Goal: Task Accomplishment & Management: Use online tool/utility

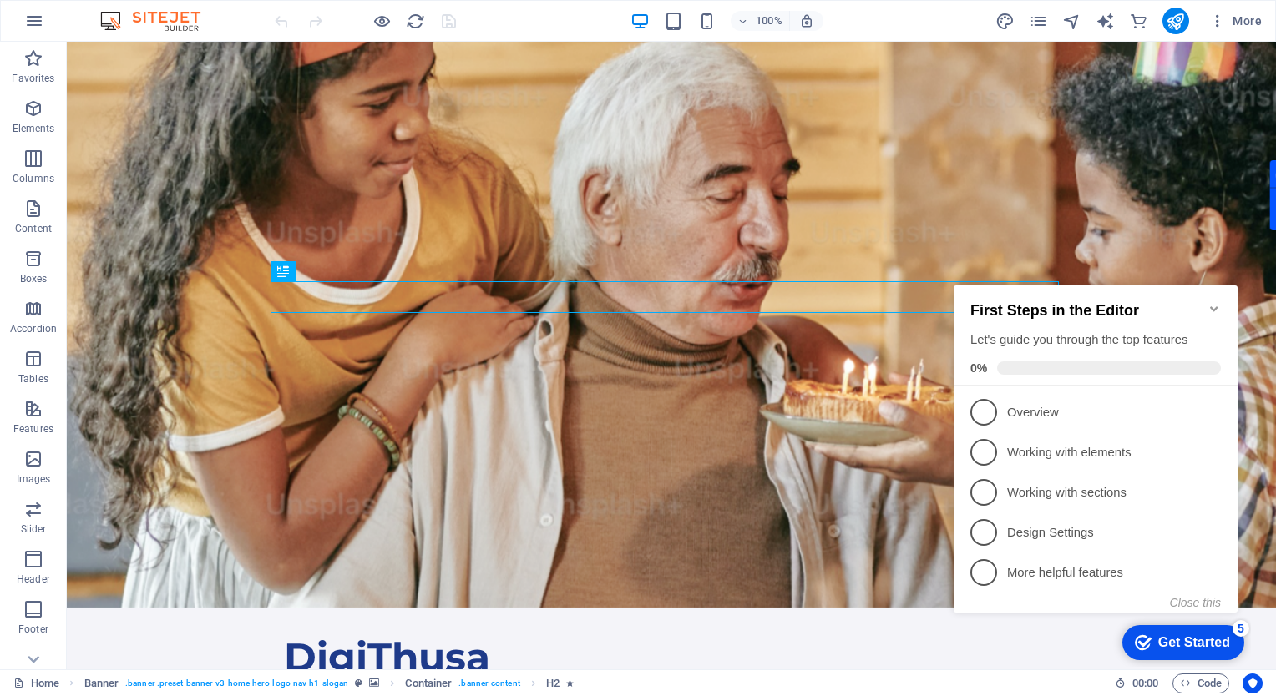
click at [157, 18] on img at bounding box center [158, 21] width 125 height 20
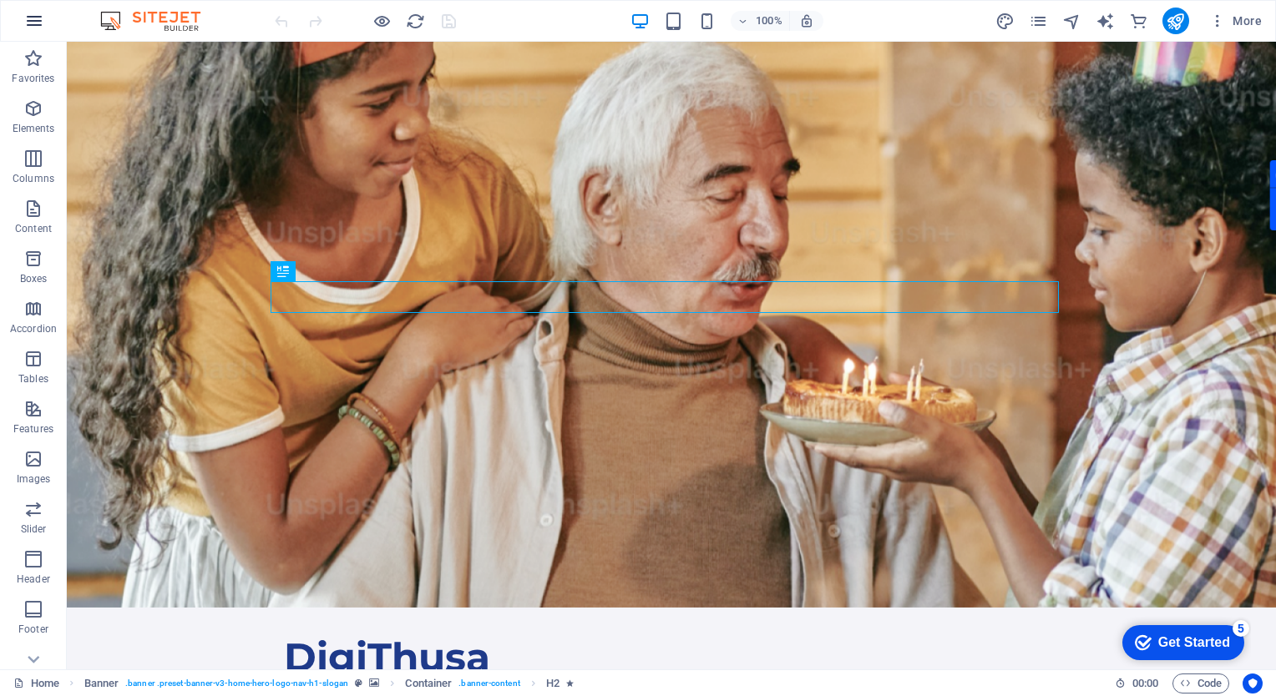
click at [40, 17] on icon "button" at bounding box center [34, 21] width 20 height 20
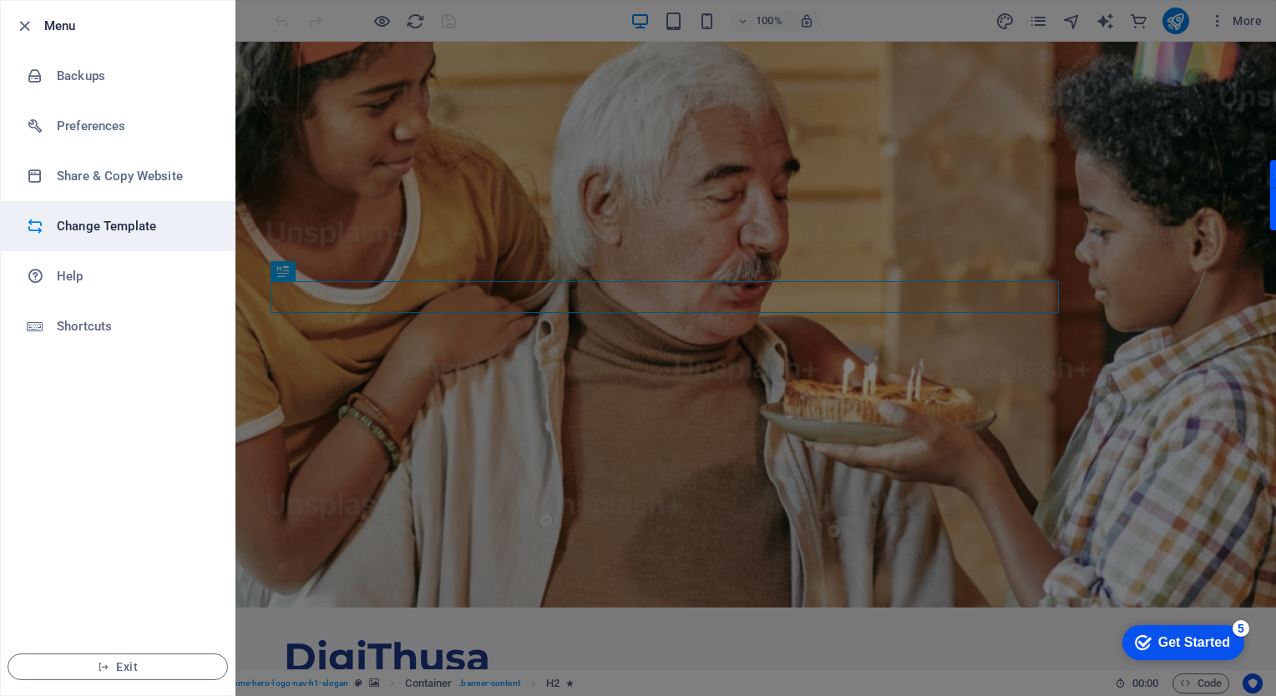
click at [119, 231] on h6 "Change Template" at bounding box center [134, 226] width 154 height 20
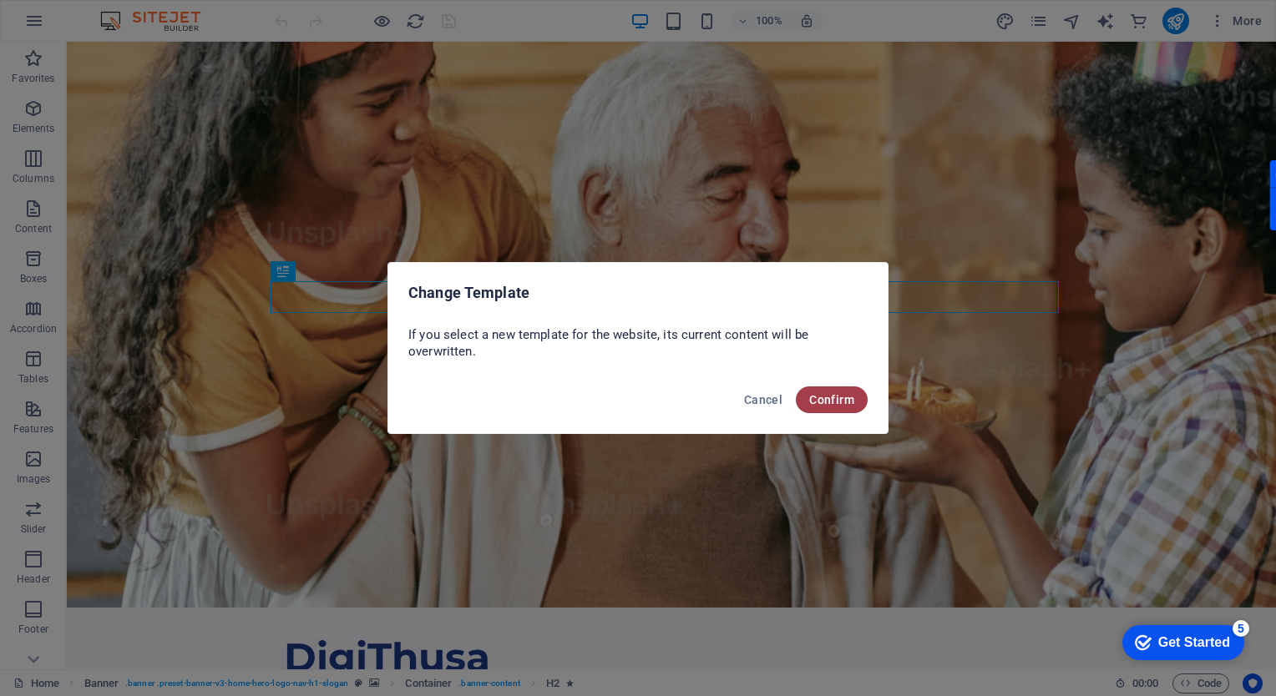
click at [822, 399] on span "Confirm" at bounding box center [831, 399] width 45 height 13
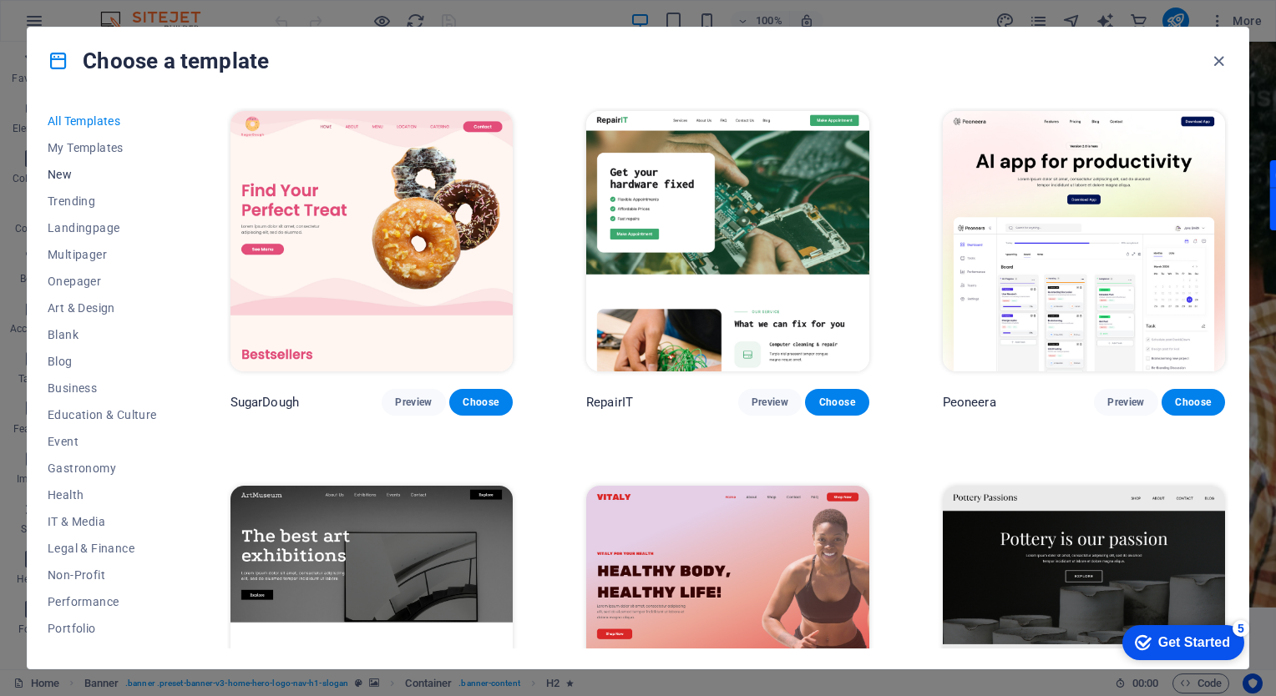
click at [53, 175] on span "New" at bounding box center [102, 174] width 109 height 13
click at [73, 205] on span "Trending" at bounding box center [102, 201] width 109 height 13
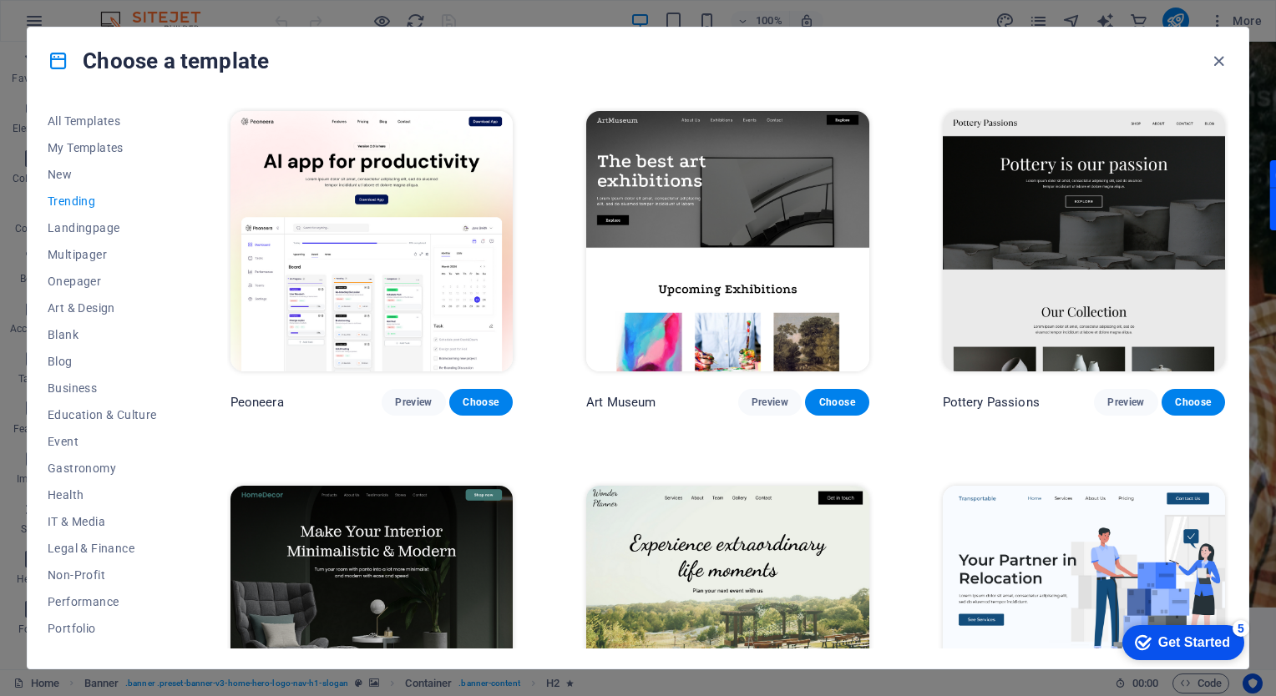
click at [77, 200] on span "Trending" at bounding box center [102, 201] width 109 height 13
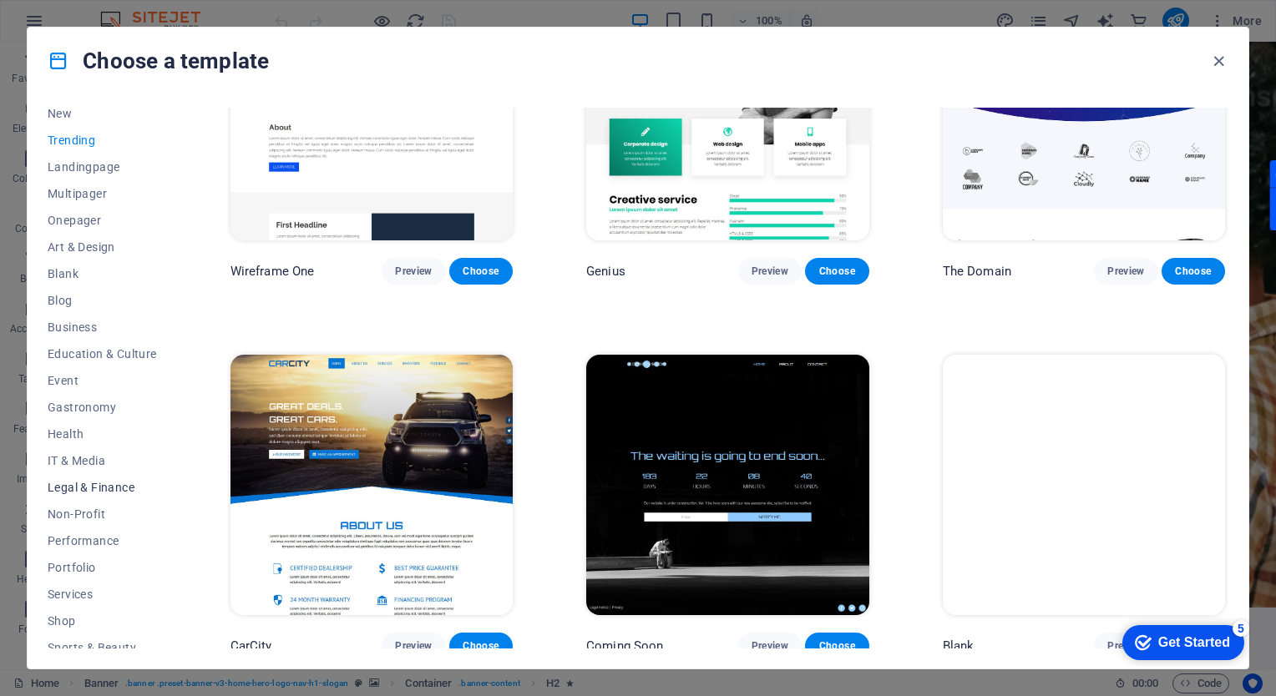
scroll to position [153, 0]
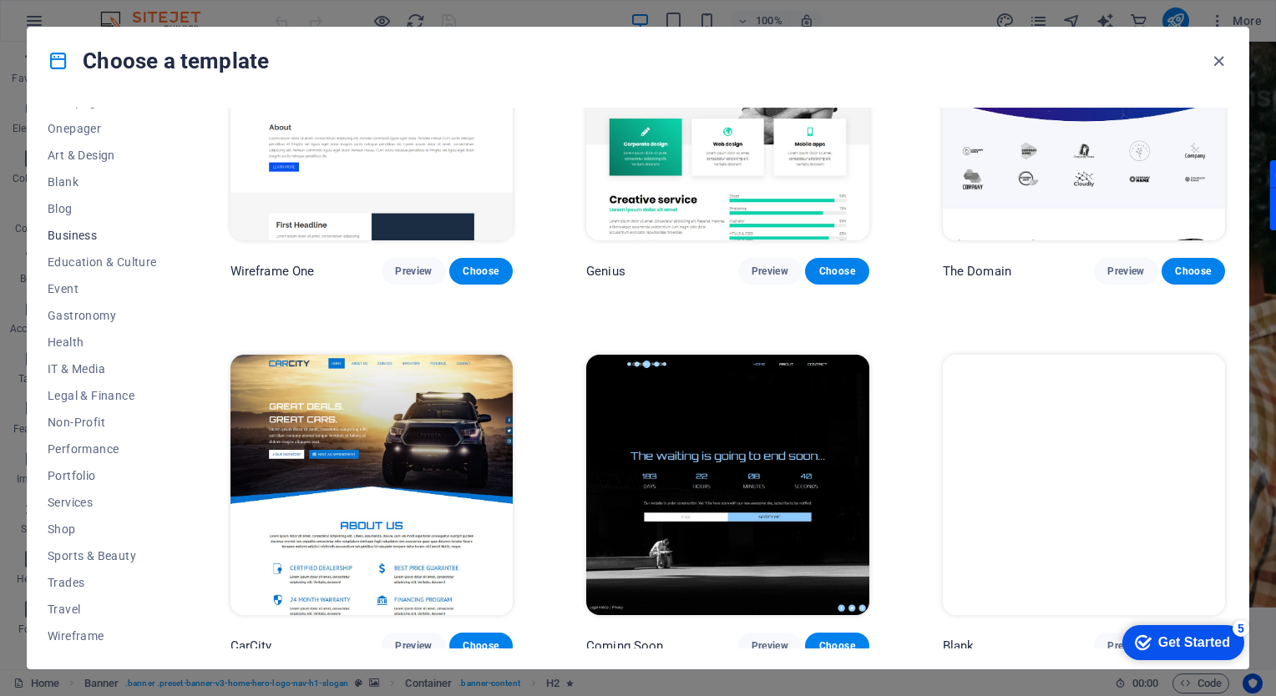
click at [72, 234] on span "Business" at bounding box center [102, 235] width 109 height 13
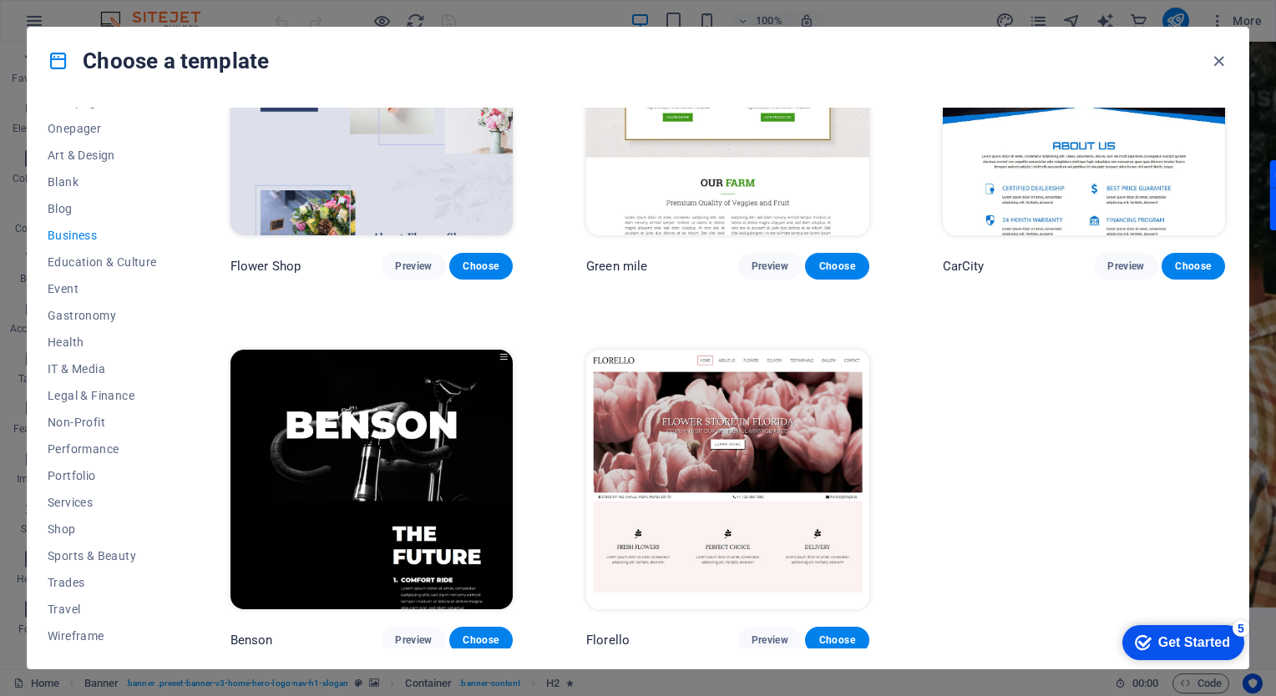
scroll to position [0, 0]
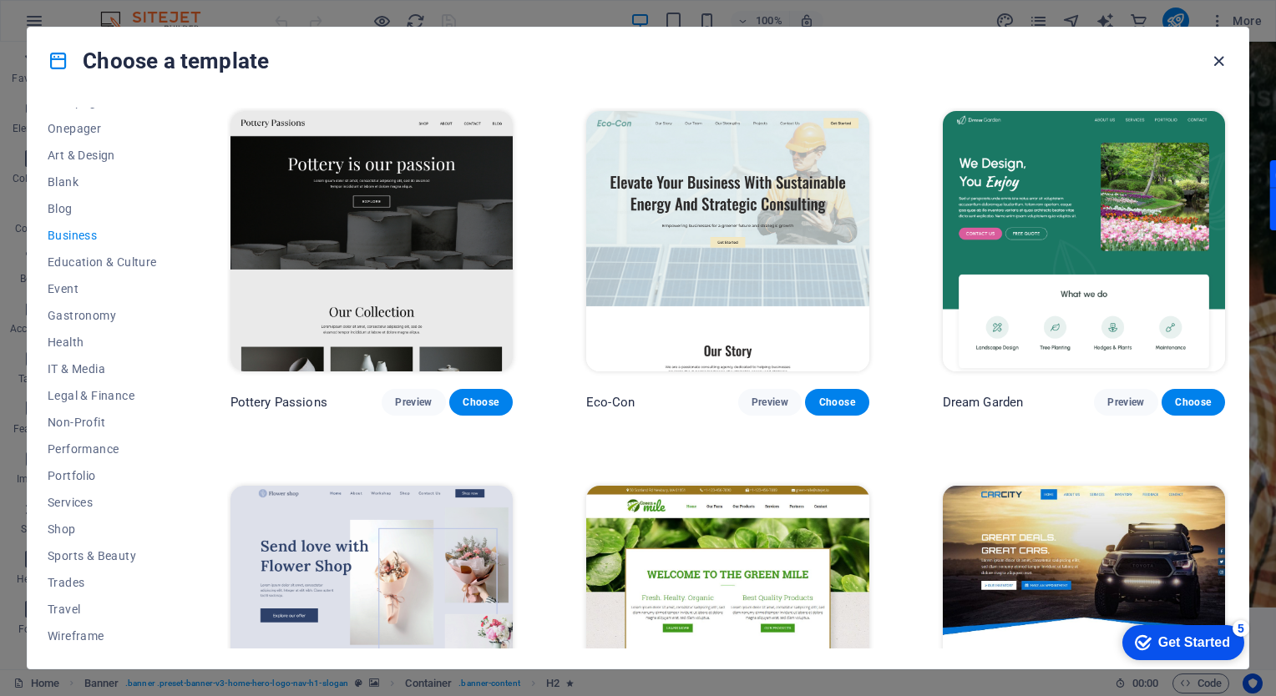
click at [1218, 65] on icon "button" at bounding box center [1218, 61] width 19 height 19
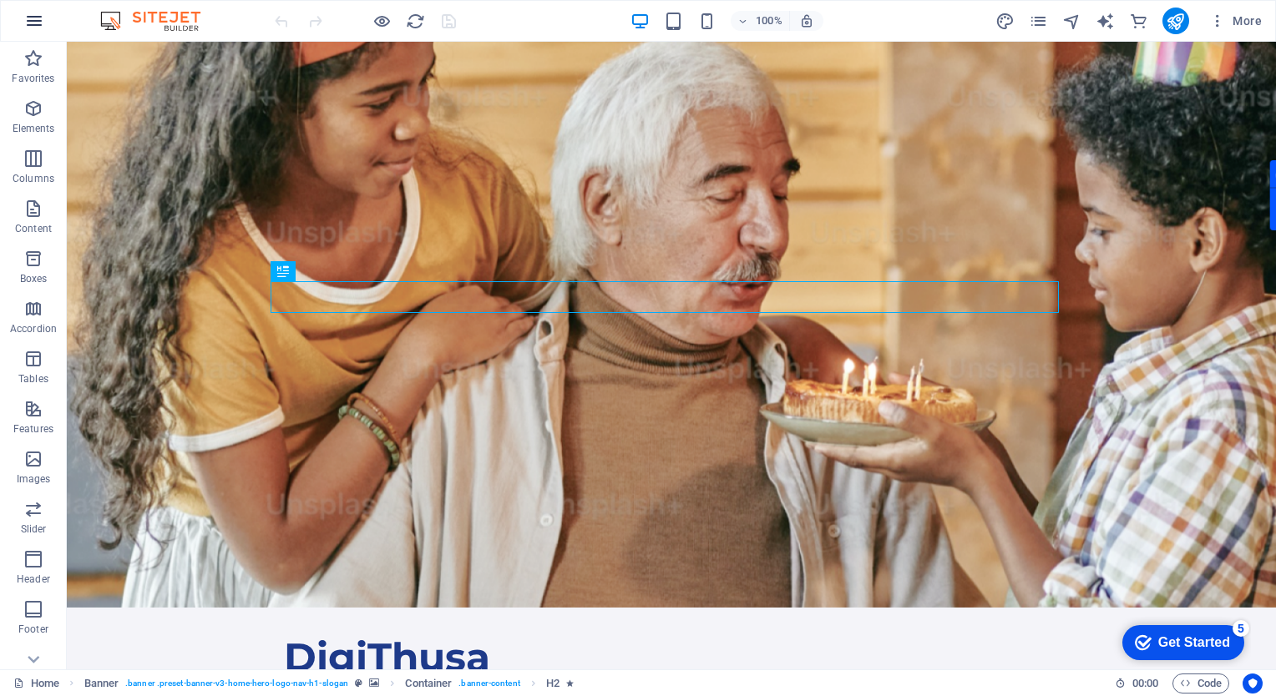
click at [30, 22] on icon "button" at bounding box center [34, 21] width 20 height 20
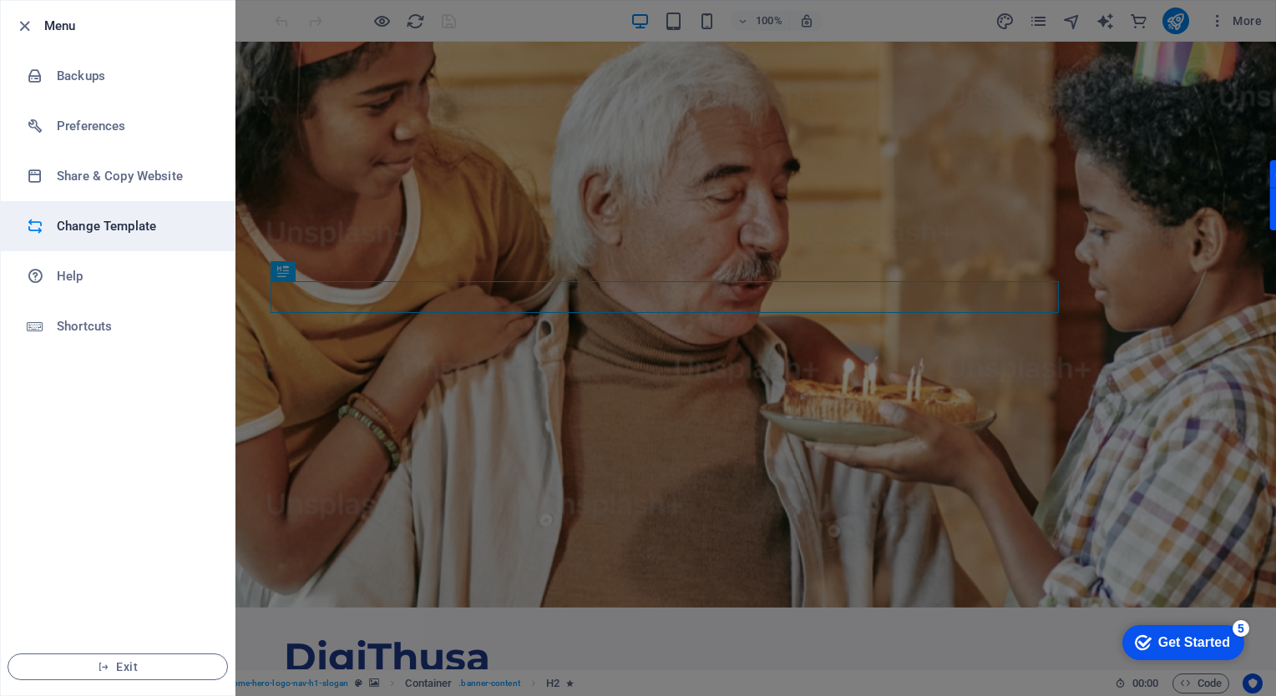
click at [122, 234] on h6 "Change Template" at bounding box center [134, 226] width 154 height 20
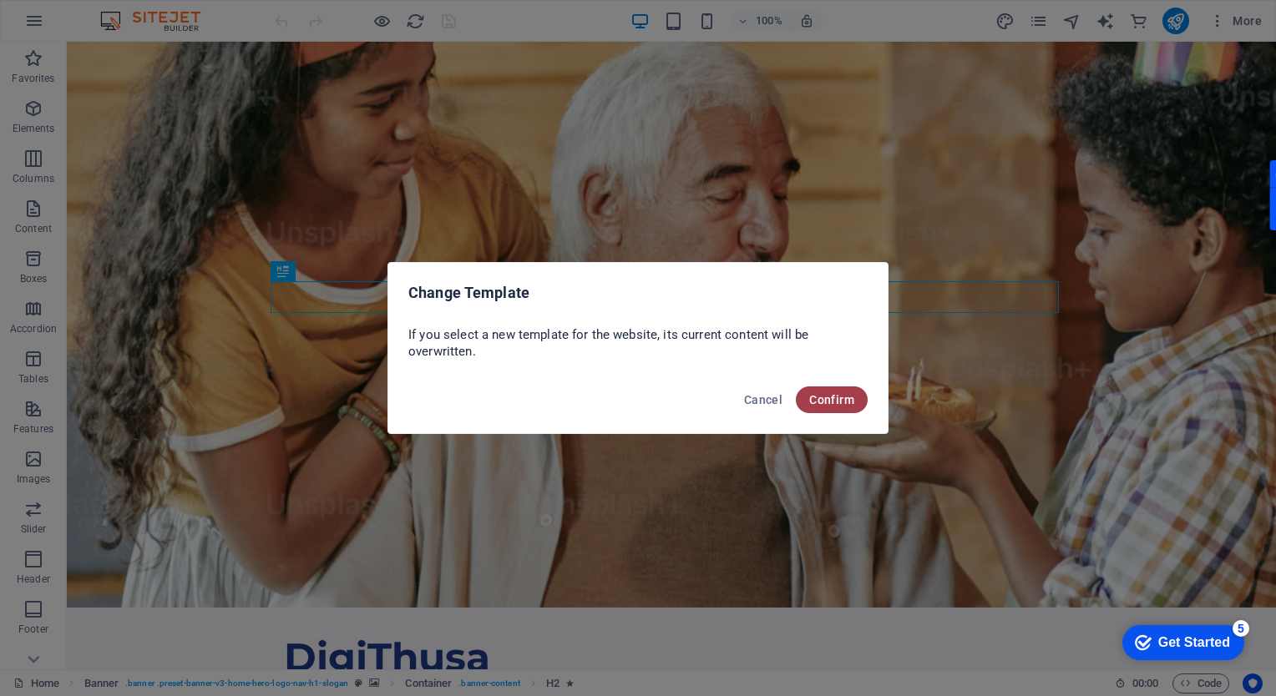
click at [834, 397] on span "Confirm" at bounding box center [831, 399] width 45 height 13
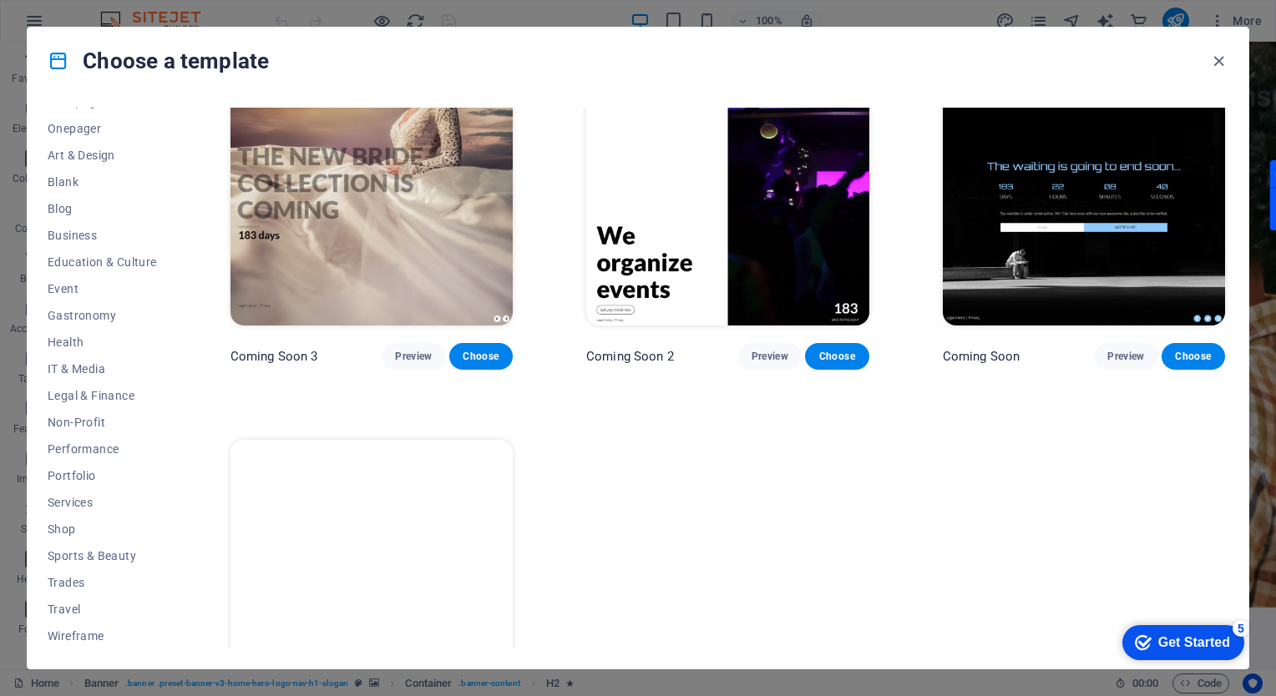
scroll to position [21405, 0]
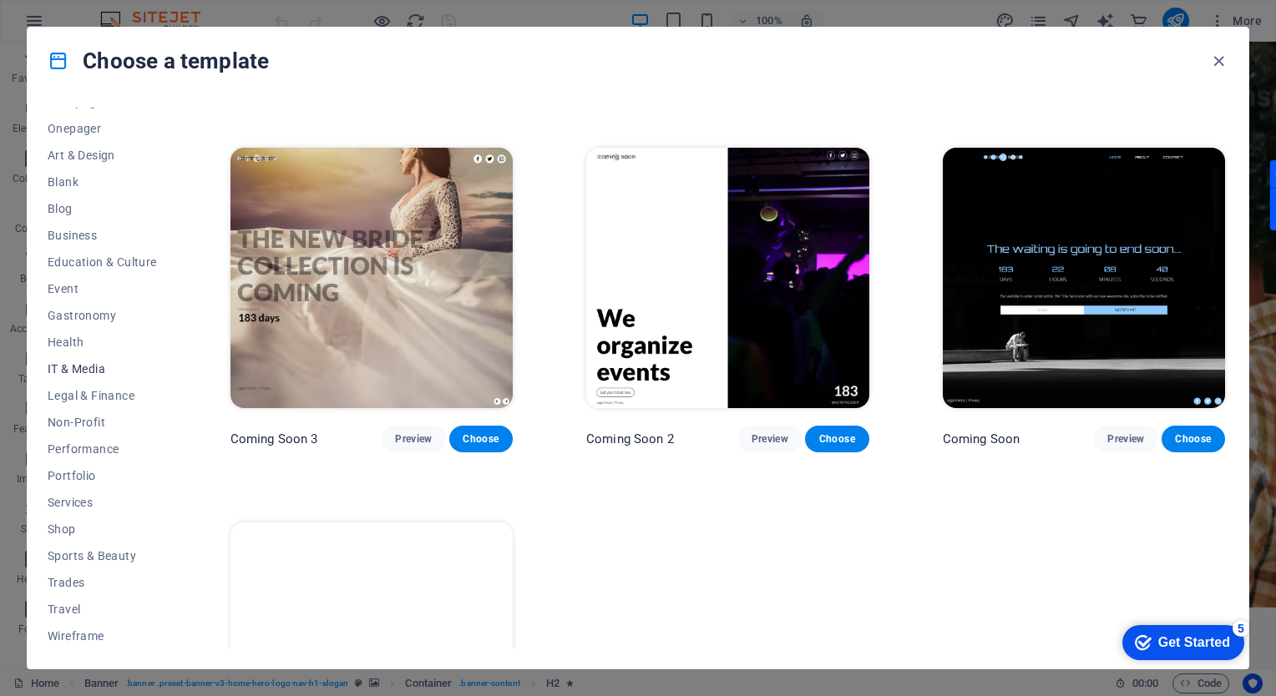
click at [79, 362] on span "IT & Media" at bounding box center [102, 368] width 109 height 13
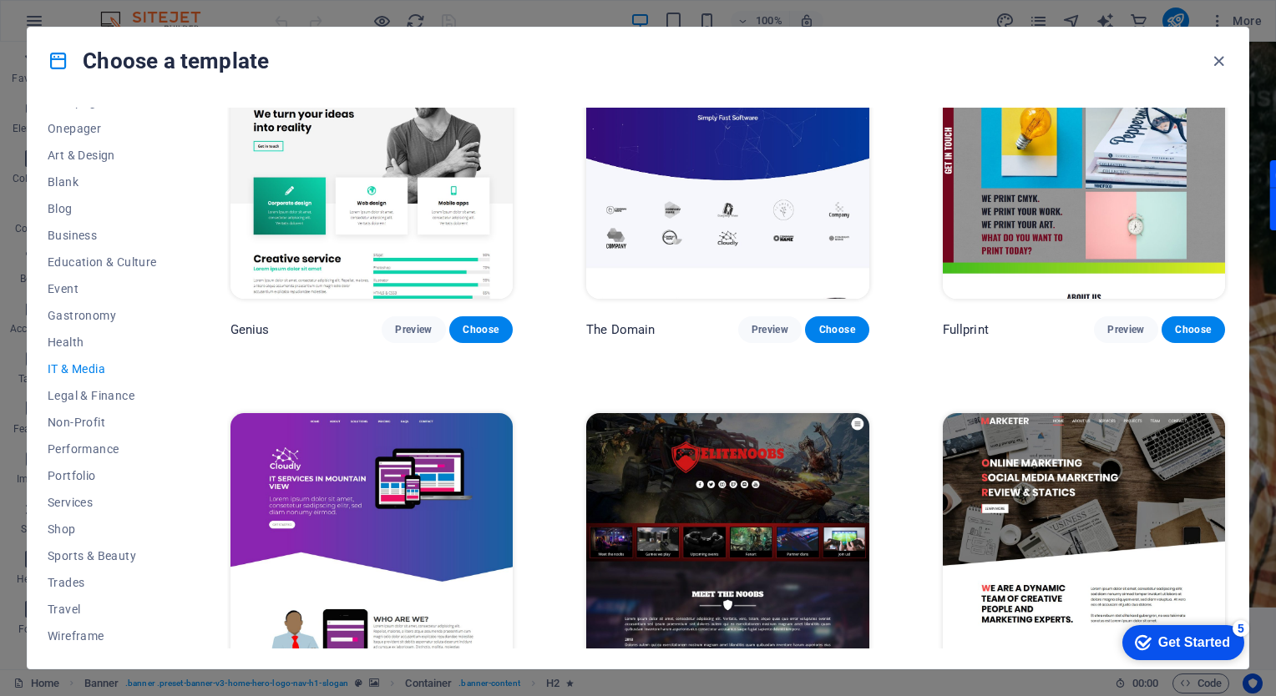
scroll to position [884, 0]
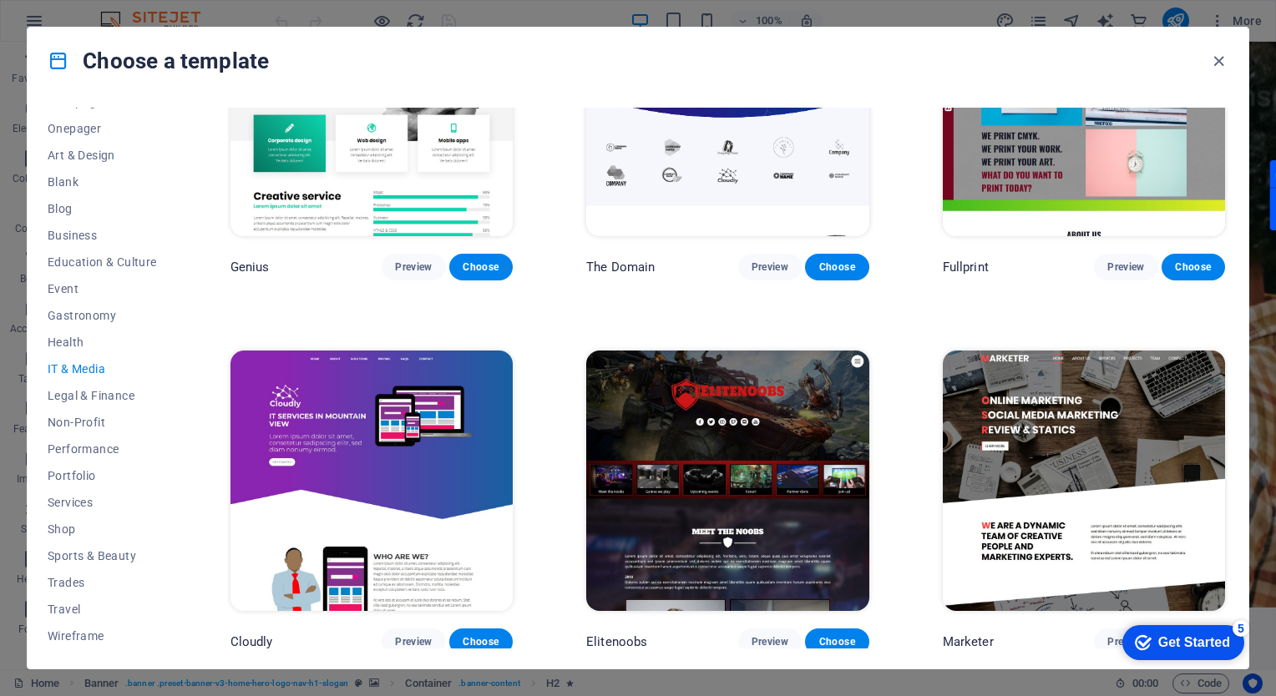
click at [1142, 452] on img at bounding box center [1084, 481] width 282 height 260
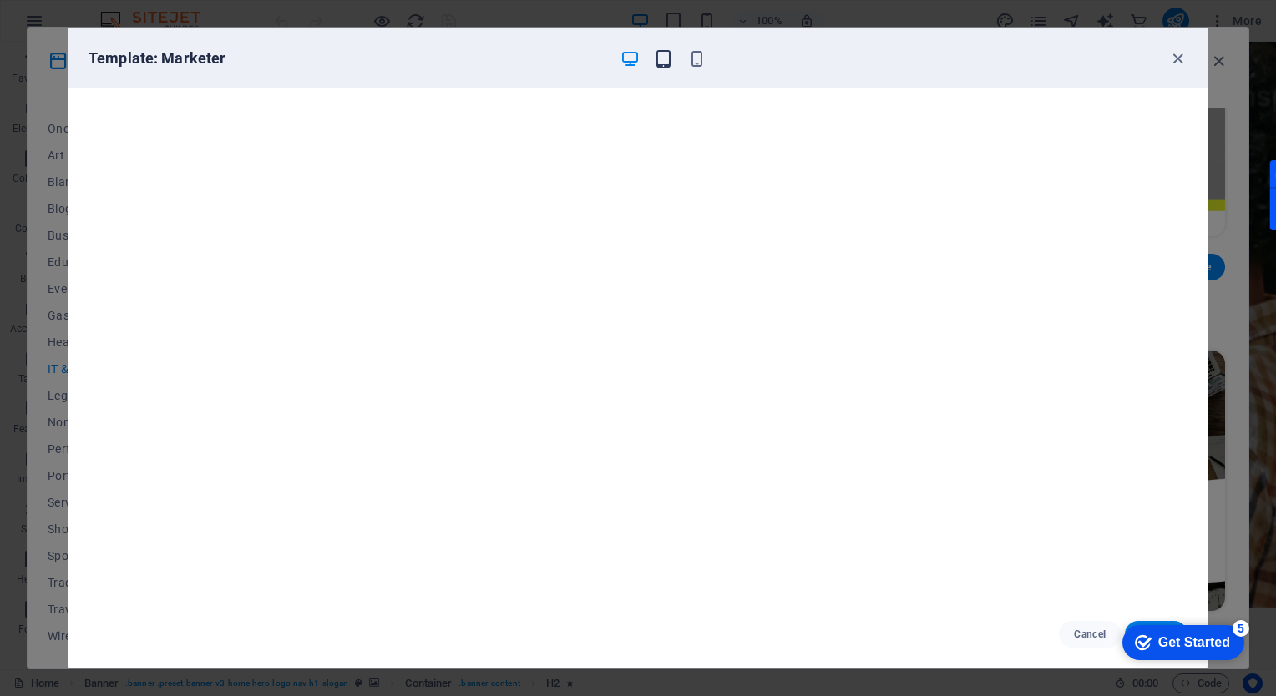
click at [665, 53] on icon "button" at bounding box center [663, 58] width 19 height 19
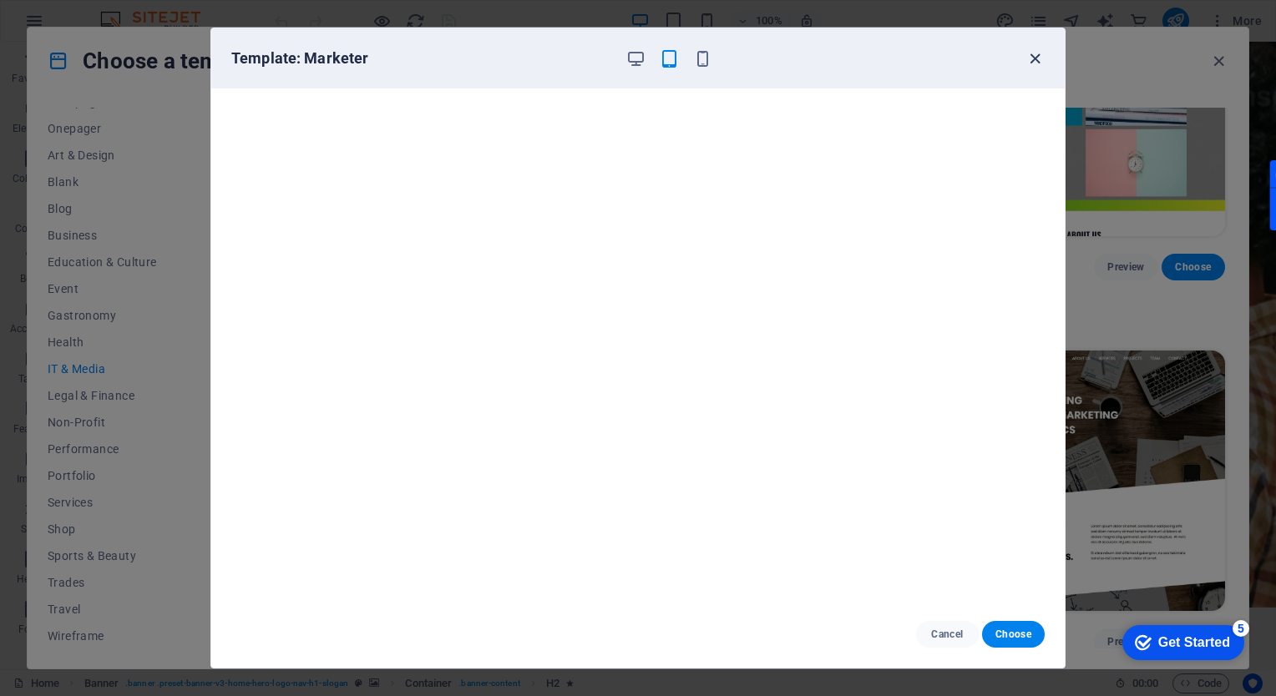
click at [1029, 52] on icon "button" at bounding box center [1034, 58] width 19 height 19
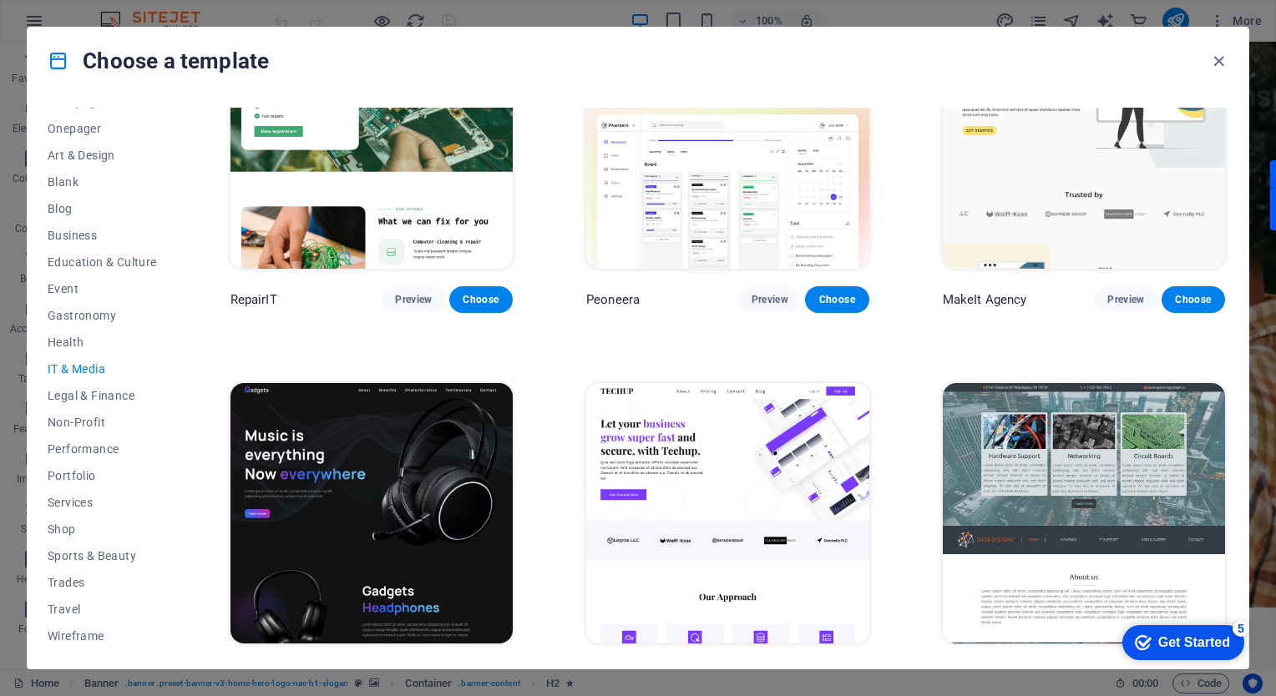
scroll to position [0, 0]
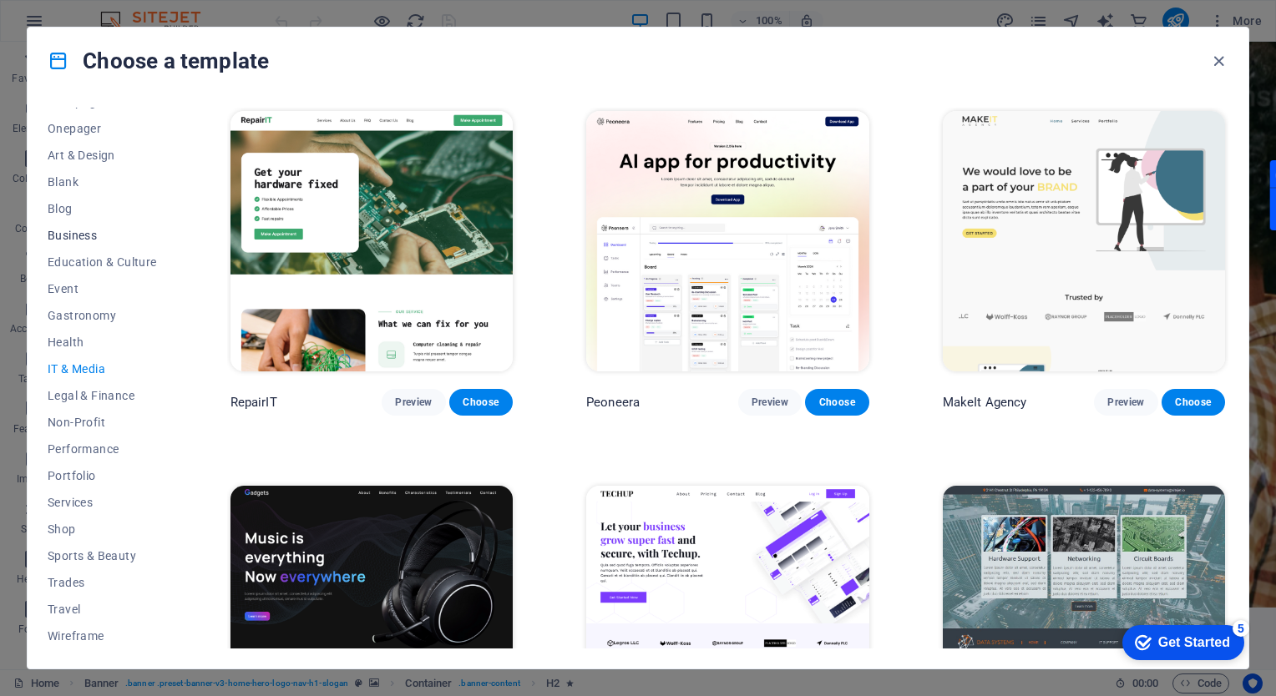
click at [71, 230] on span "Business" at bounding box center [102, 235] width 109 height 13
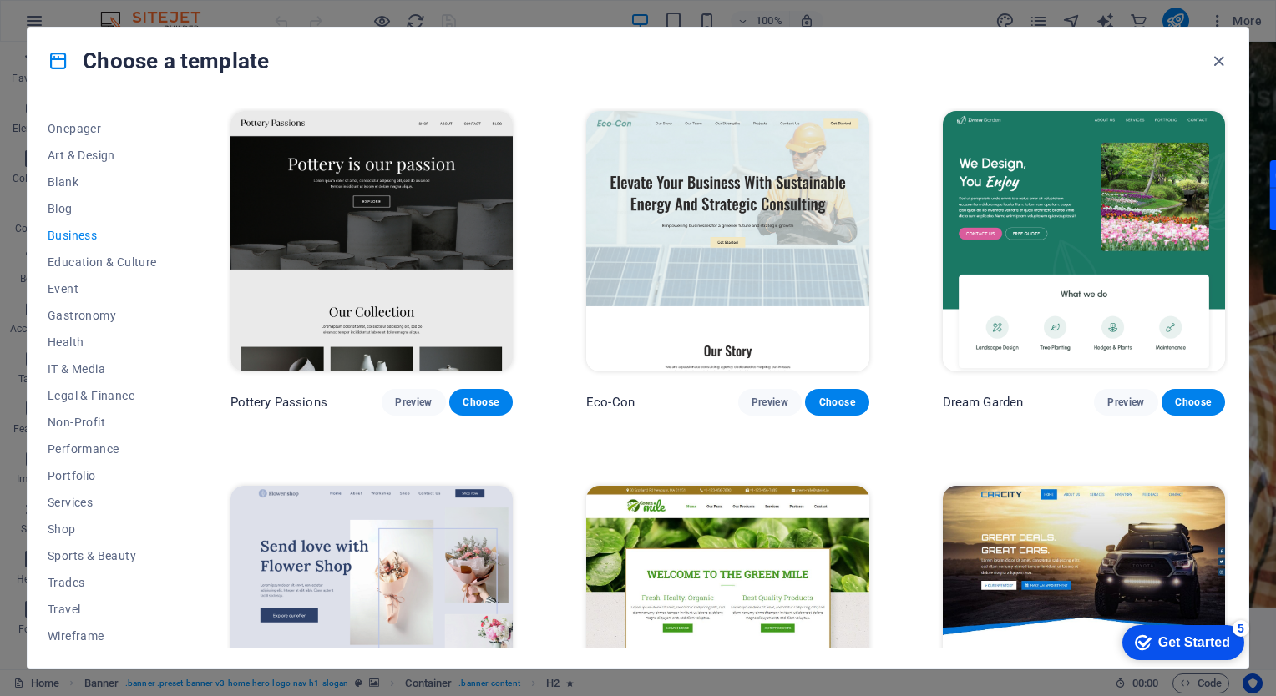
scroll to position [511, 0]
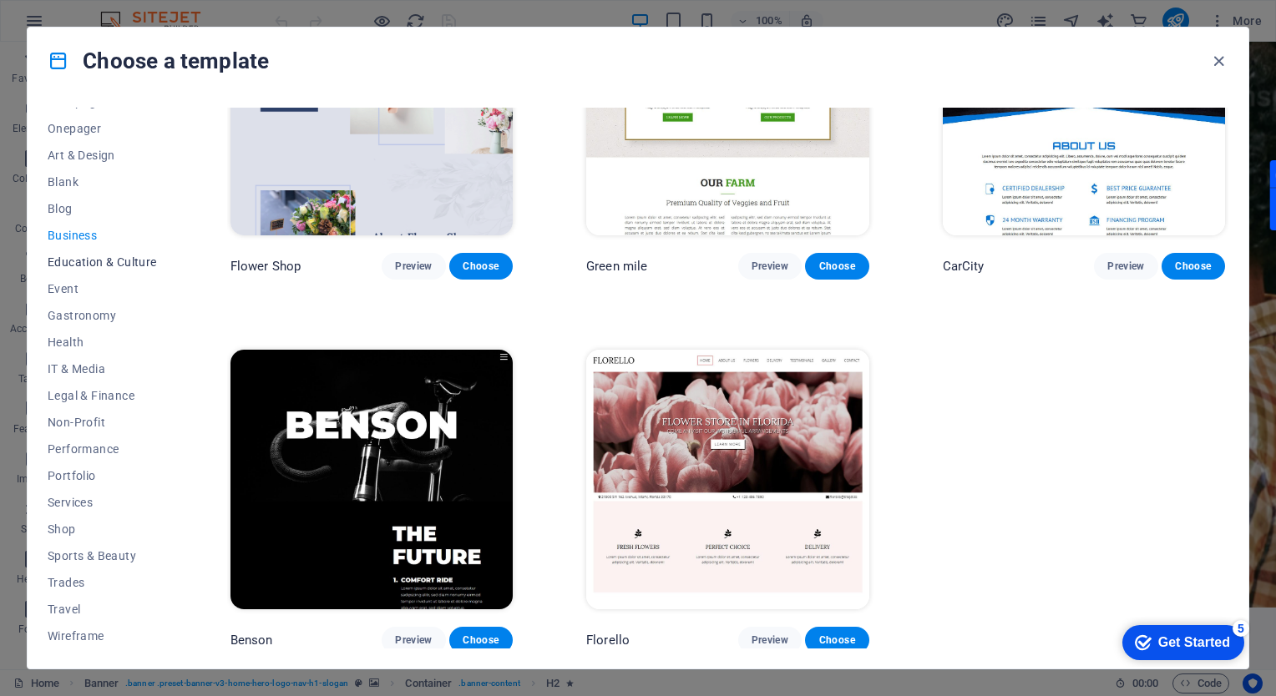
click at [72, 263] on span "Education & Culture" at bounding box center [102, 261] width 109 height 13
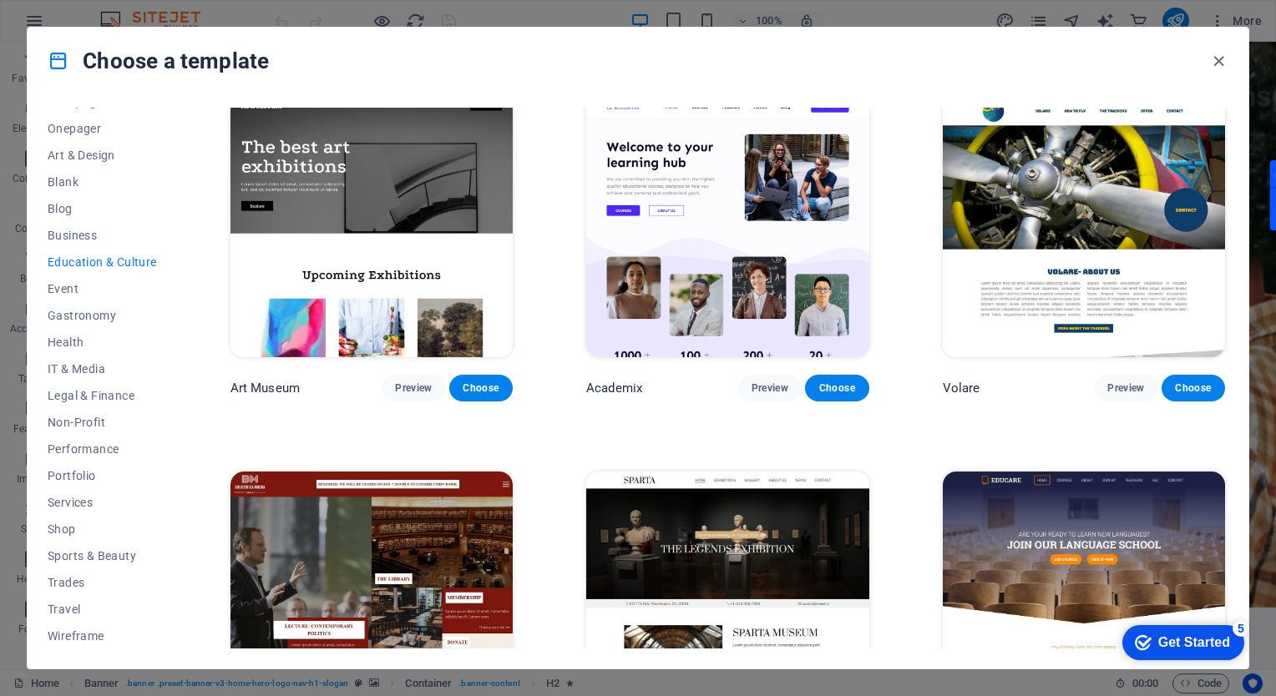
scroll to position [0, 0]
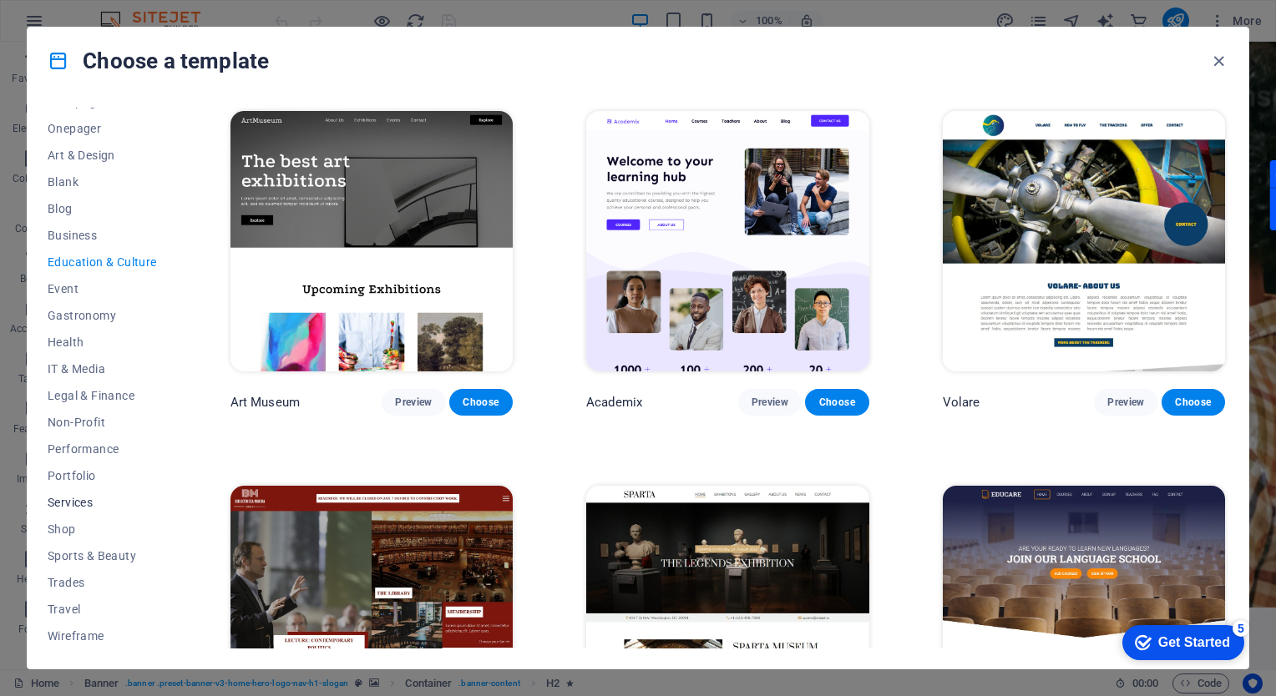
click at [73, 513] on button "Services" at bounding box center [102, 502] width 109 height 27
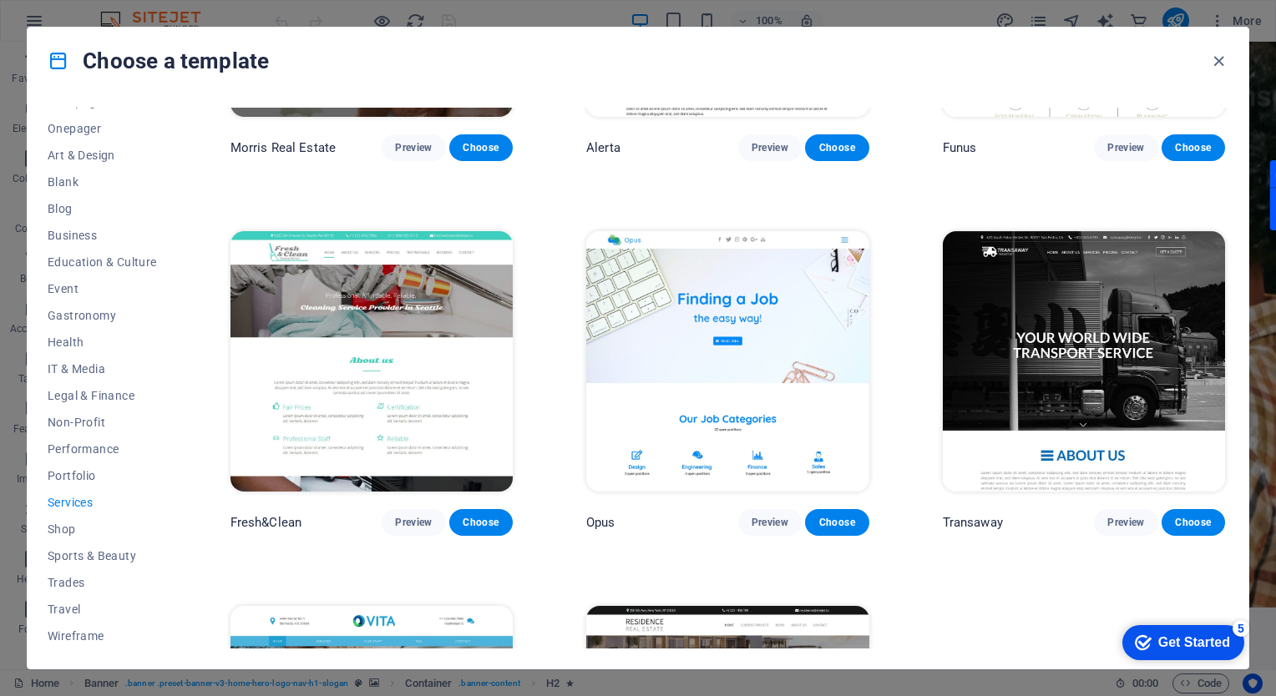
scroll to position [2003, 0]
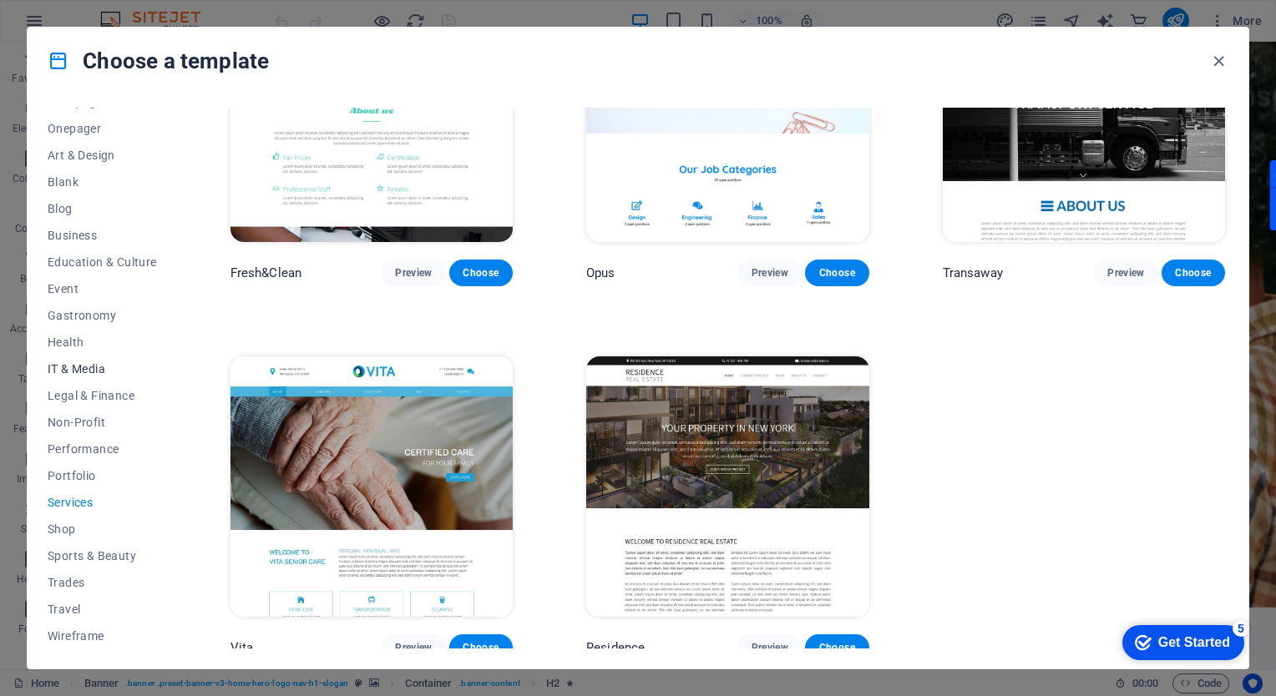
click at [94, 368] on span "IT & Media" at bounding box center [102, 368] width 109 height 13
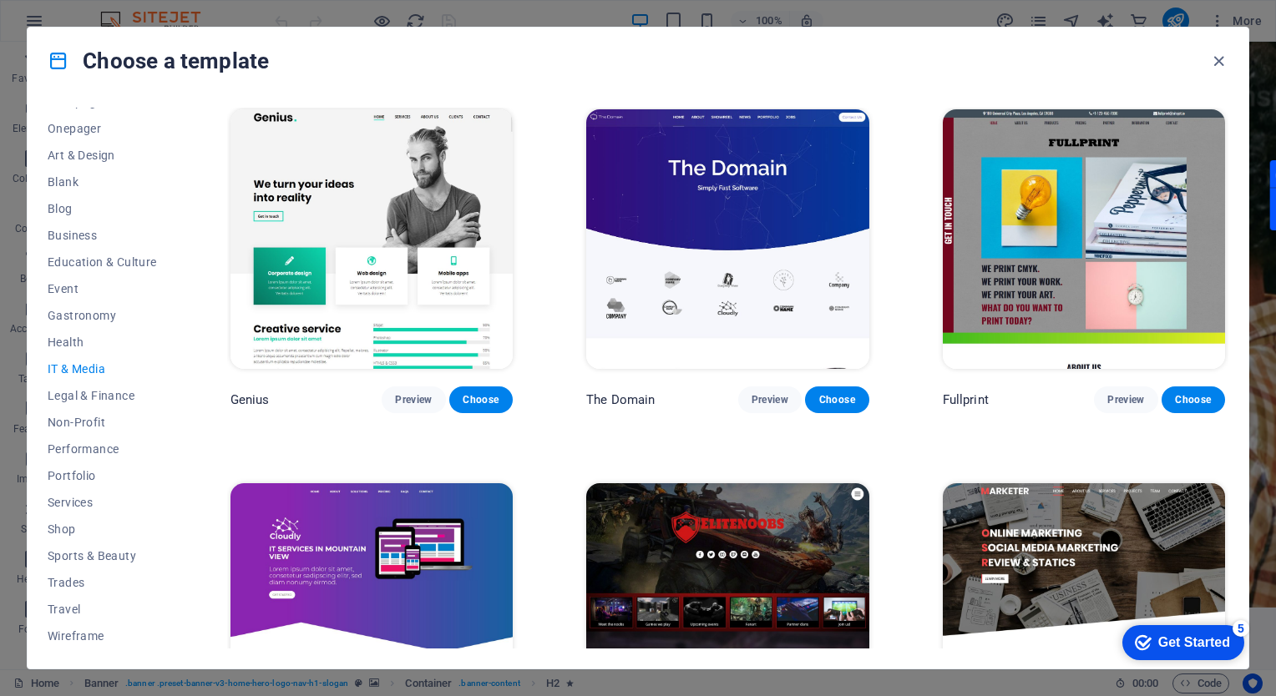
scroll to position [884, 0]
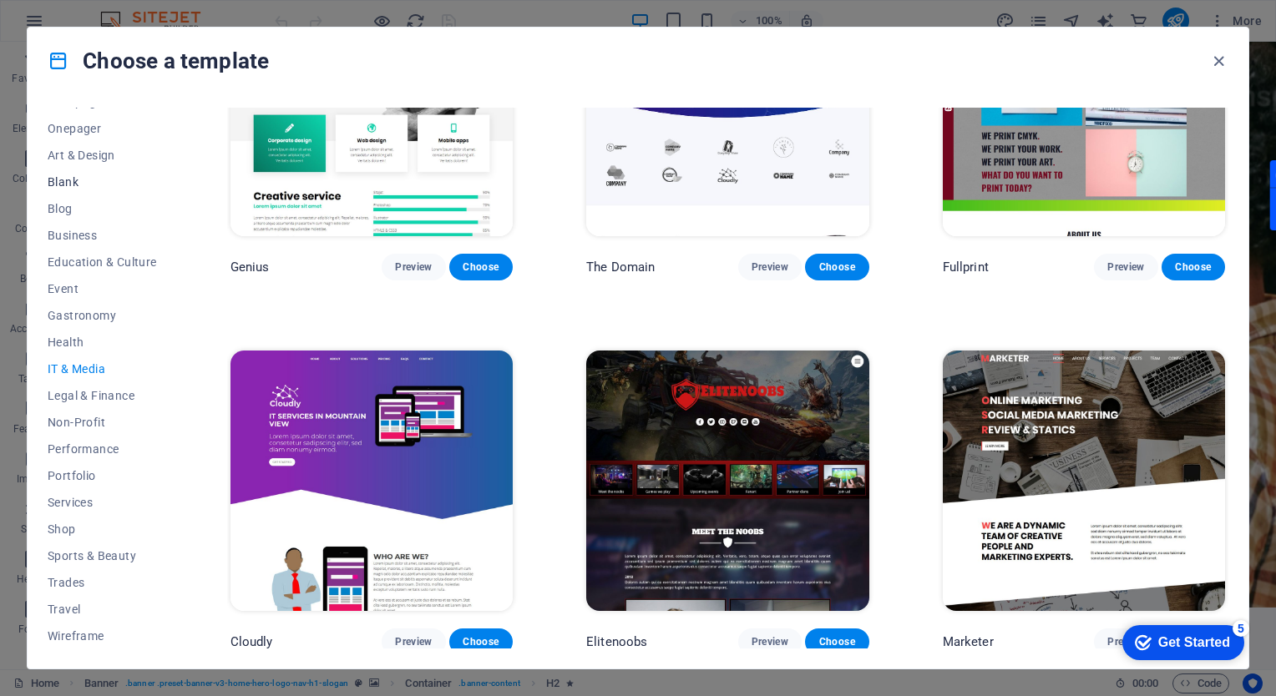
click at [63, 179] on span "Blank" at bounding box center [102, 181] width 109 height 13
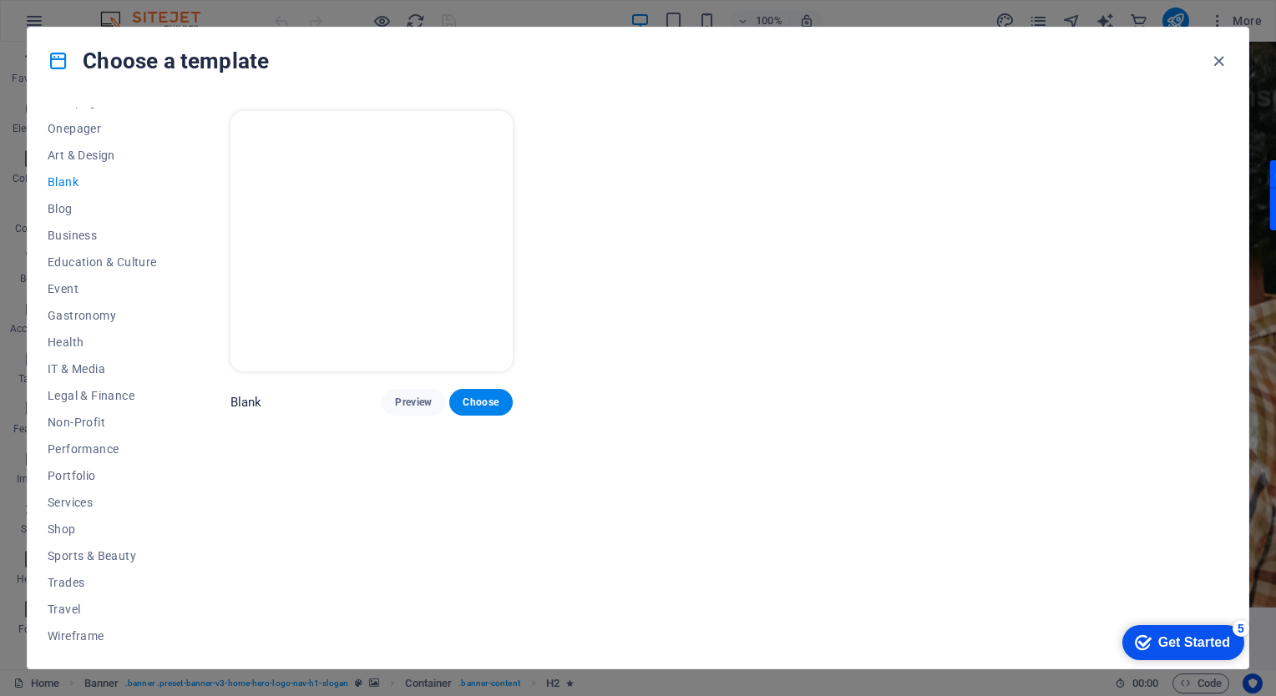
scroll to position [0, 0]
click at [67, 210] on span "Blog" at bounding box center [102, 208] width 109 height 13
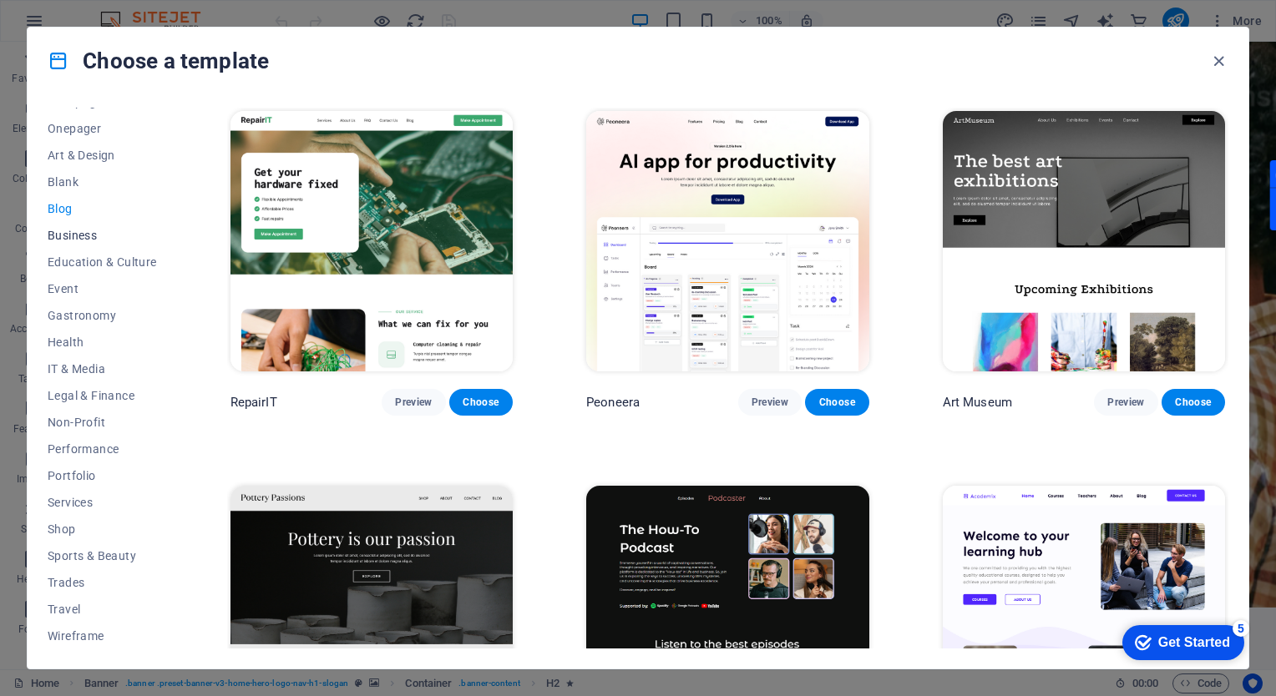
click at [69, 234] on span "Business" at bounding box center [102, 235] width 109 height 13
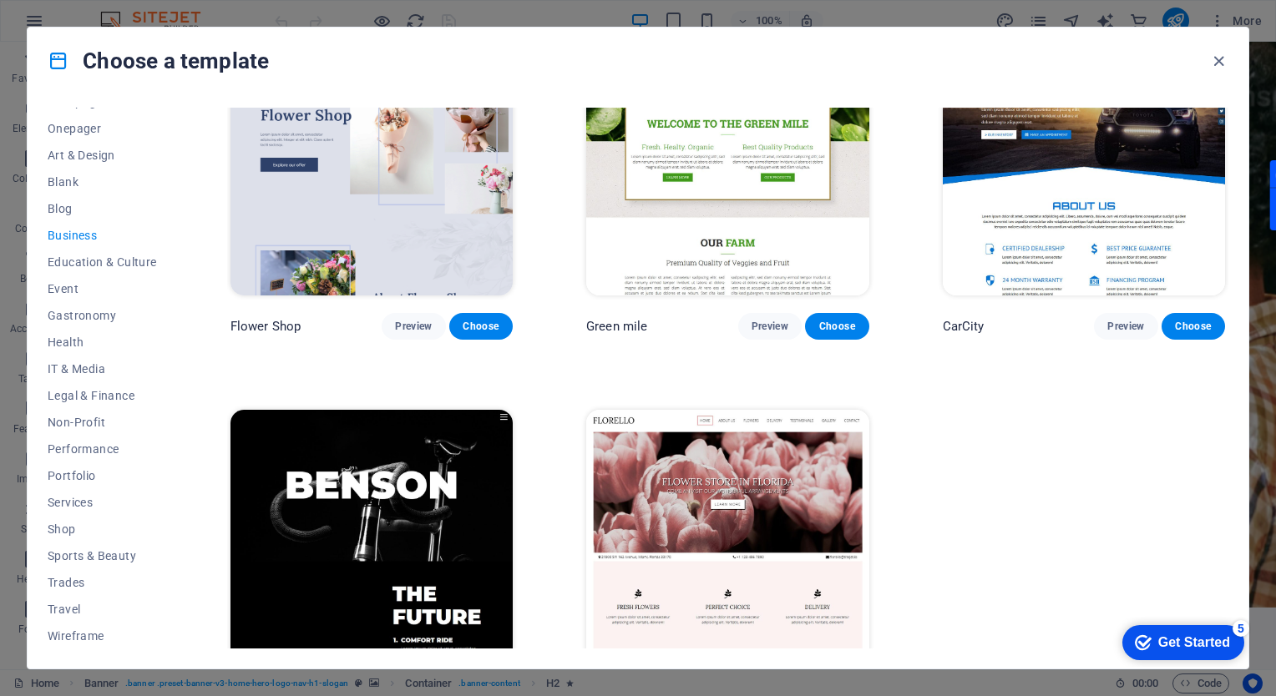
scroll to position [511, 0]
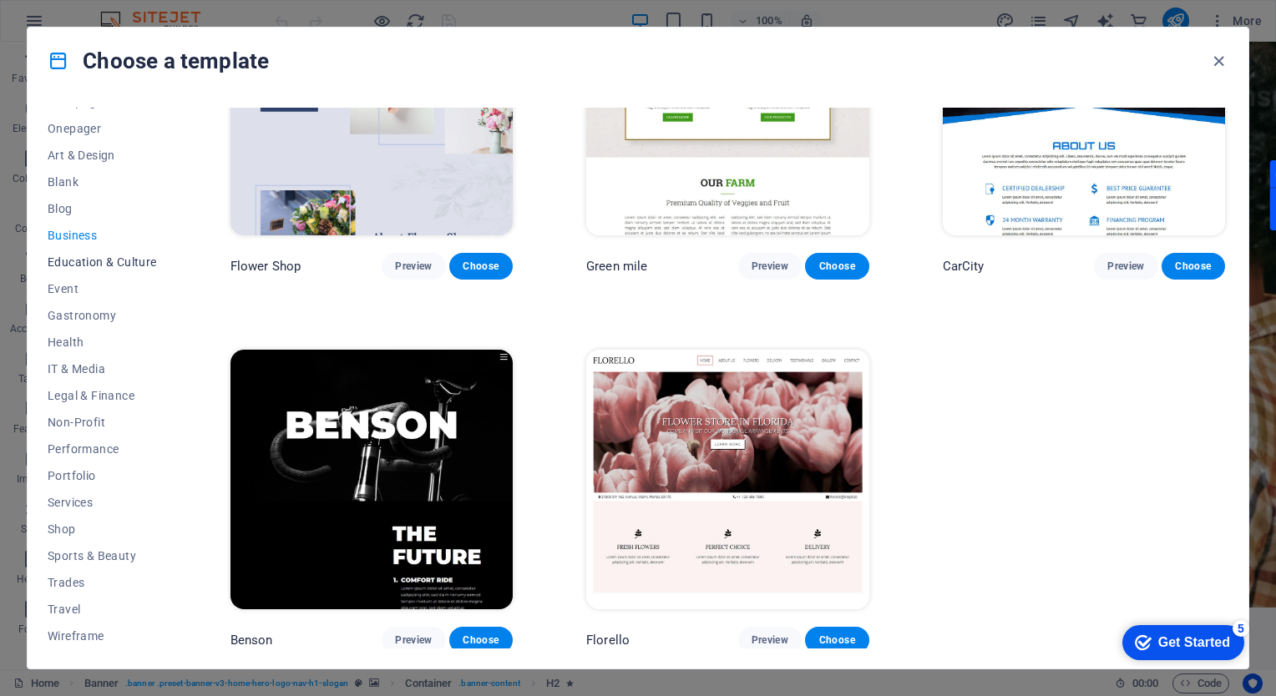
click at [104, 262] on span "Education & Culture" at bounding box center [102, 261] width 109 height 13
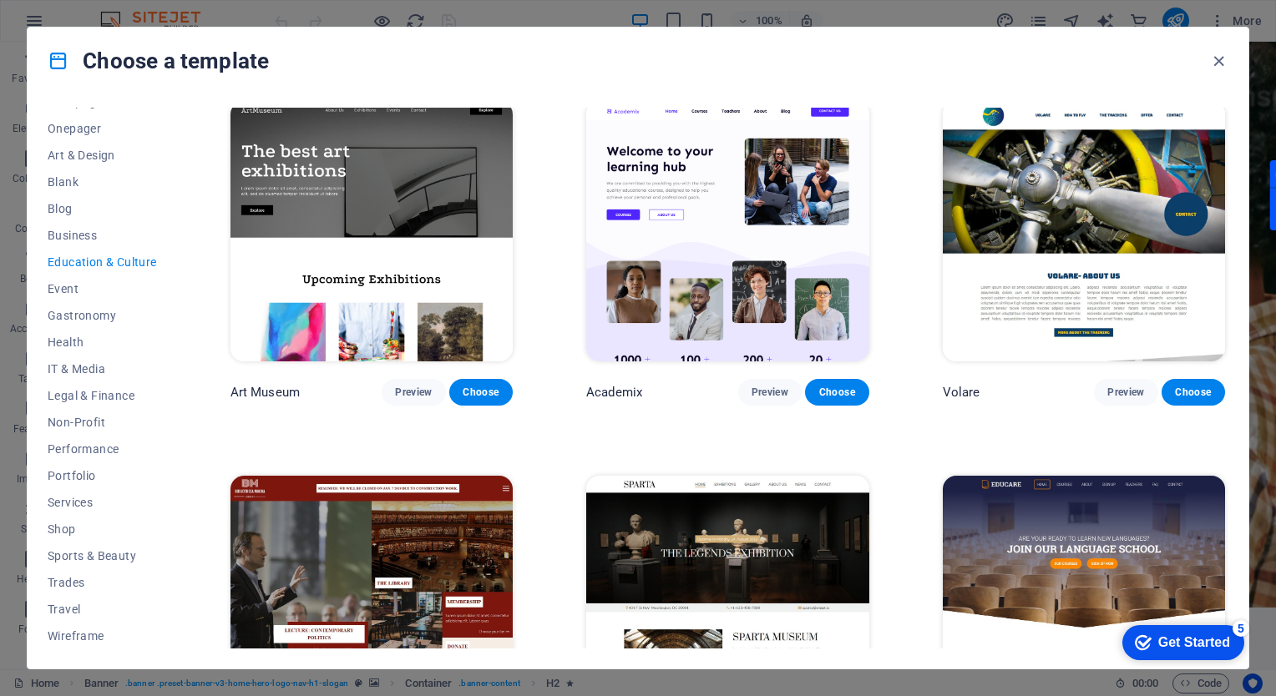
scroll to position [0, 0]
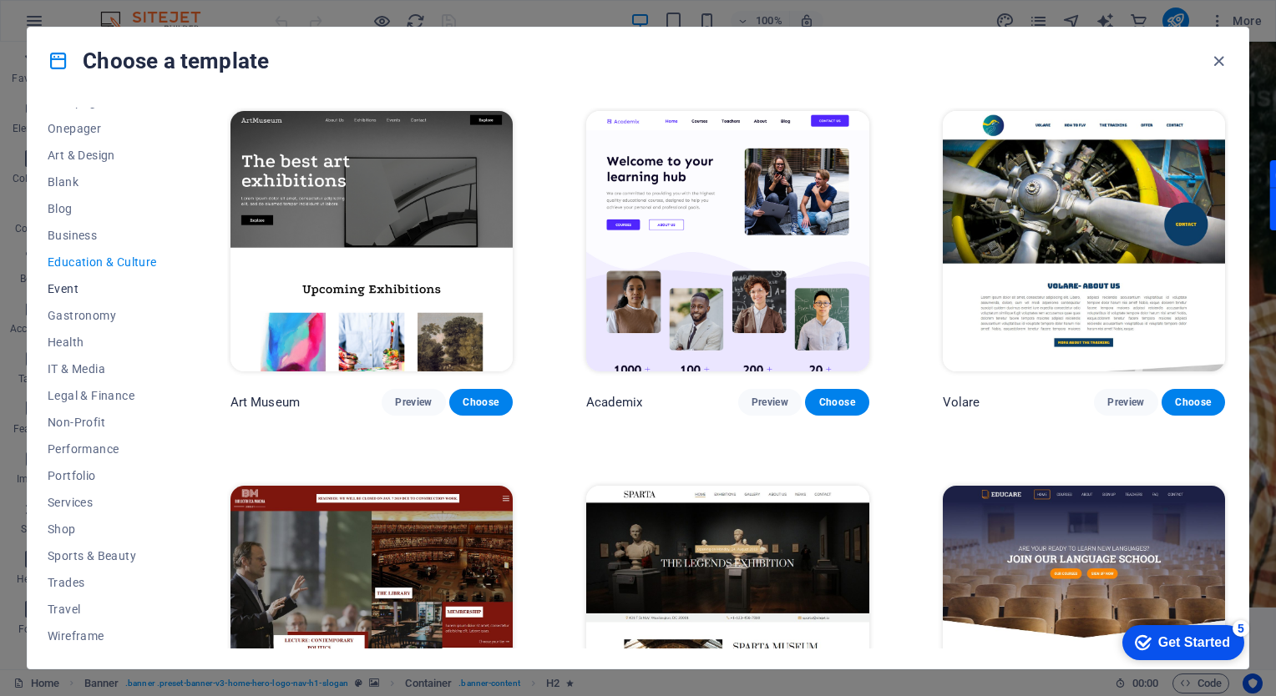
click at [70, 283] on span "Event" at bounding box center [102, 288] width 109 height 13
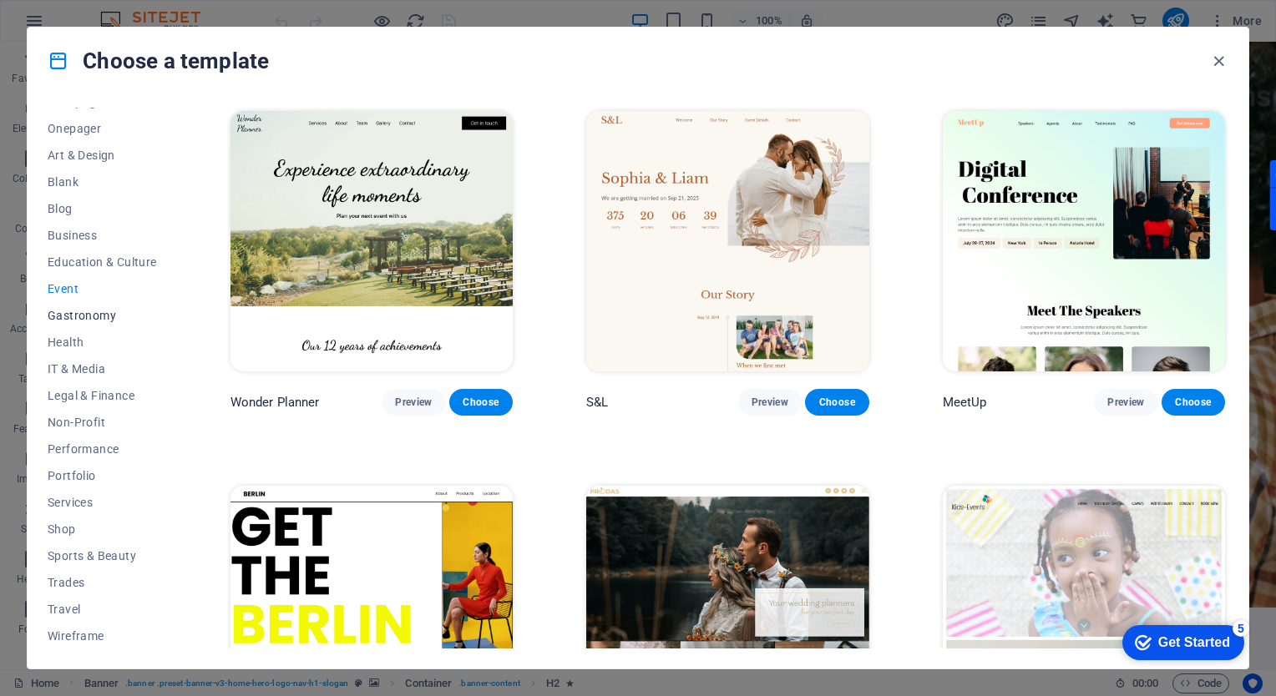
click at [101, 311] on span "Gastronomy" at bounding box center [102, 315] width 109 height 13
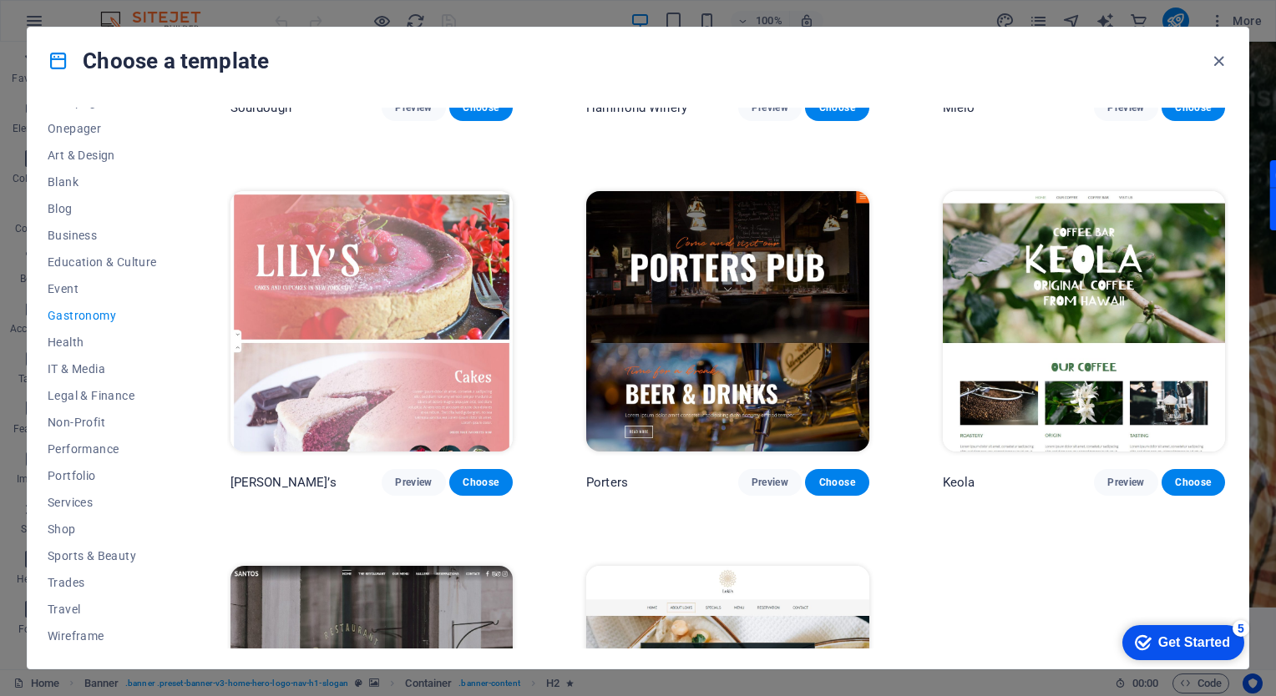
scroll to position [1419, 0]
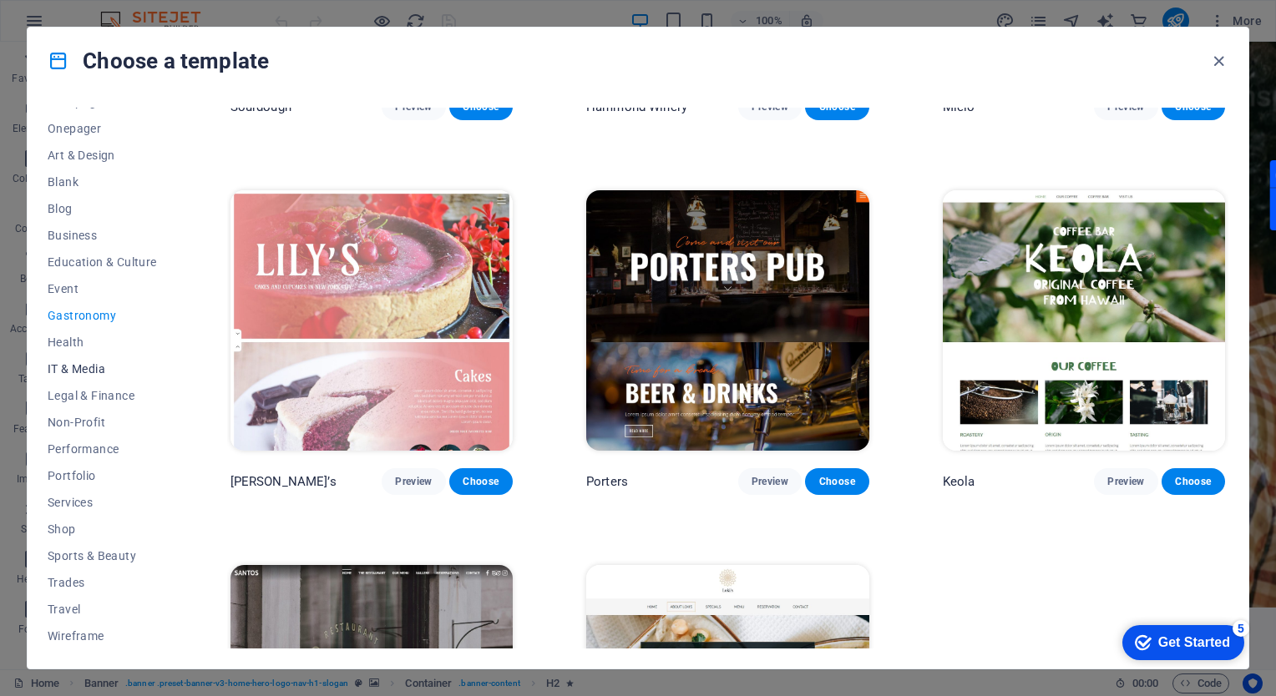
click at [73, 366] on span "IT & Media" at bounding box center [102, 368] width 109 height 13
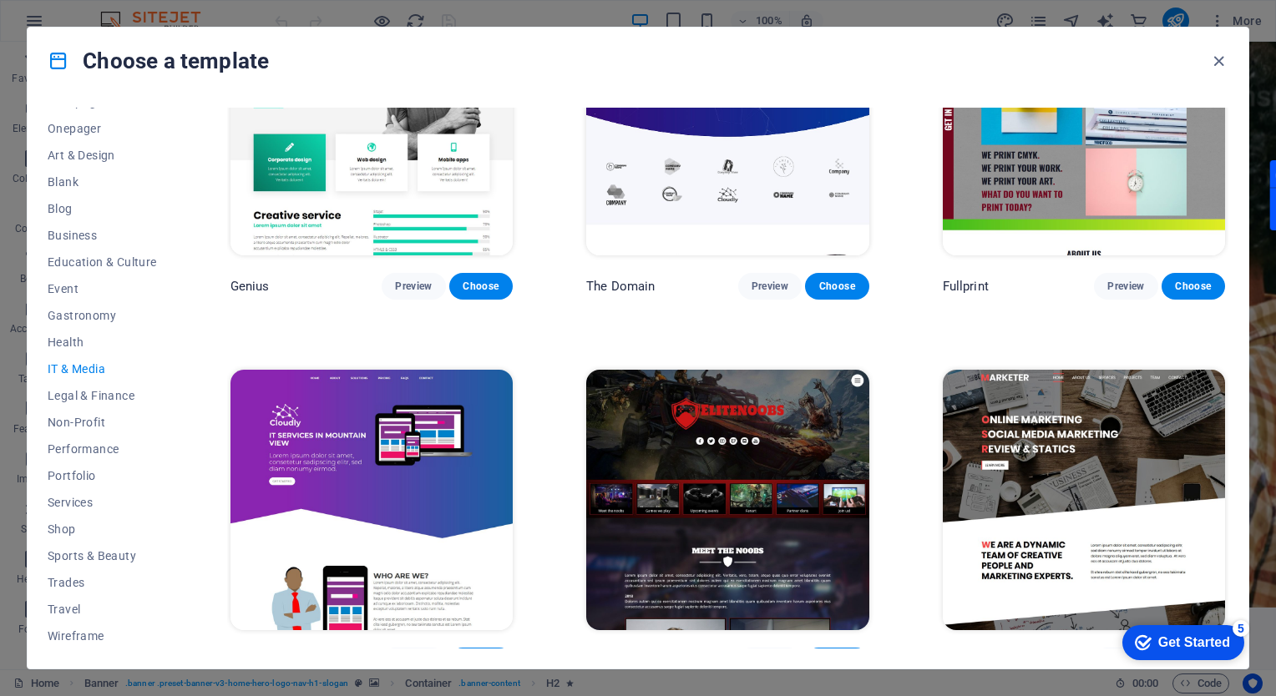
scroll to position [884, 0]
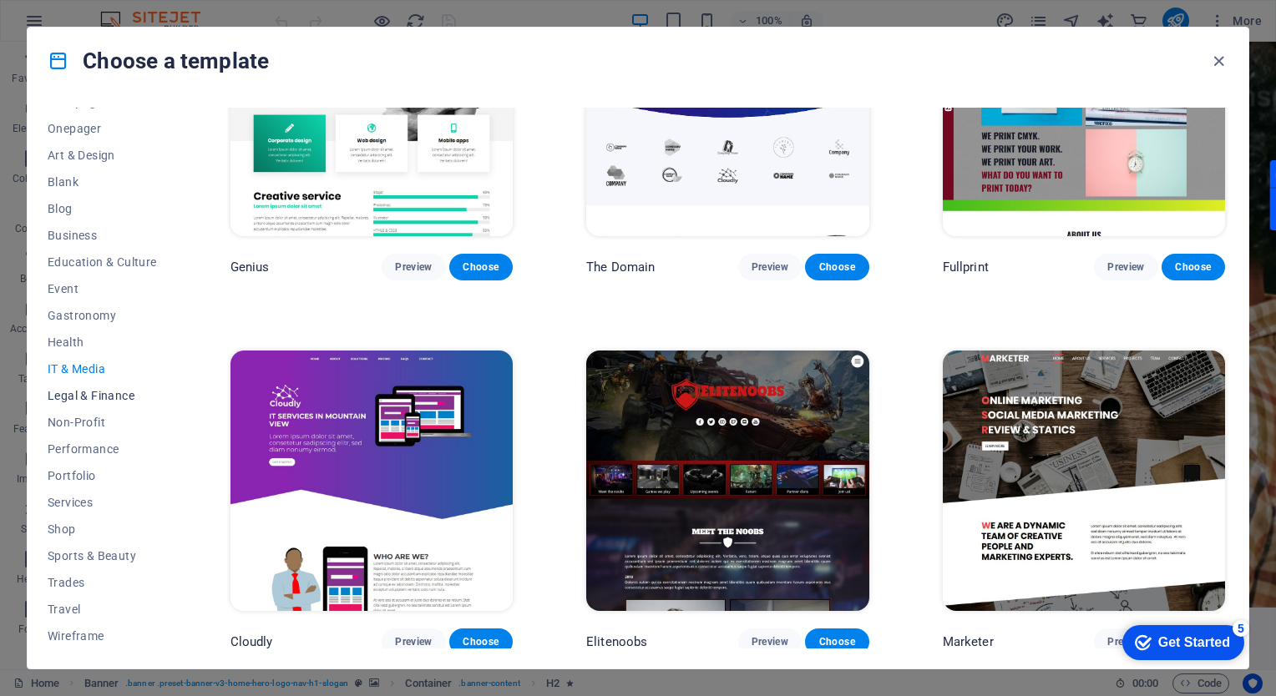
click at [91, 399] on span "Legal & Finance" at bounding box center [102, 395] width 109 height 13
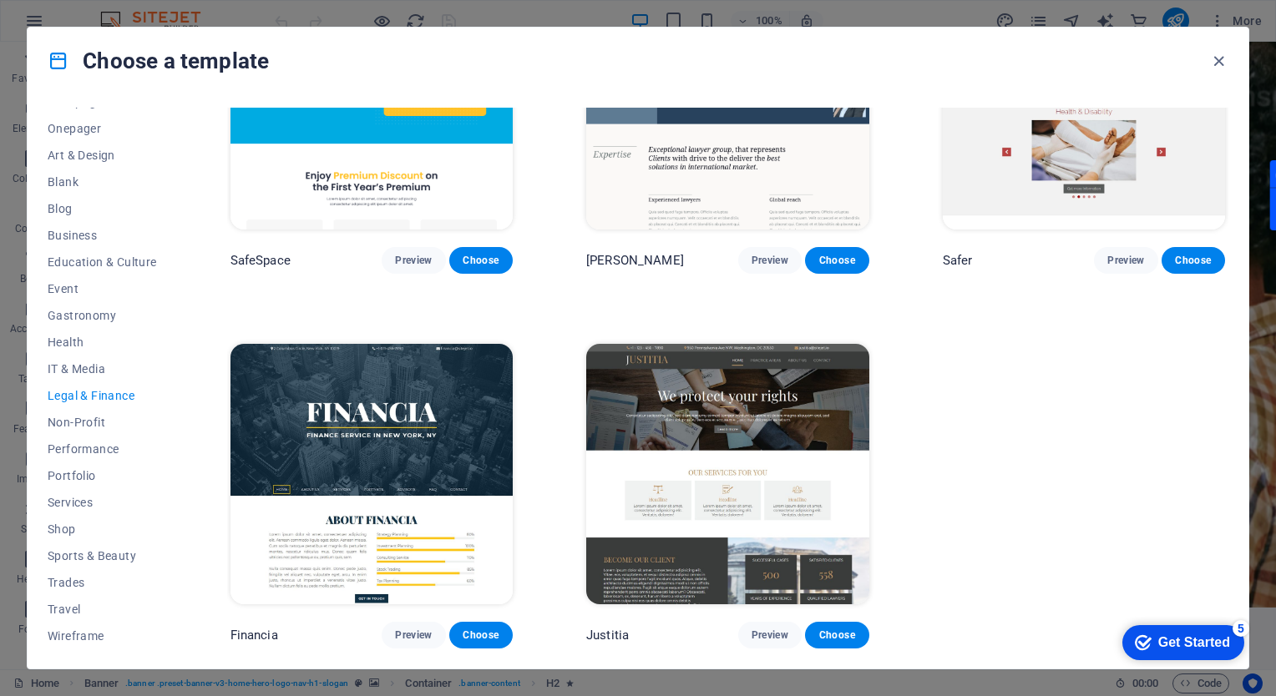
scroll to position [0, 0]
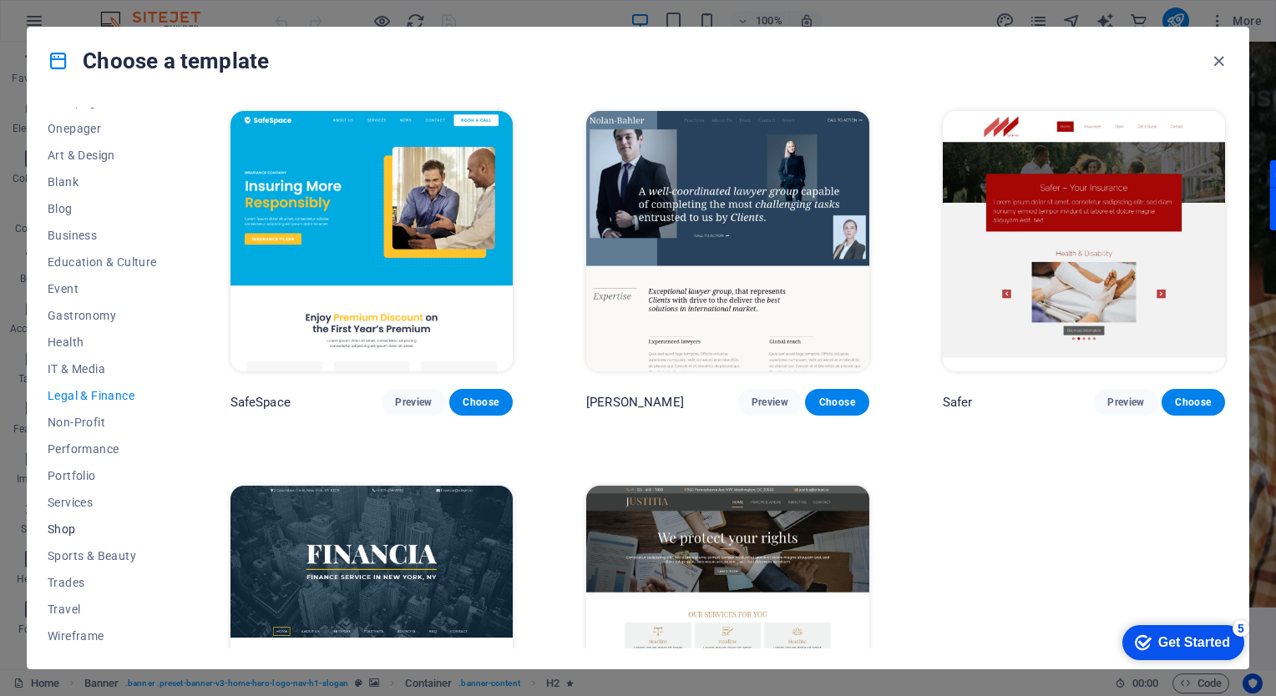
click at [63, 529] on span "Shop" at bounding box center [102, 529] width 109 height 13
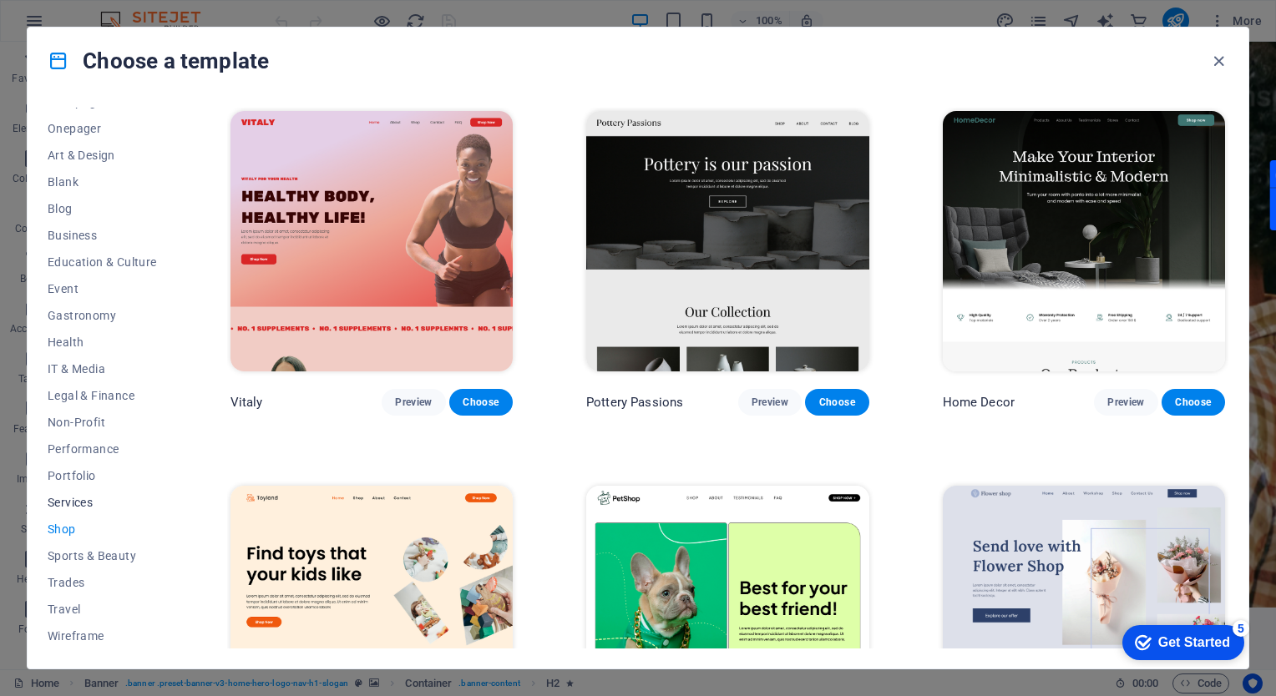
click at [76, 502] on span "Services" at bounding box center [102, 502] width 109 height 13
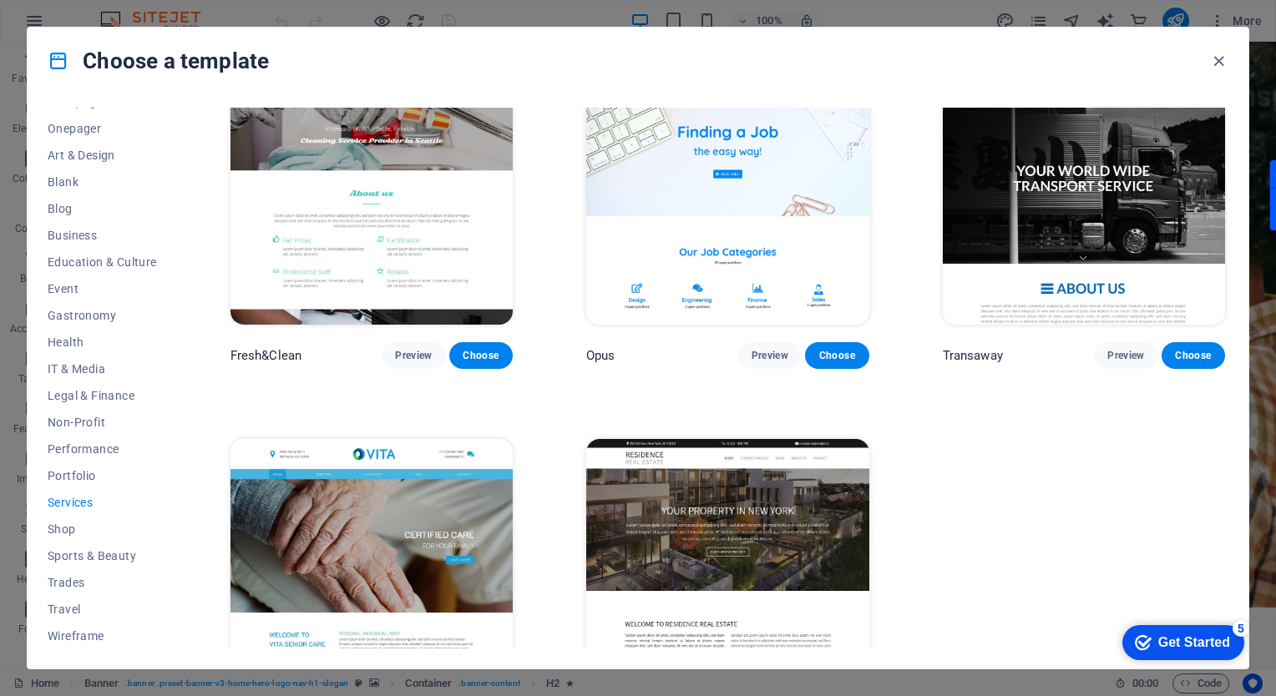
scroll to position [2003, 0]
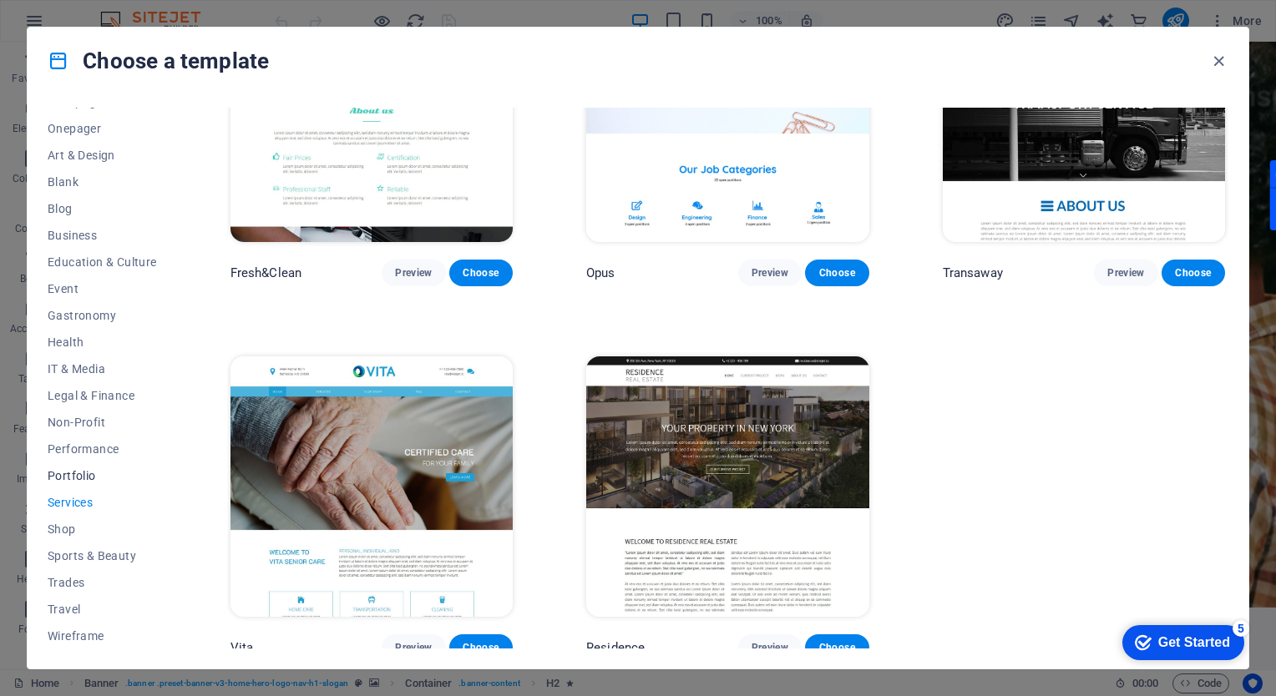
click at [68, 473] on span "Portfolio" at bounding box center [102, 475] width 109 height 13
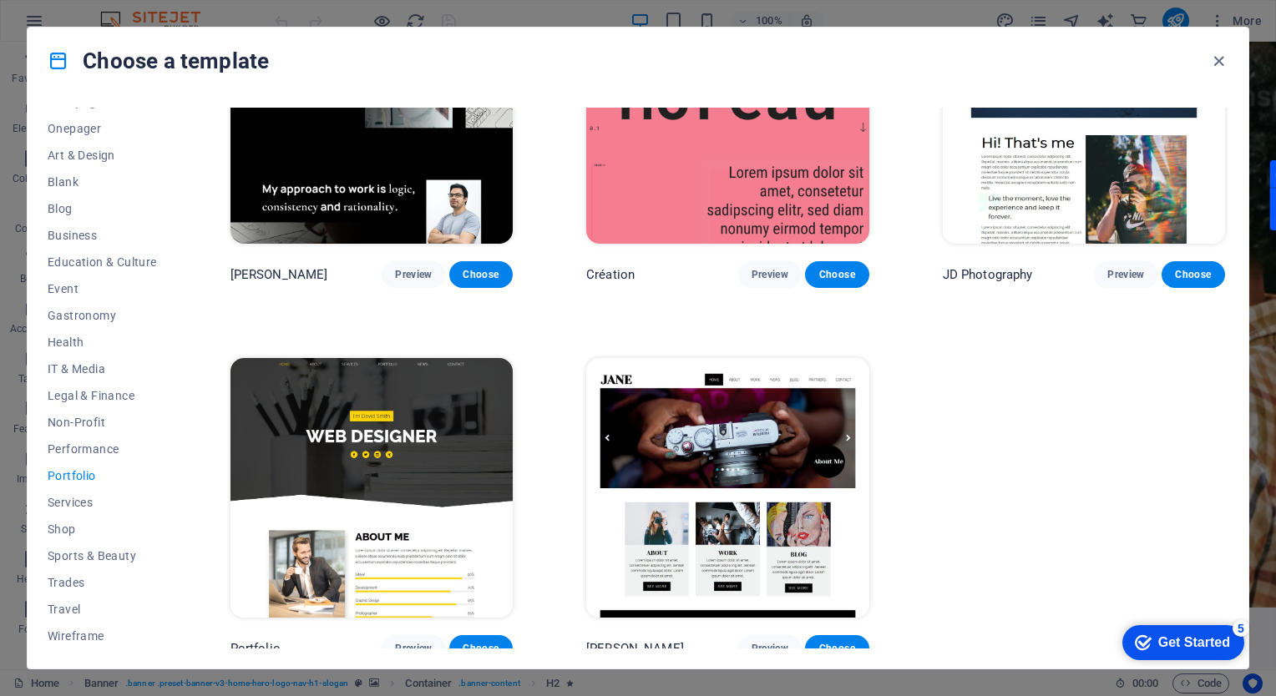
scroll to position [511, 0]
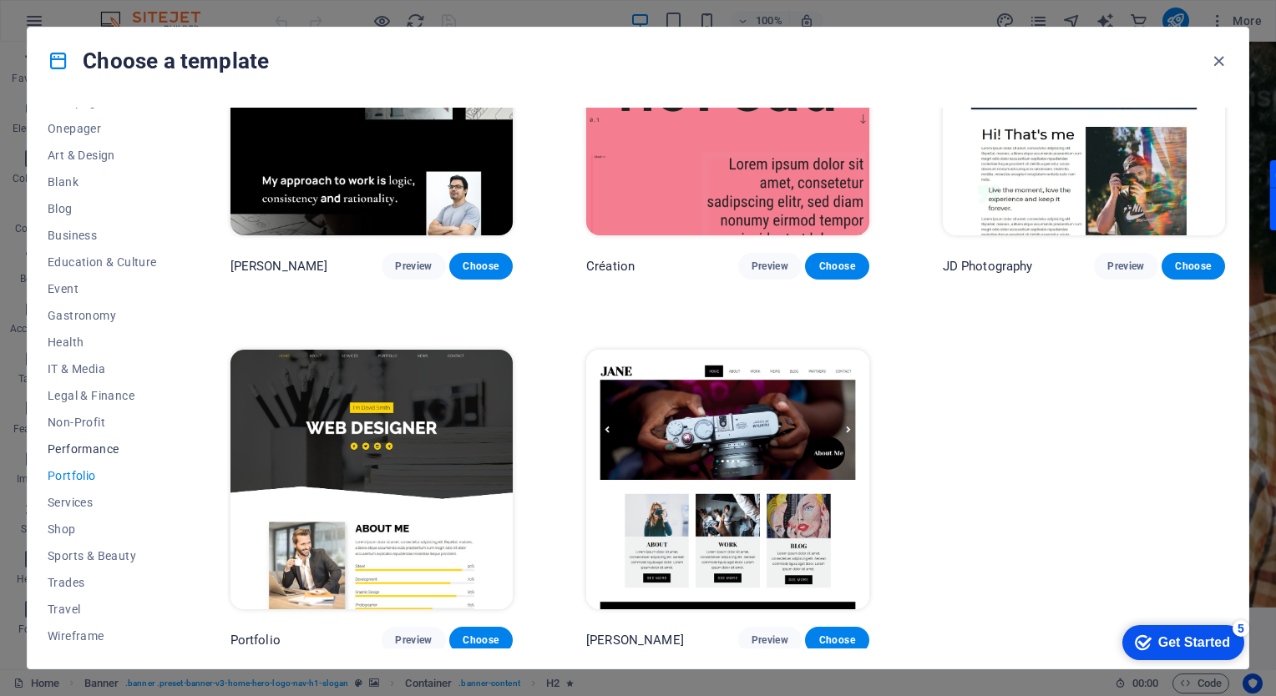
click at [67, 448] on span "Performance" at bounding box center [102, 448] width 109 height 13
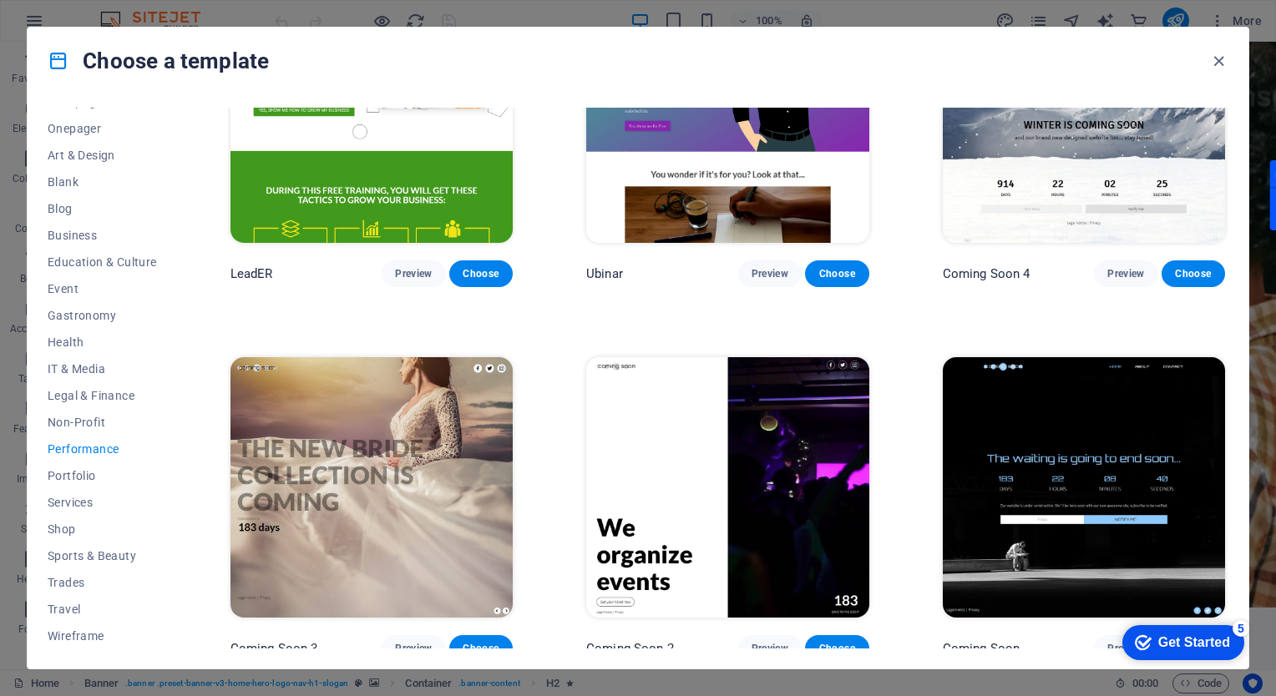
scroll to position [1630, 0]
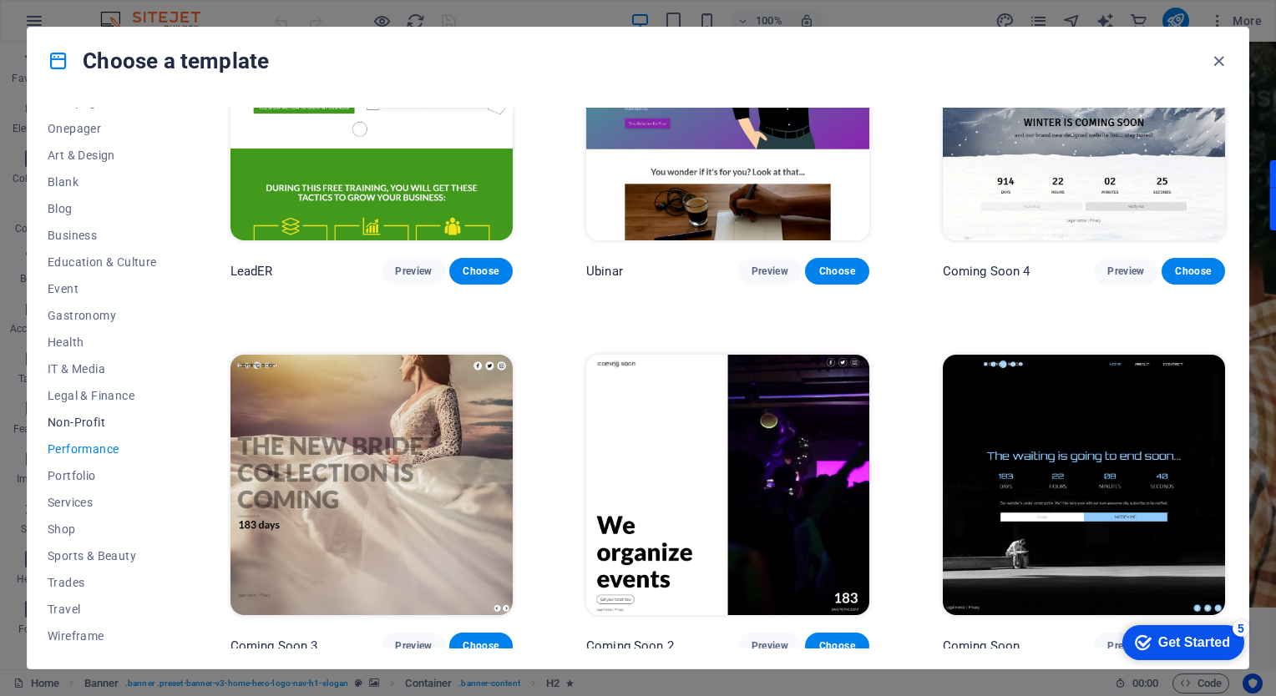
click at [74, 421] on span "Non-Profit" at bounding box center [102, 422] width 109 height 13
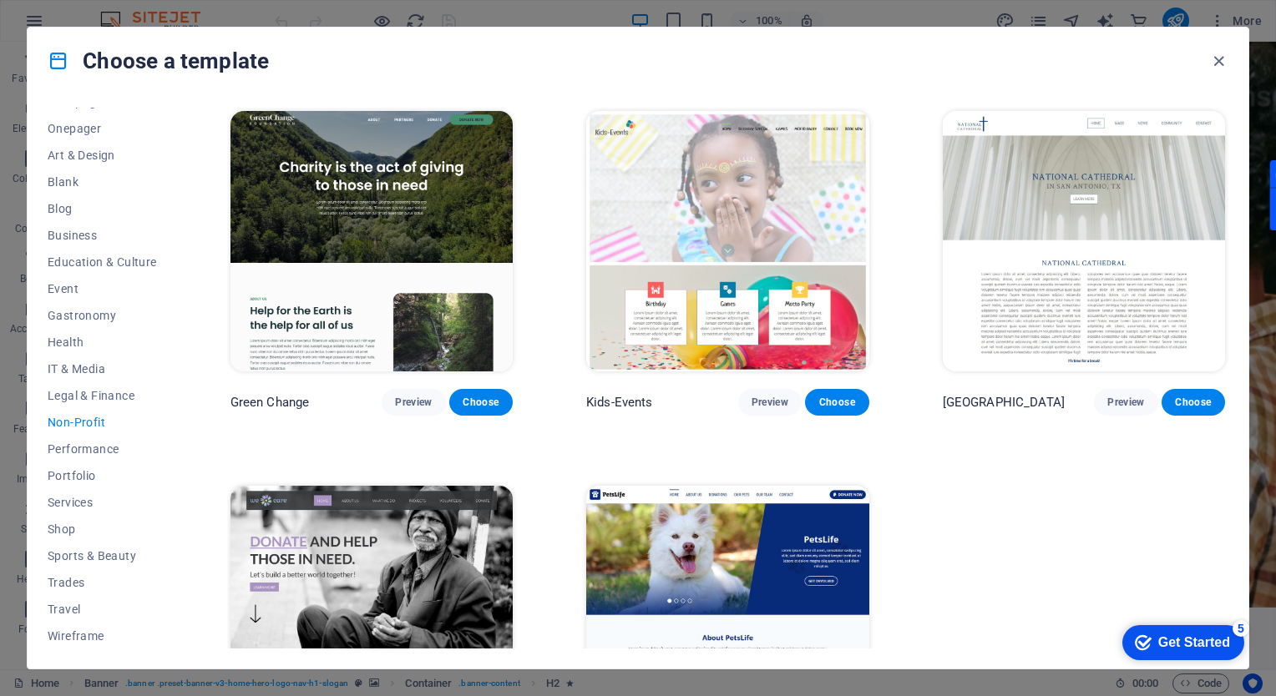
scroll to position [0, 0]
click at [85, 399] on span "Legal & Finance" at bounding box center [102, 395] width 109 height 13
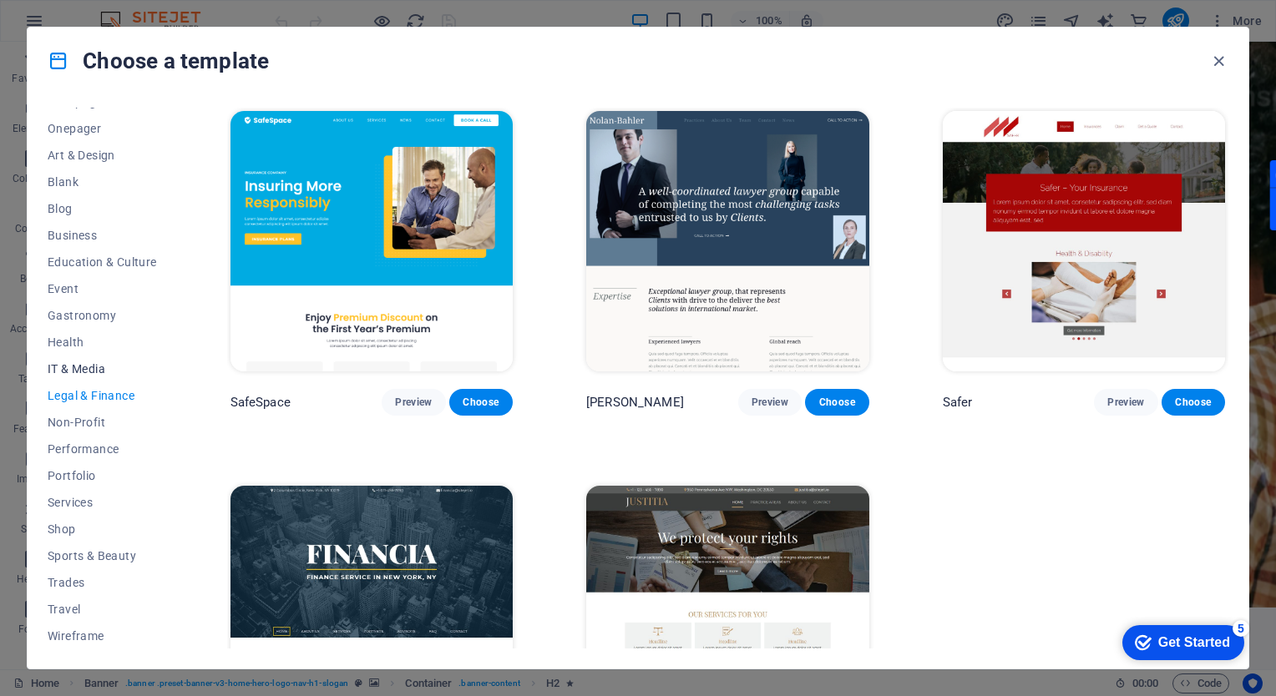
click at [87, 378] on button "IT & Media" at bounding box center [102, 369] width 109 height 27
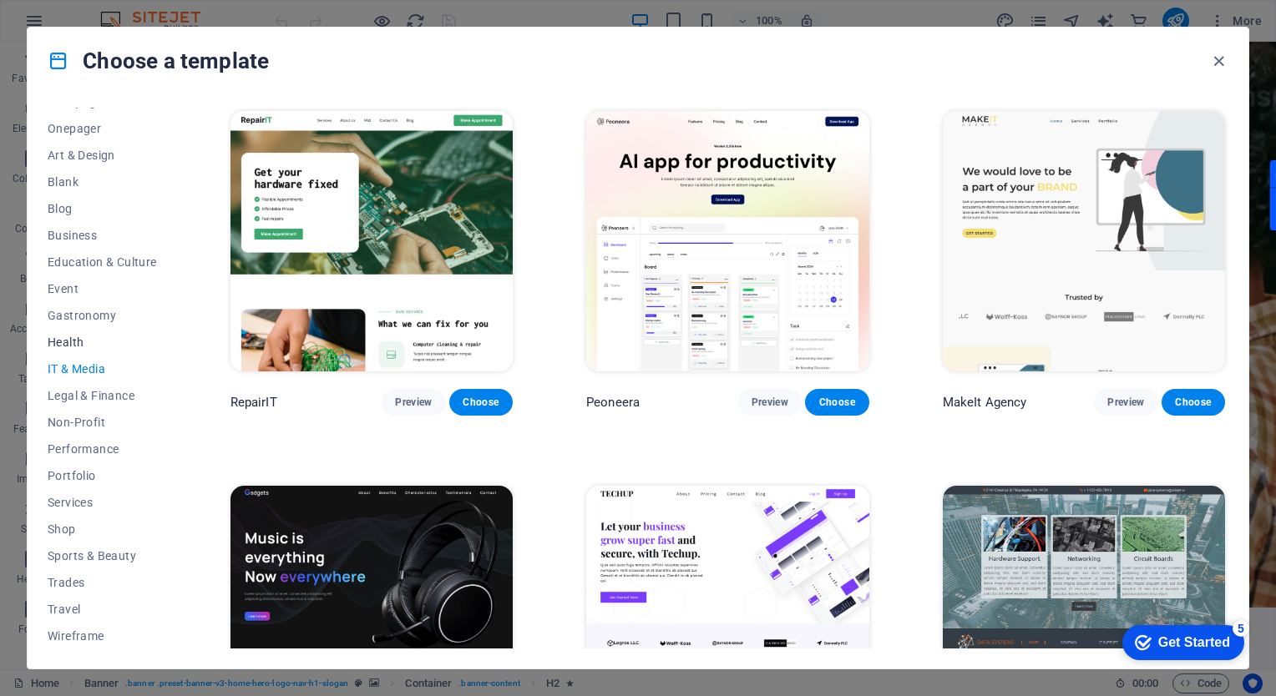
click at [68, 342] on span "Health" at bounding box center [102, 342] width 109 height 13
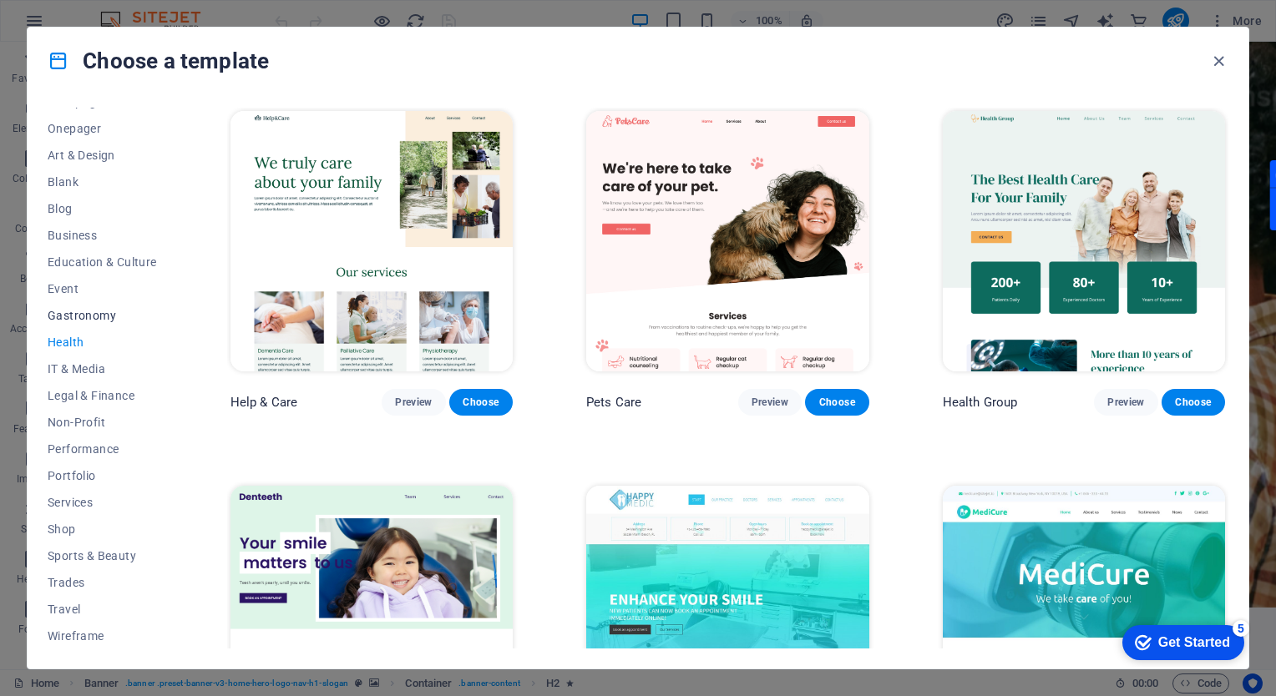
click at [72, 325] on button "Gastronomy" at bounding box center [102, 315] width 109 height 27
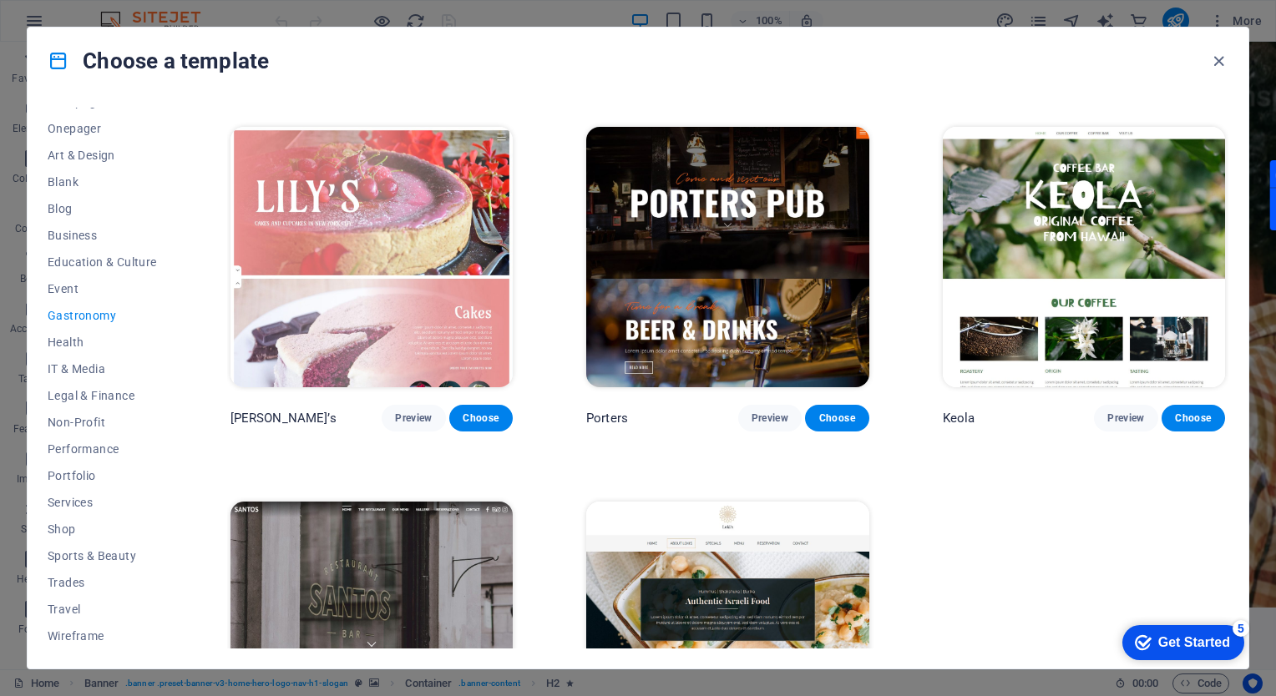
scroll to position [1630, 0]
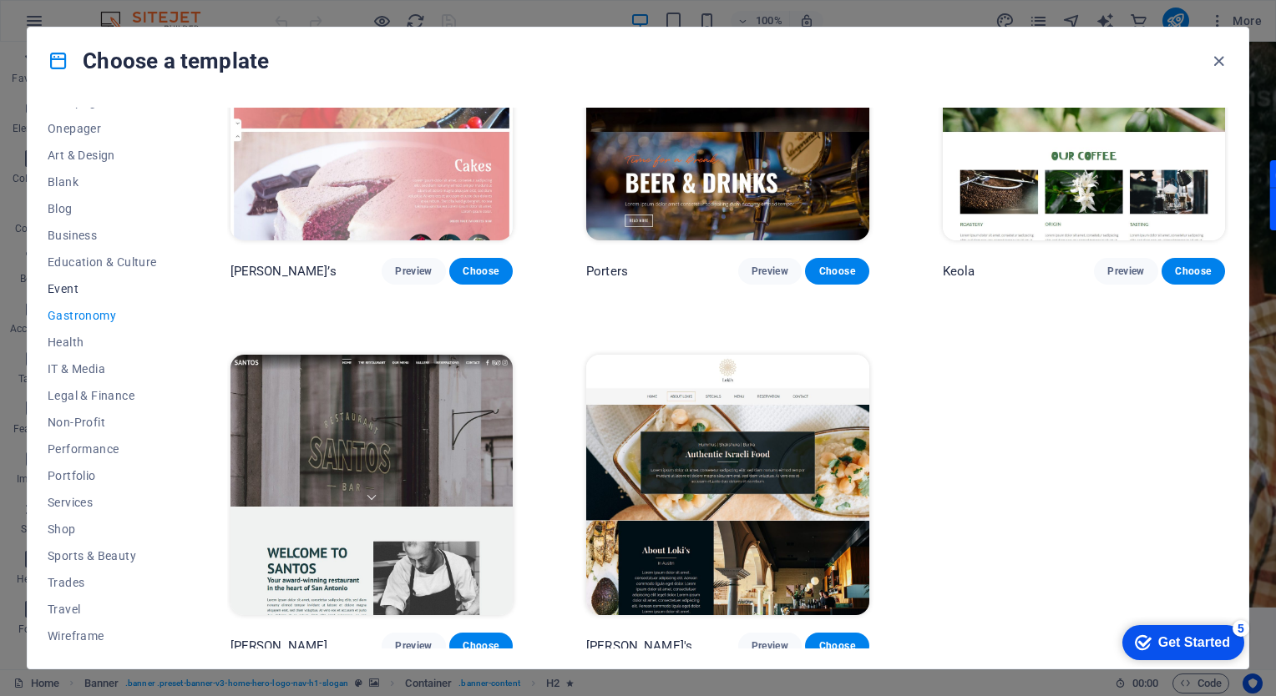
click at [58, 289] on span "Event" at bounding box center [102, 288] width 109 height 13
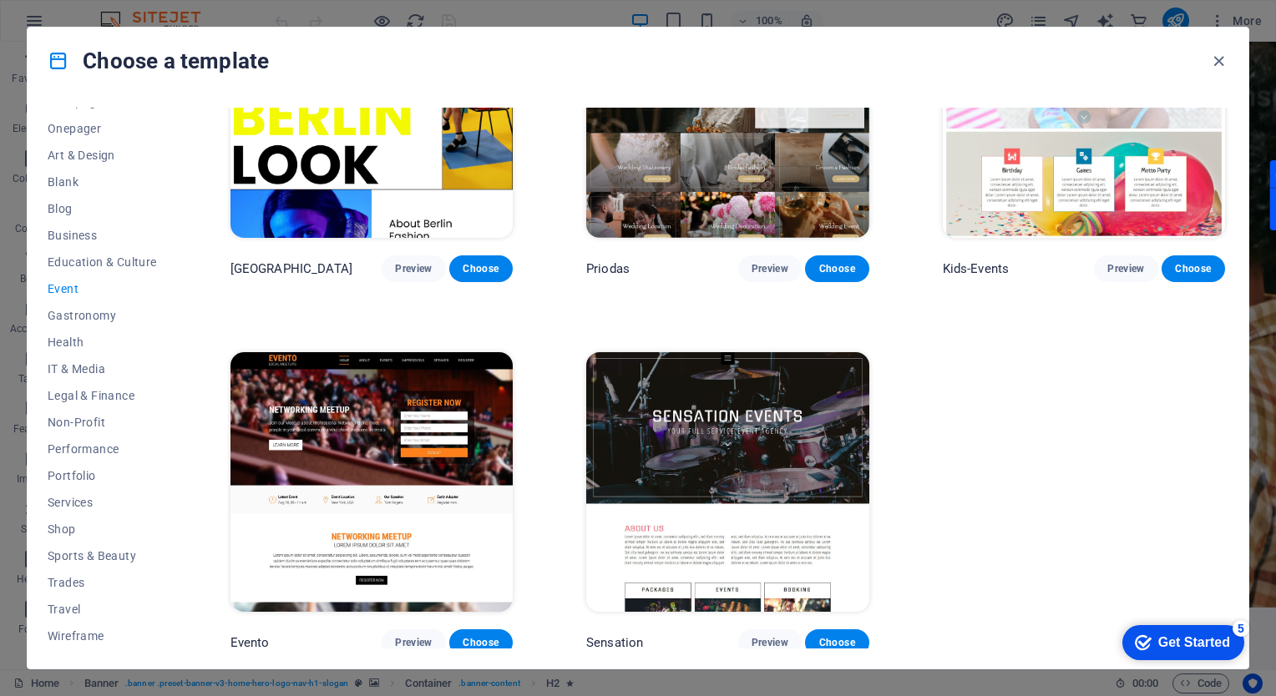
scroll to position [511, 0]
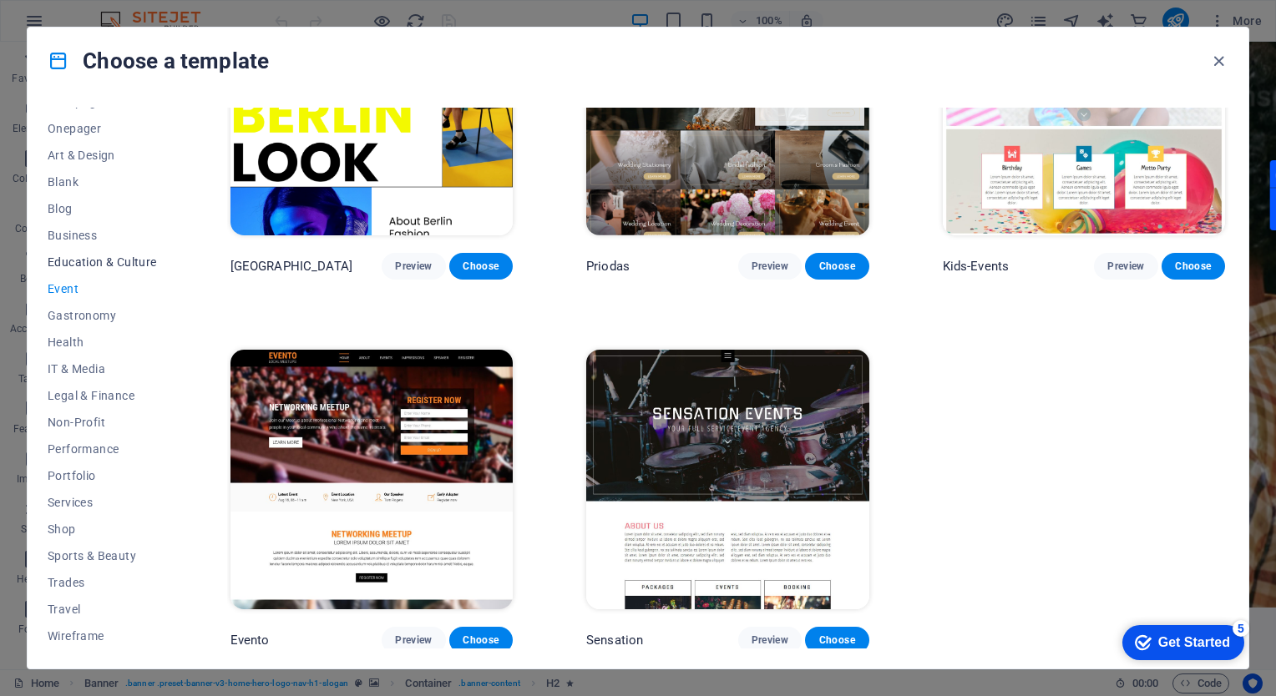
click at [72, 262] on span "Education & Culture" at bounding box center [102, 261] width 109 height 13
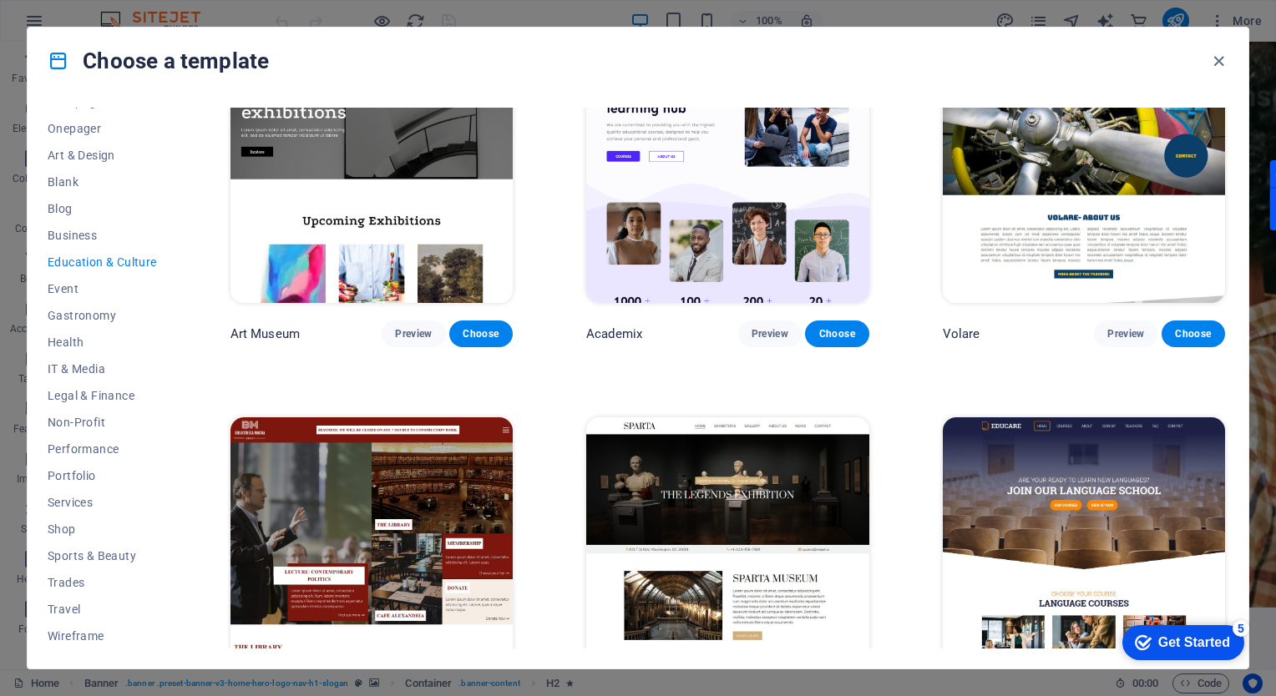
scroll to position [10, 0]
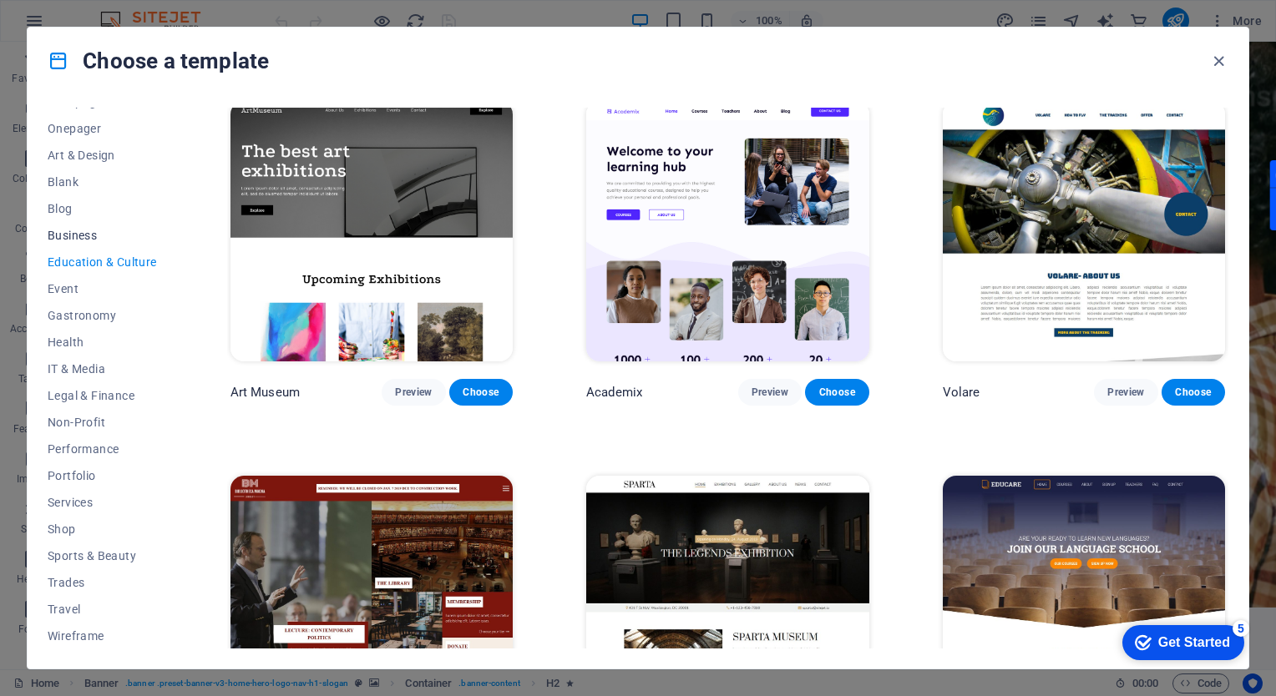
click at [77, 238] on span "Business" at bounding box center [102, 235] width 109 height 13
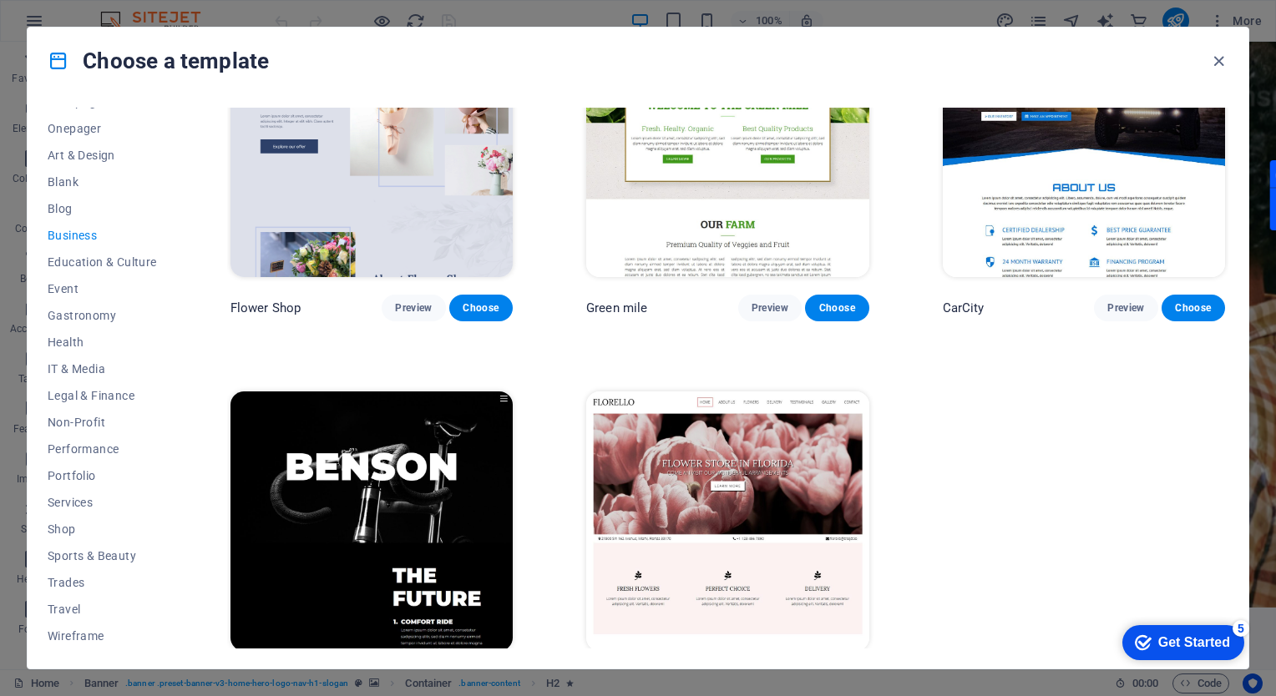
scroll to position [511, 0]
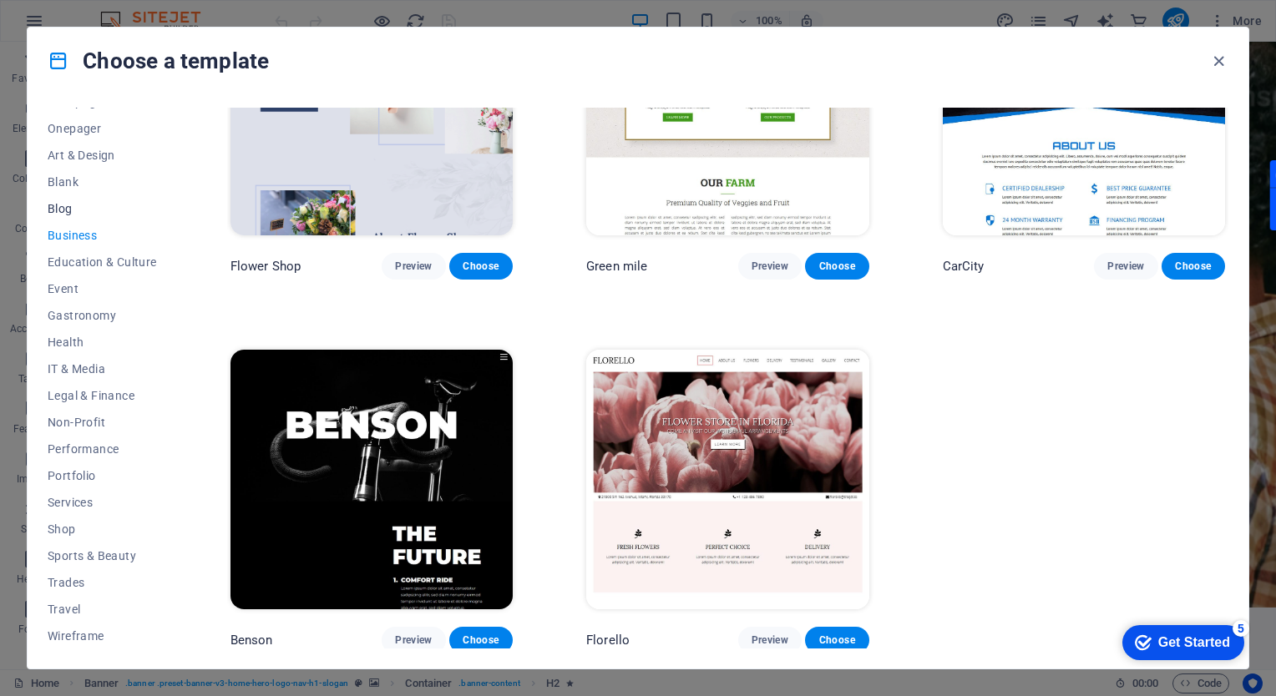
click at [56, 205] on span "Blog" at bounding box center [102, 208] width 109 height 13
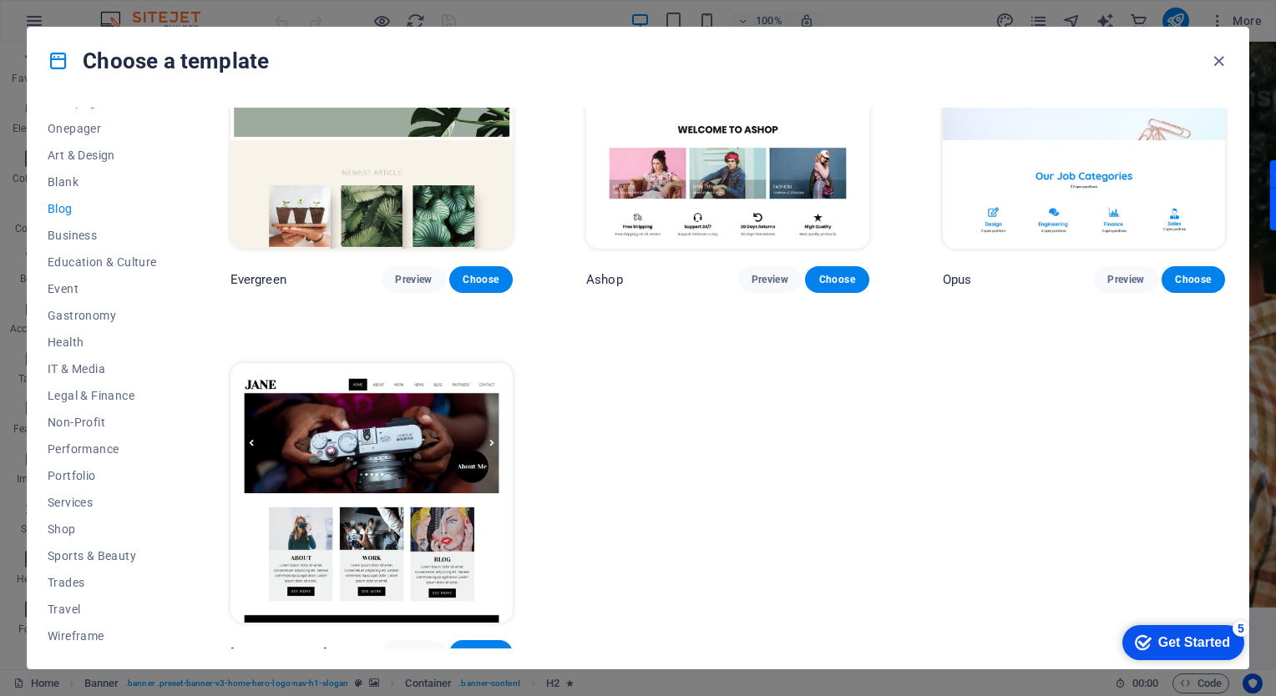
scroll to position [2749, 0]
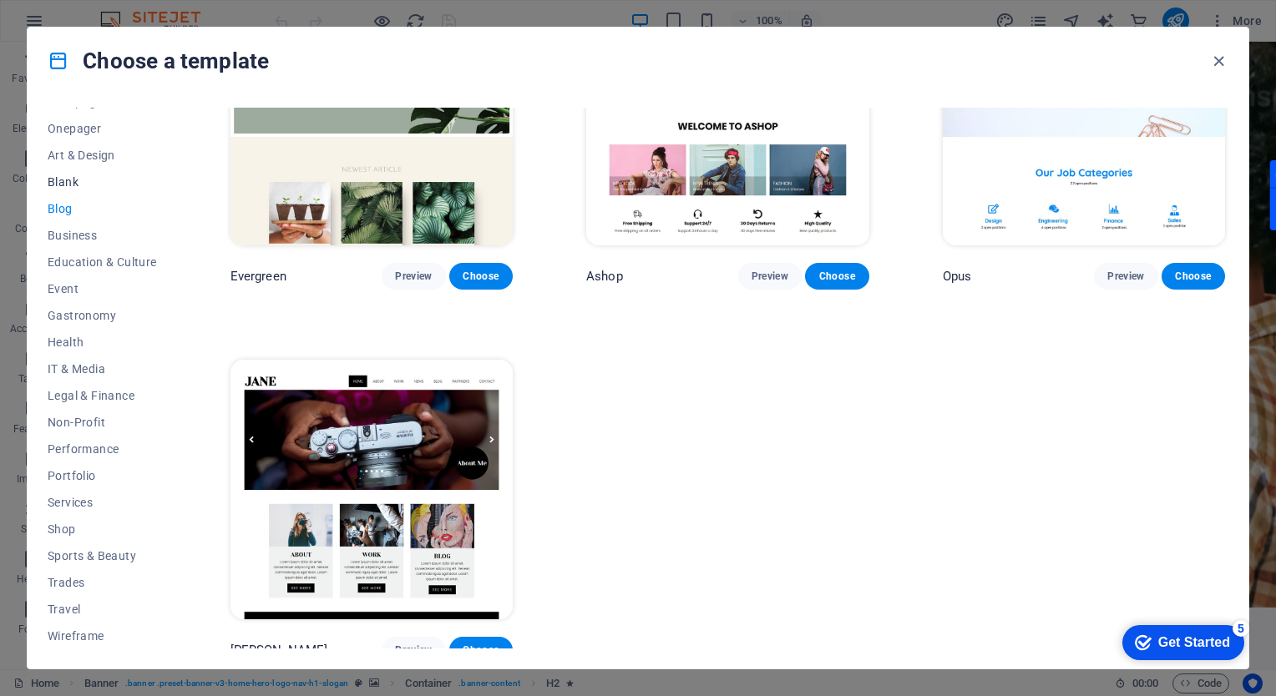
click at [60, 184] on span "Blank" at bounding box center [102, 181] width 109 height 13
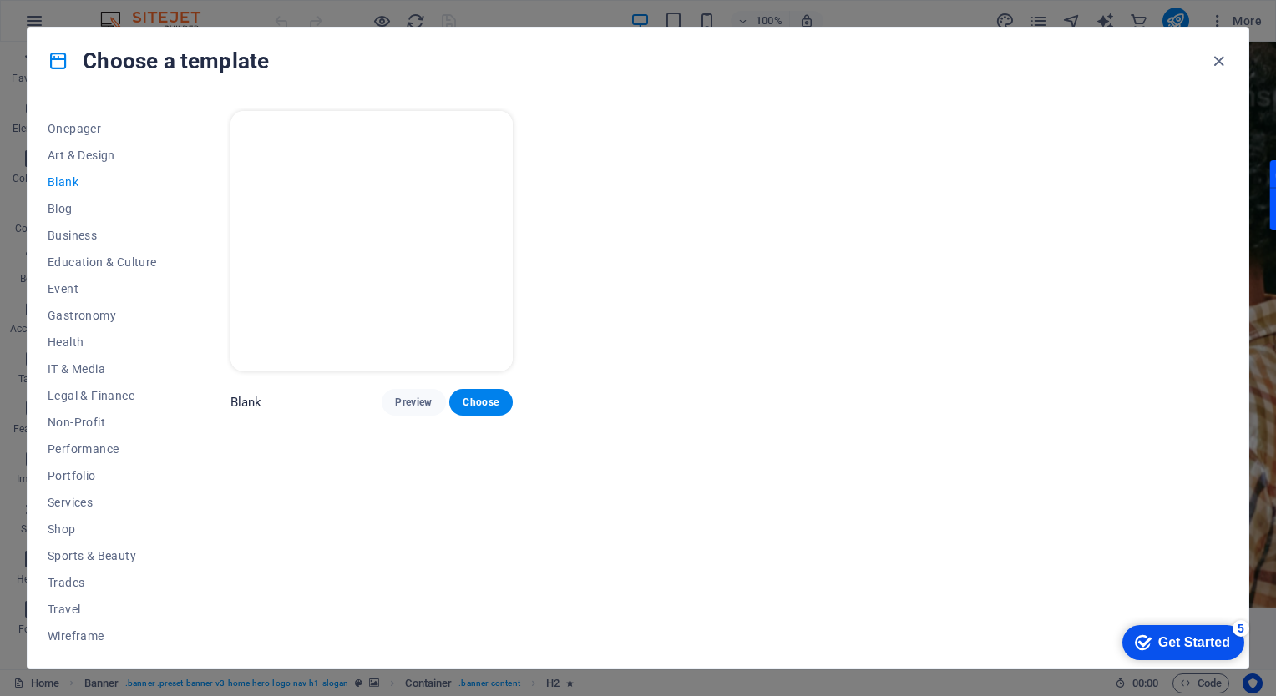
scroll to position [0, 0]
click at [83, 149] on span "Art & Design" at bounding box center [102, 155] width 109 height 13
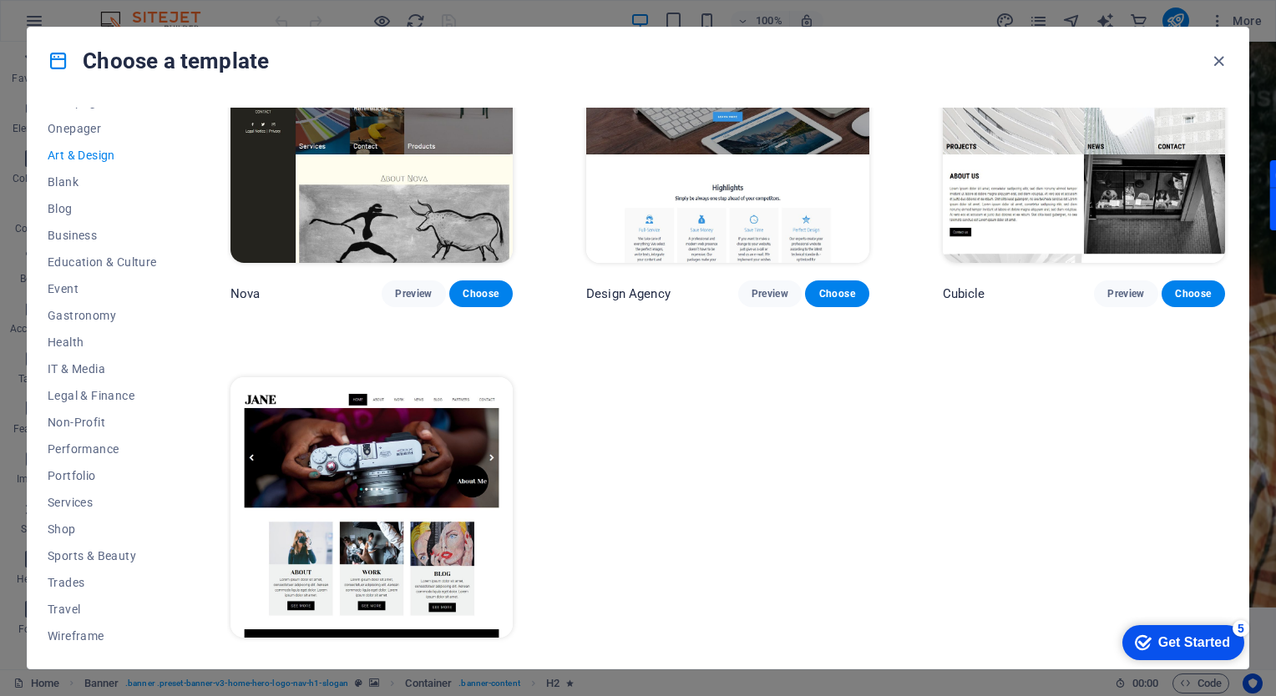
scroll to position [1630, 0]
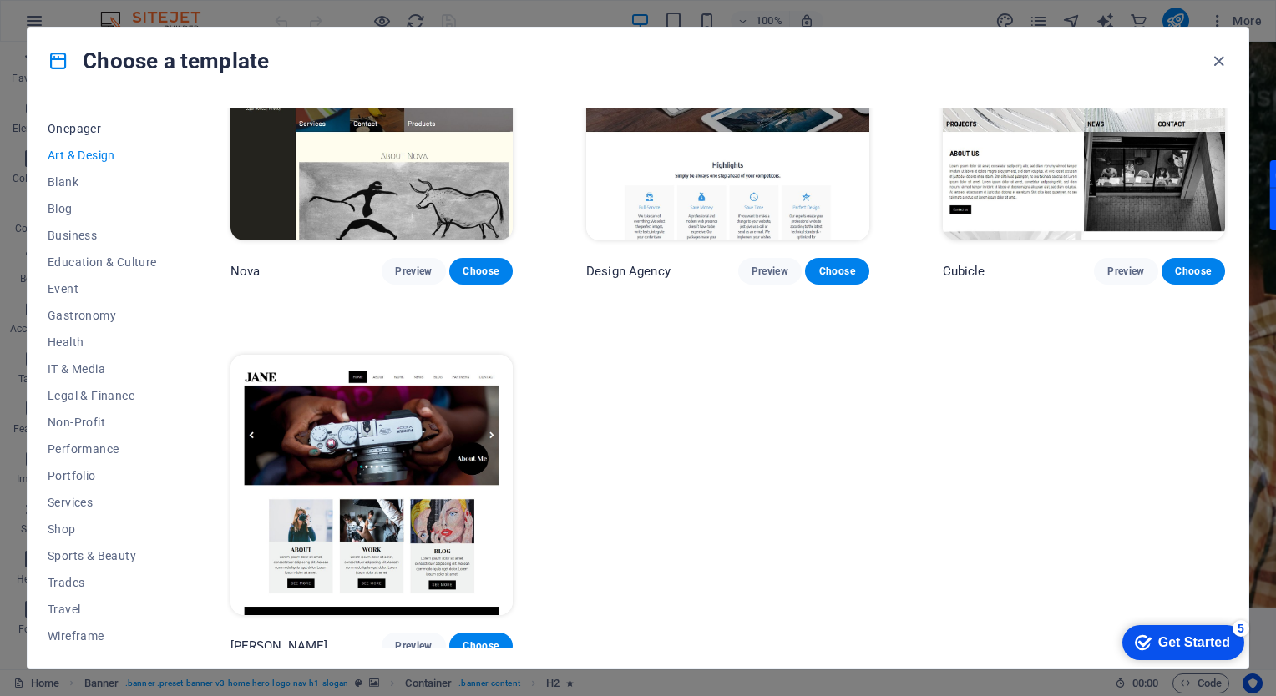
click at [75, 130] on span "Onepager" at bounding box center [102, 128] width 109 height 13
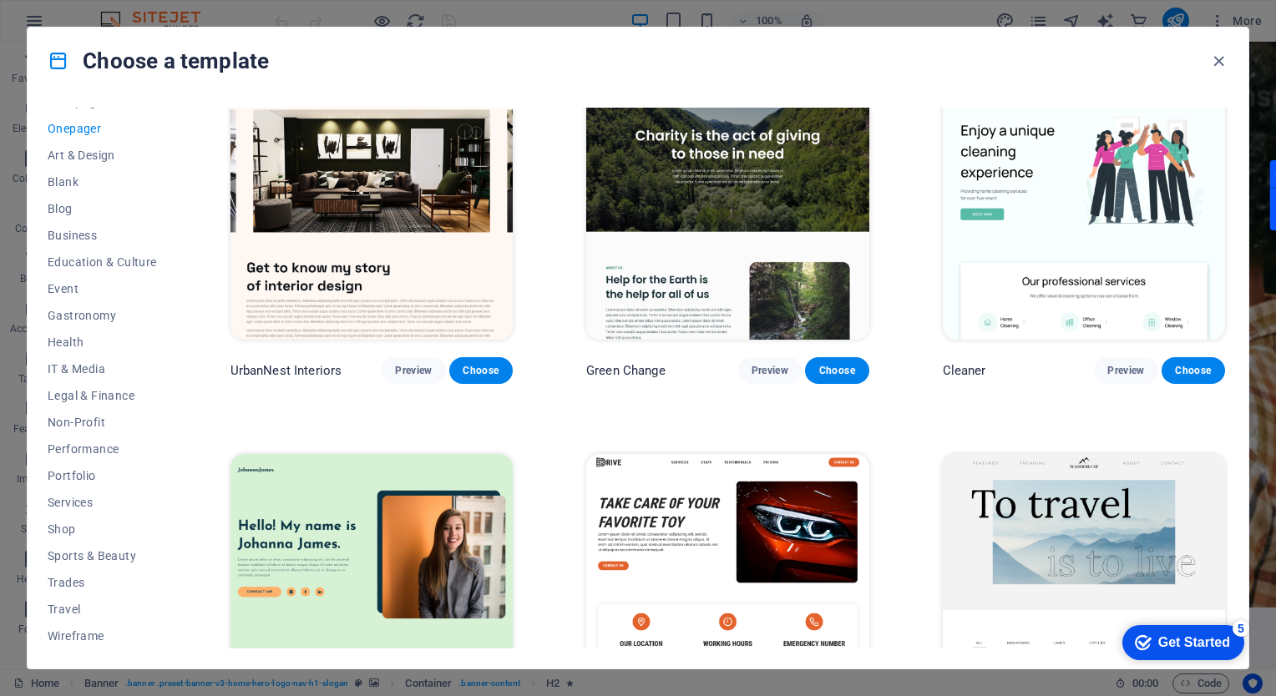
scroll to position [1155, 0]
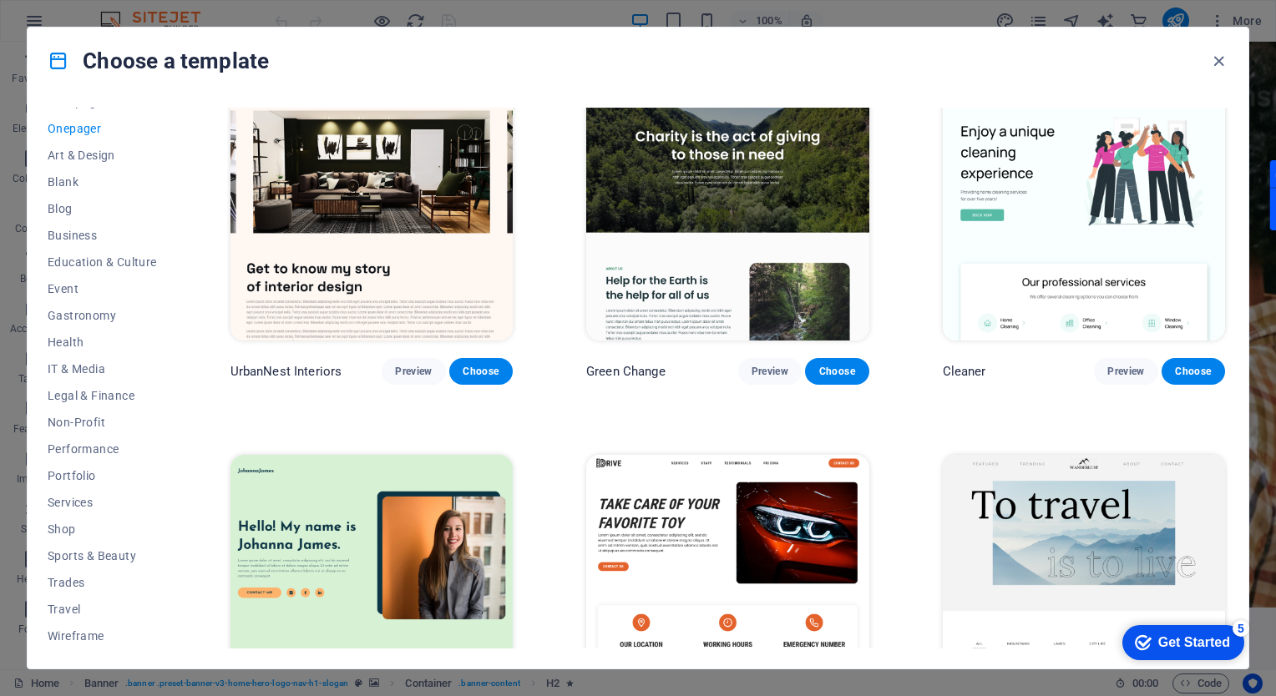
drag, startPoint x: 564, startPoint y: 552, endPoint x: 572, endPoint y: 544, distance: 10.6
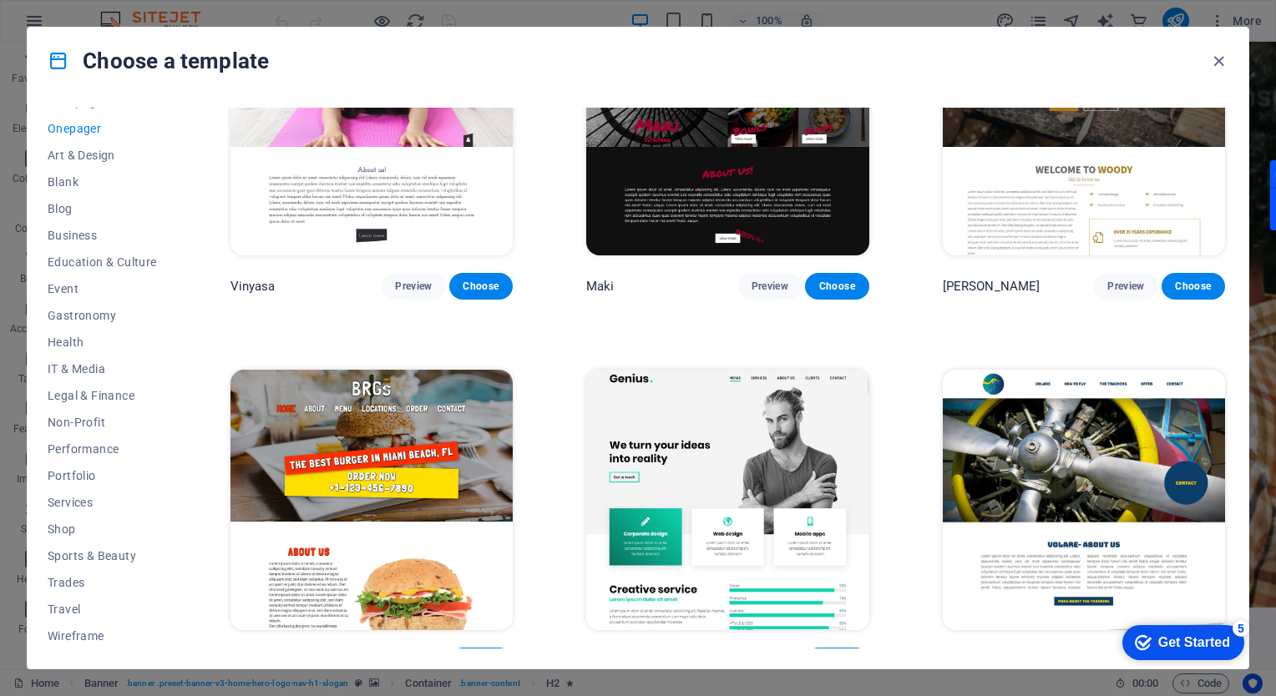
scroll to position [3833, 0]
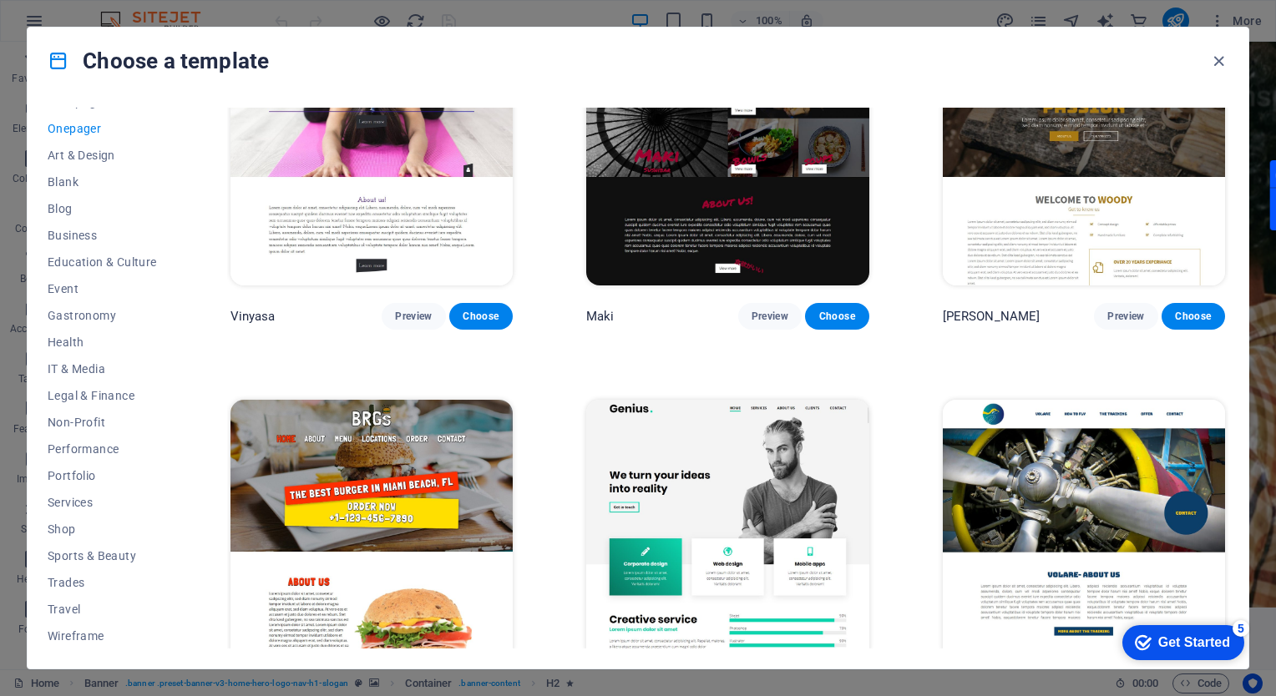
click at [665, 463] on img at bounding box center [727, 530] width 282 height 260
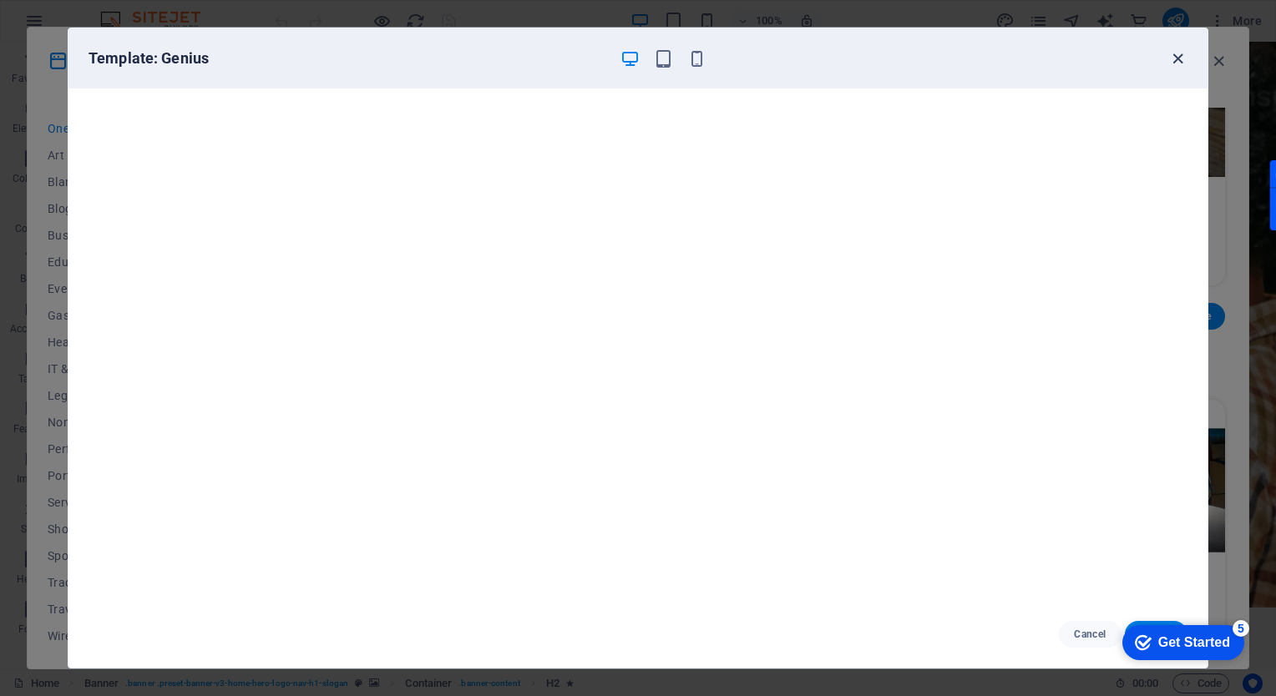
click at [1172, 56] on icon "button" at bounding box center [1177, 58] width 19 height 19
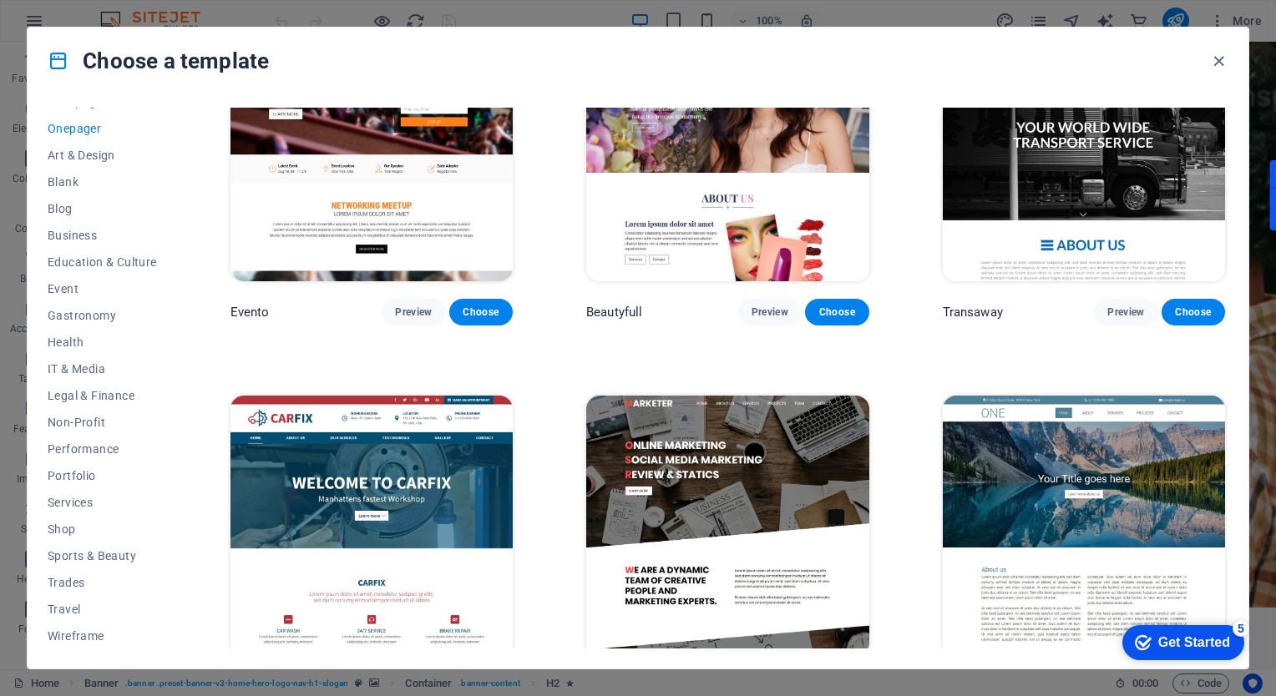
scroll to position [8098, 0]
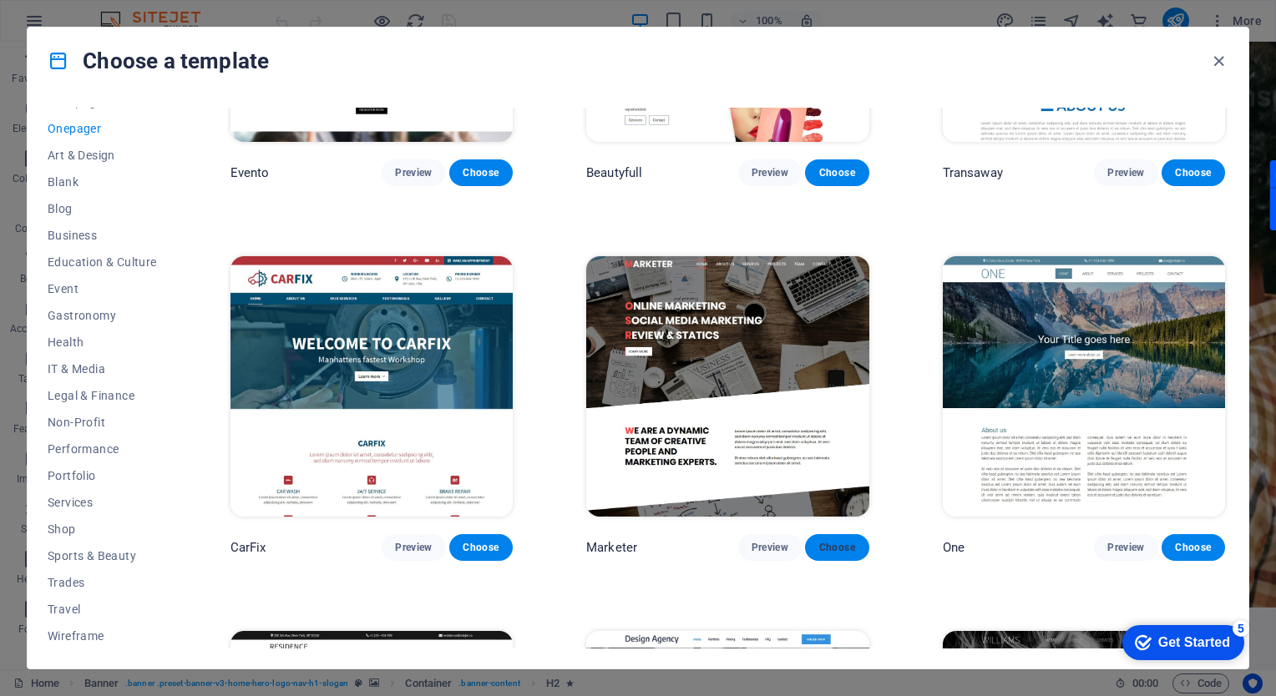
click at [821, 541] on span "Choose" at bounding box center [836, 547] width 37 height 13
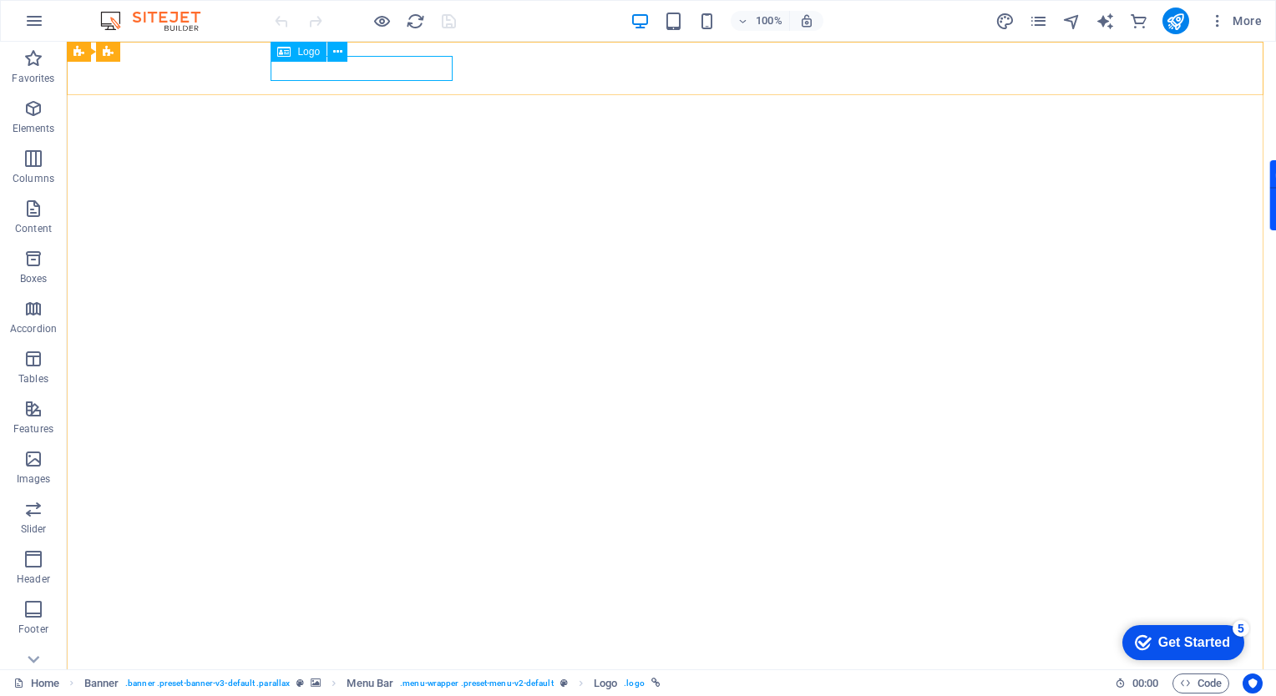
click at [298, 53] on span "Logo" at bounding box center [308, 52] width 23 height 10
select select "px"
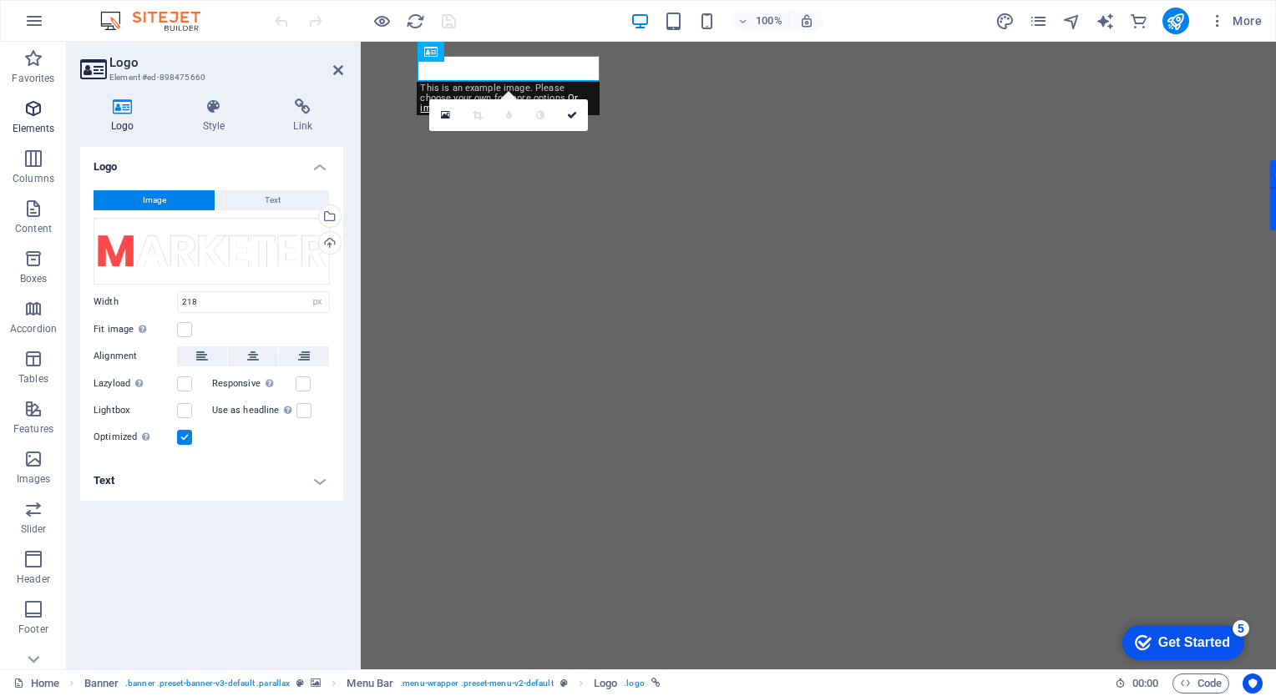
click at [34, 109] on icon "button" at bounding box center [33, 109] width 20 height 20
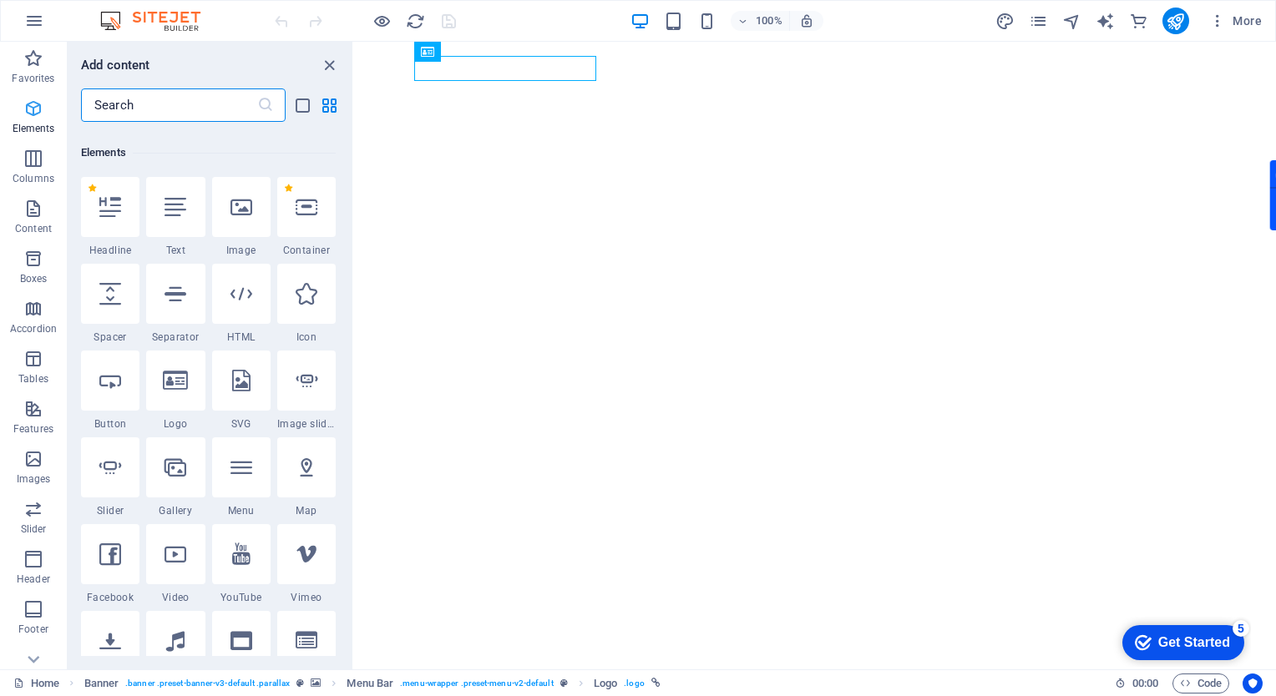
scroll to position [177, 0]
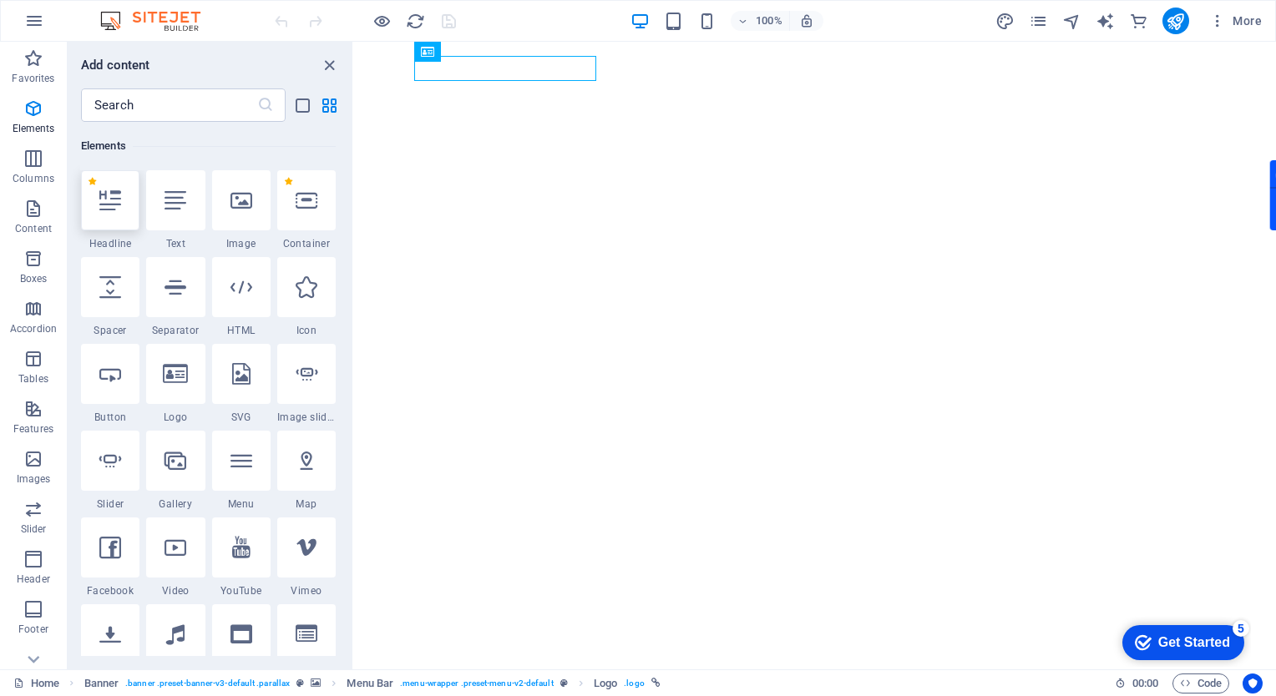
click at [117, 206] on icon at bounding box center [110, 201] width 22 height 22
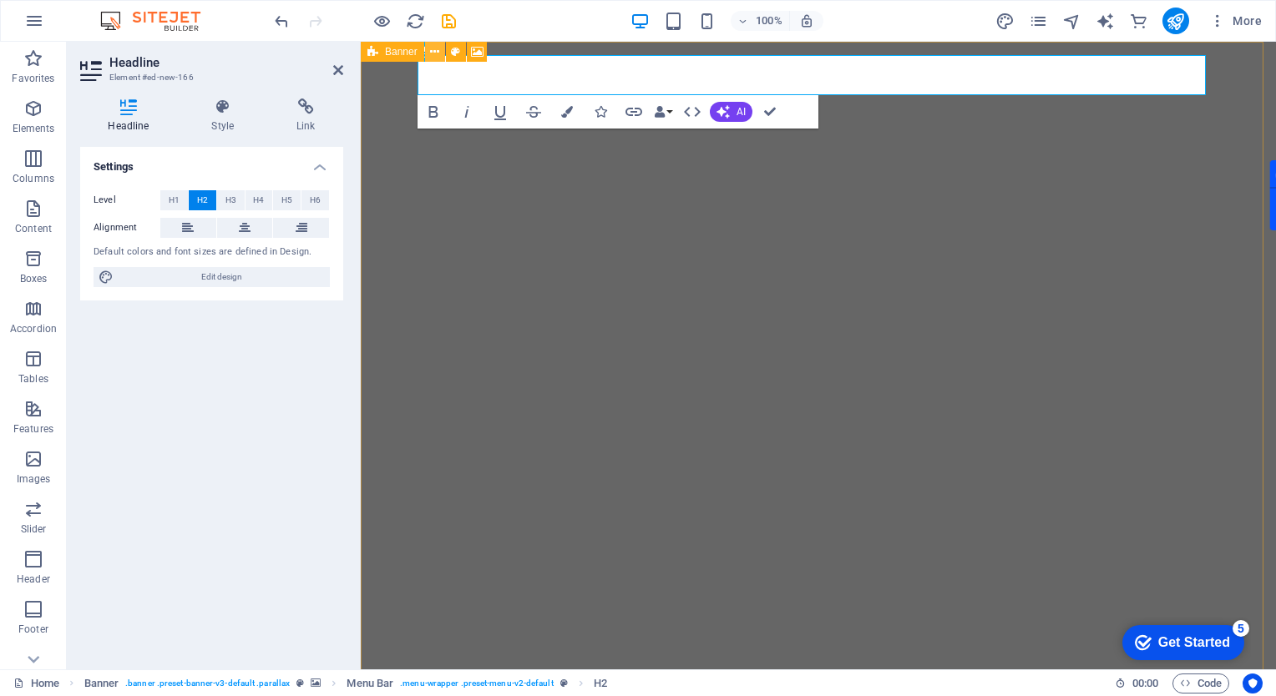
click at [442, 48] on button at bounding box center [435, 52] width 20 height 20
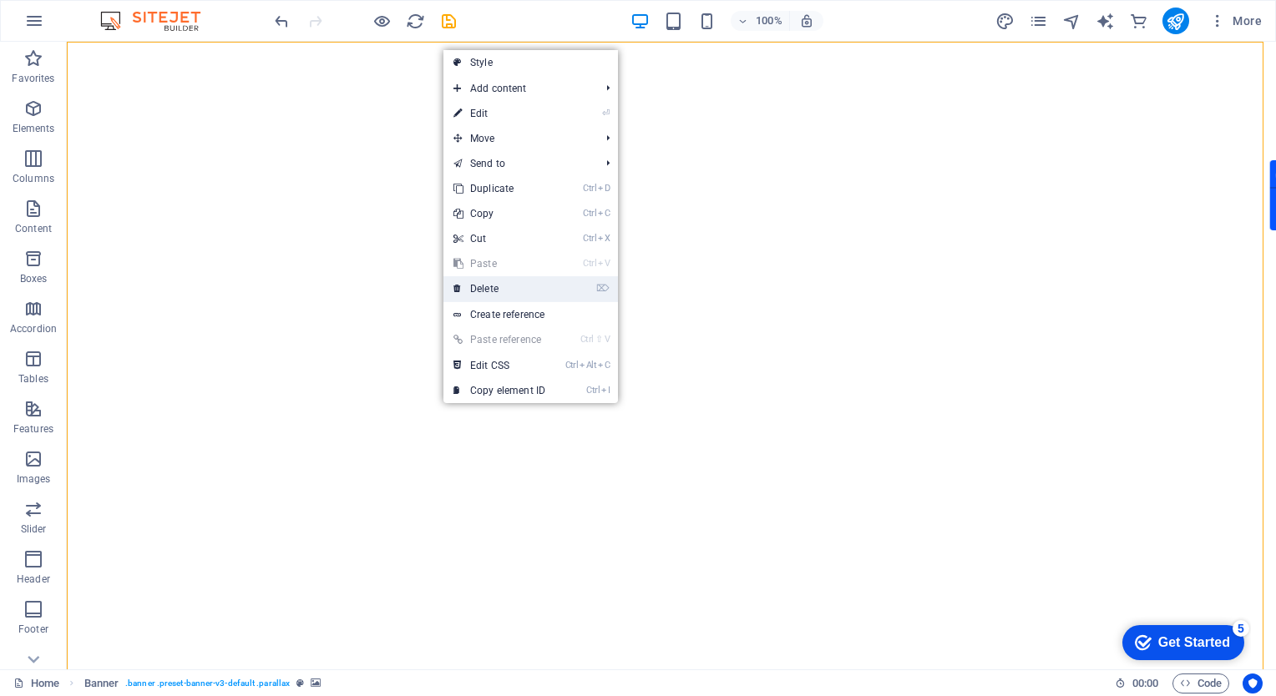
click at [518, 288] on link "⌦ Delete" at bounding box center [499, 288] width 112 height 25
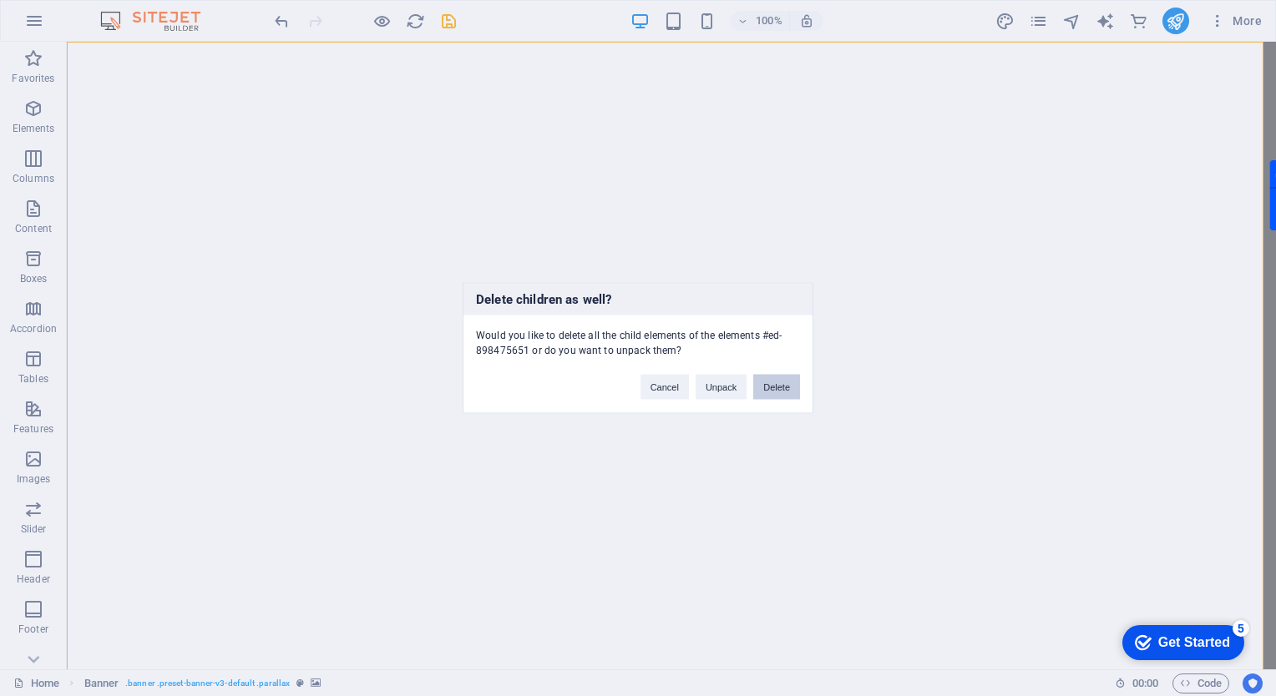
click at [763, 388] on button "Delete" at bounding box center [776, 387] width 47 height 25
